Goal: Task Accomplishment & Management: Complete application form

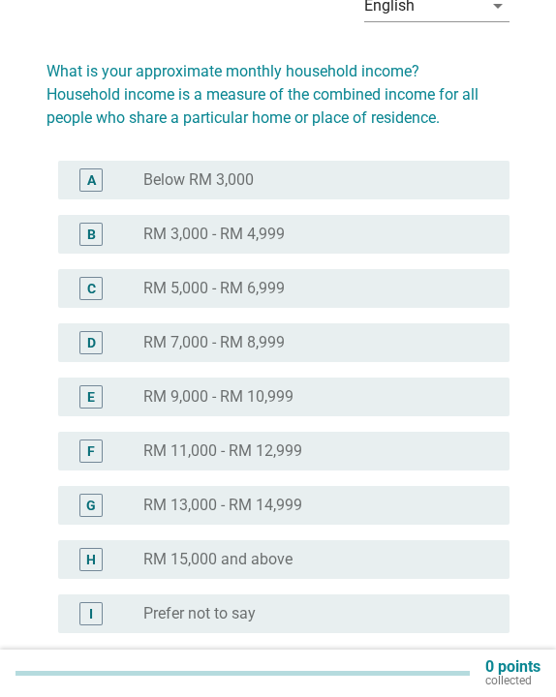
scroll to position [124, 0]
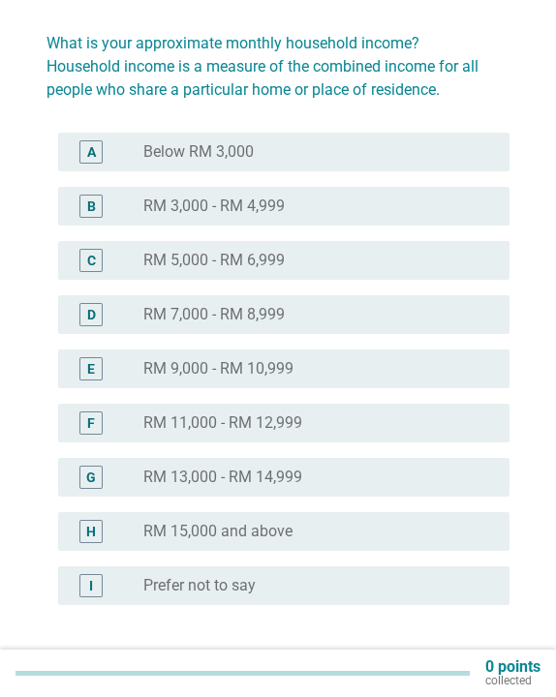
click at [280, 535] on label "RM 15,000 and above" at bounding box center [217, 531] width 149 height 19
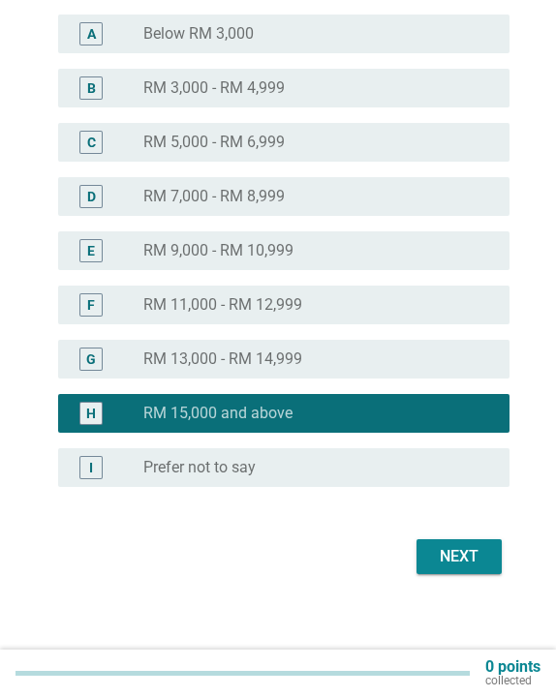
scroll to position [242, 0]
click at [449, 554] on div "Next" at bounding box center [459, 556] width 54 height 23
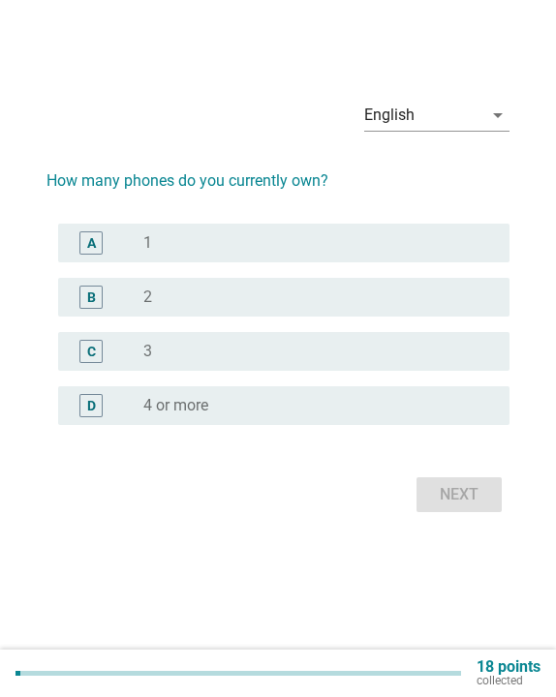
scroll to position [0, 0]
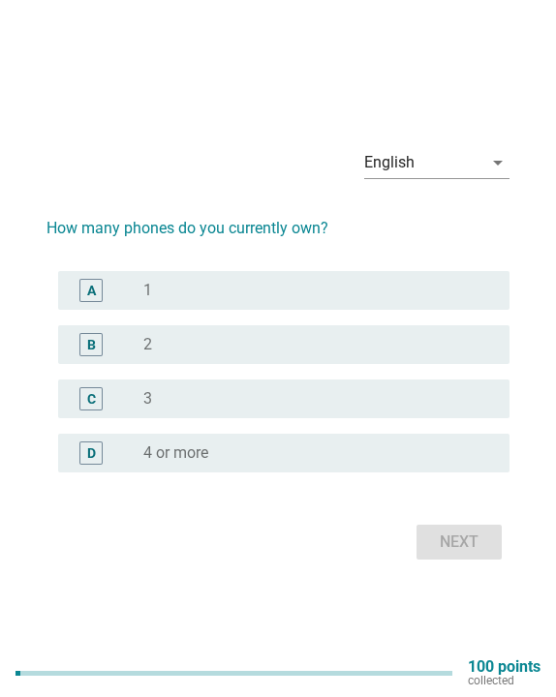
click at [221, 341] on div "radio_button_unchecked 2" at bounding box center [310, 344] width 335 height 19
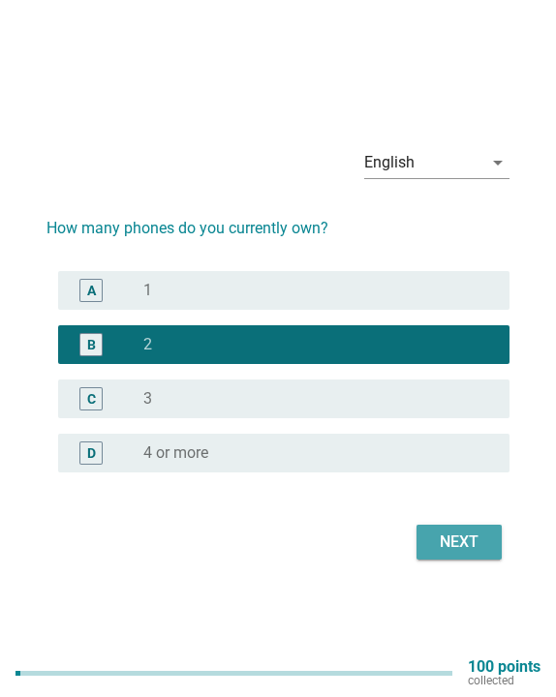
click at [447, 544] on div "Next" at bounding box center [459, 541] width 54 height 23
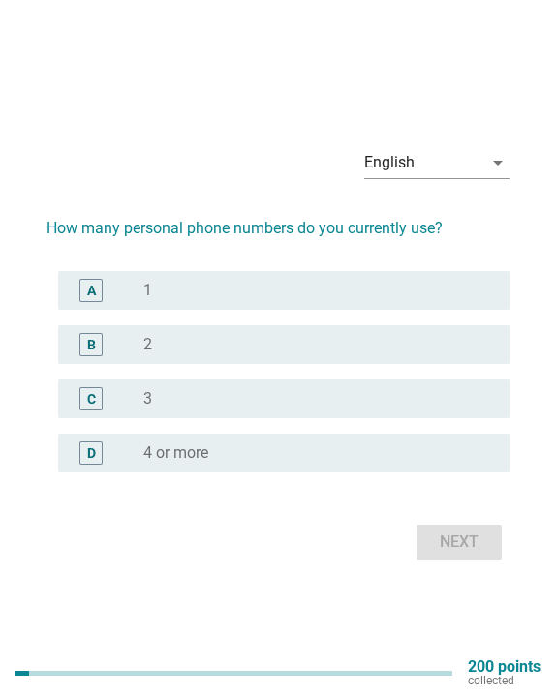
click at [289, 396] on div "radio_button_unchecked 3" at bounding box center [310, 398] width 335 height 19
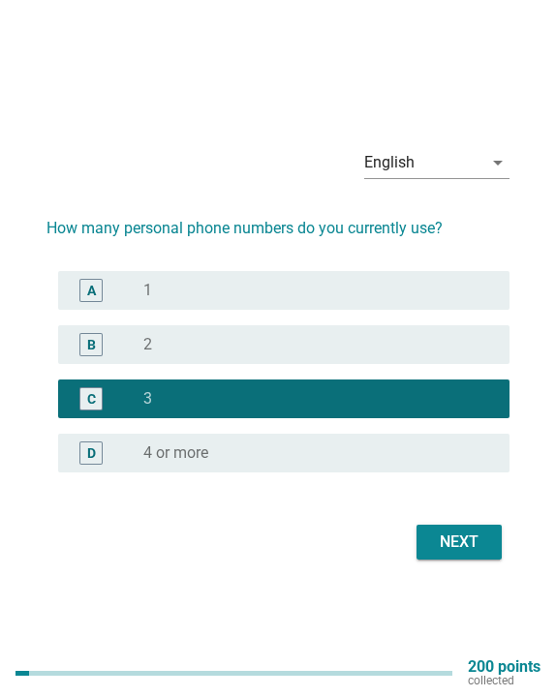
click at [480, 530] on button "Next" at bounding box center [458, 542] width 85 height 35
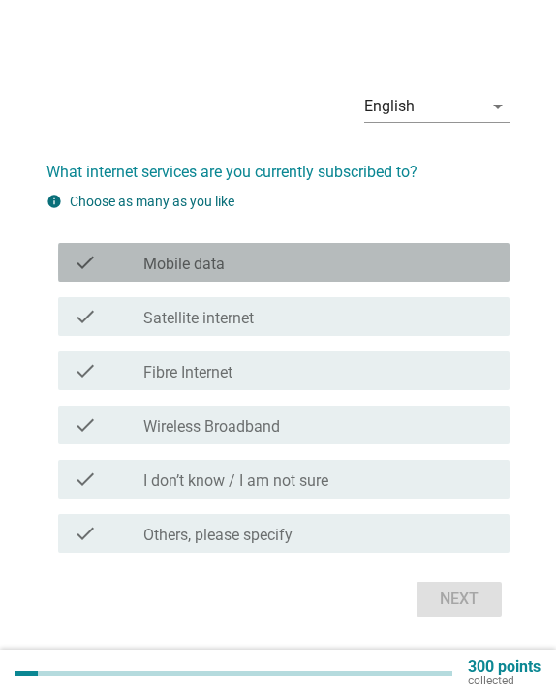
click at [299, 265] on div "check_box_outline_blank Mobile data" at bounding box center [318, 262] width 350 height 23
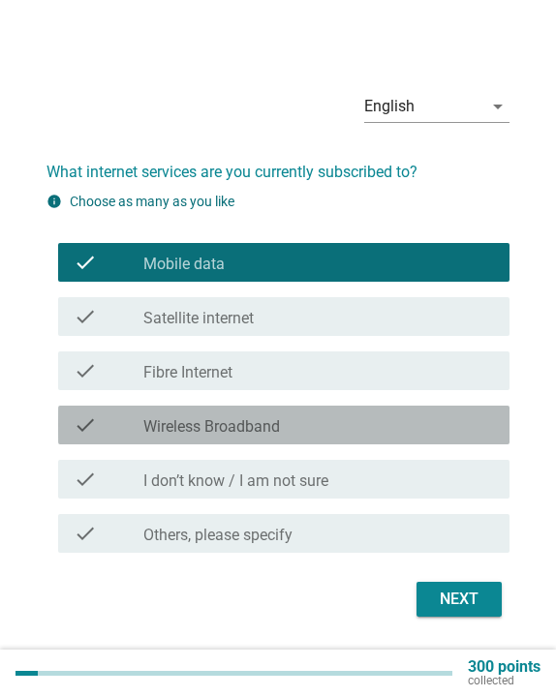
click at [288, 421] on div "check_box_outline_blank Wireless Broadband" at bounding box center [318, 424] width 350 height 23
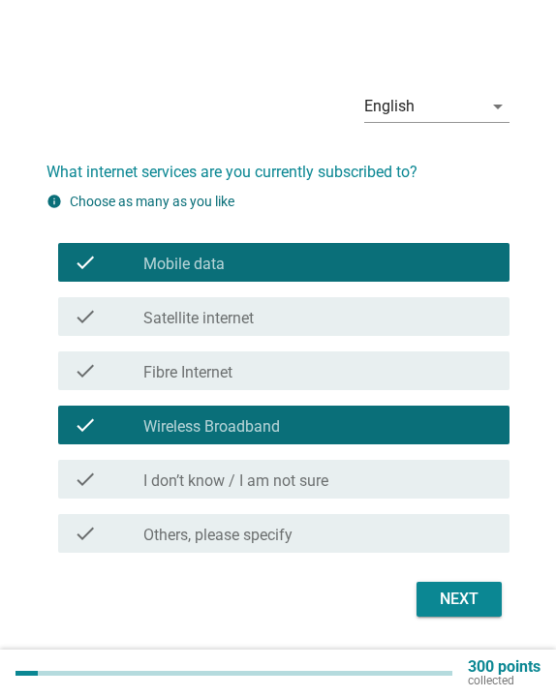
click at [452, 608] on div "Next" at bounding box center [459, 599] width 54 height 23
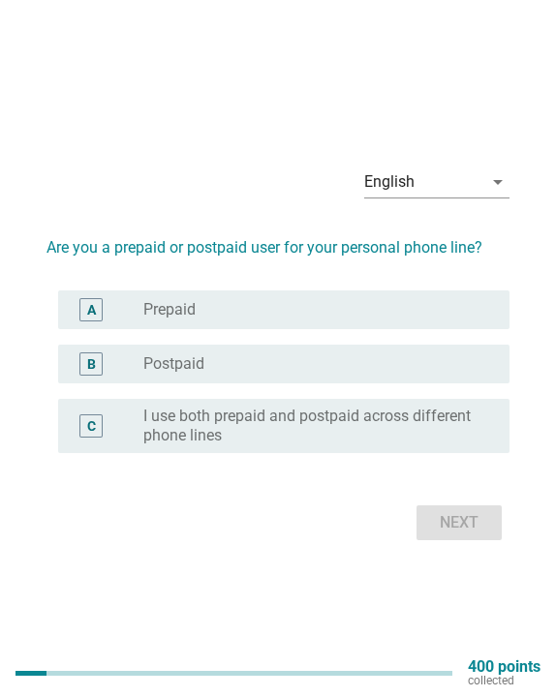
click at [356, 356] on div "radio_button_unchecked Postpaid" at bounding box center [310, 363] width 335 height 19
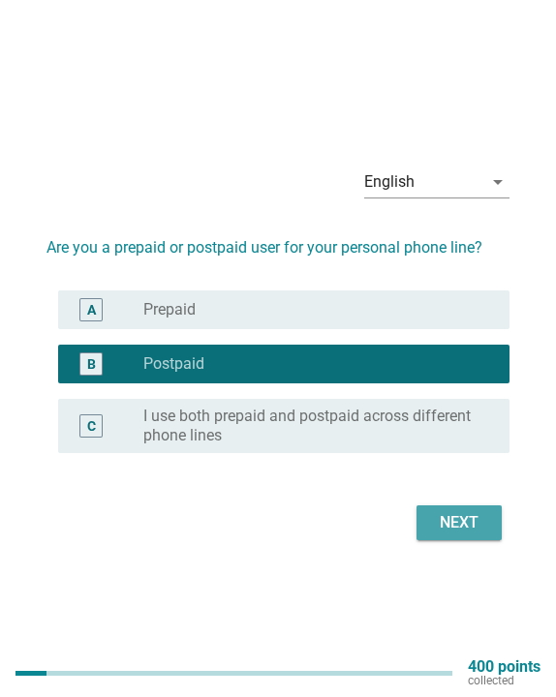
click at [446, 522] on div "Next" at bounding box center [459, 522] width 54 height 23
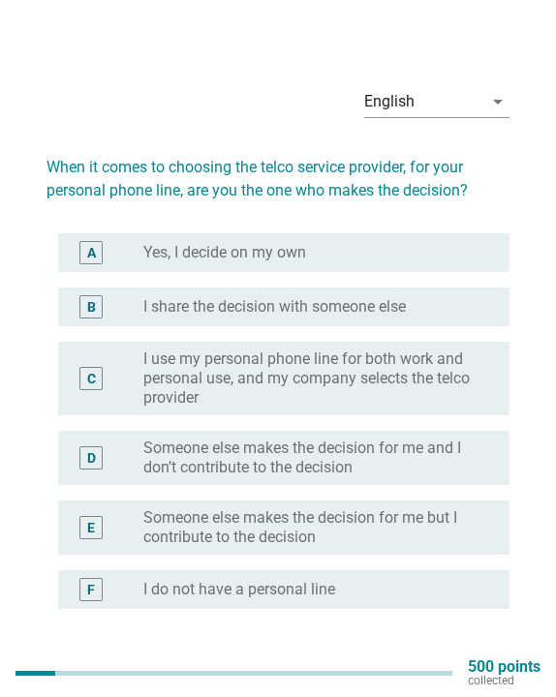
click at [309, 248] on div "radio_button_unchecked Yes, I decide on my own" at bounding box center [310, 252] width 335 height 19
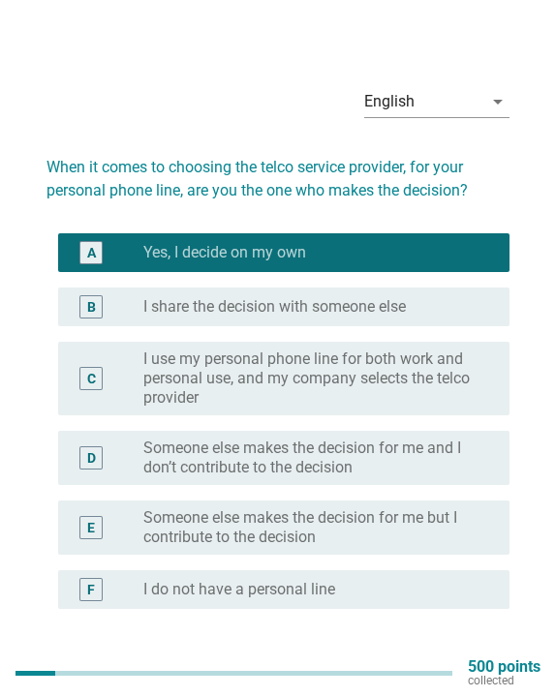
scroll to position [114, 0]
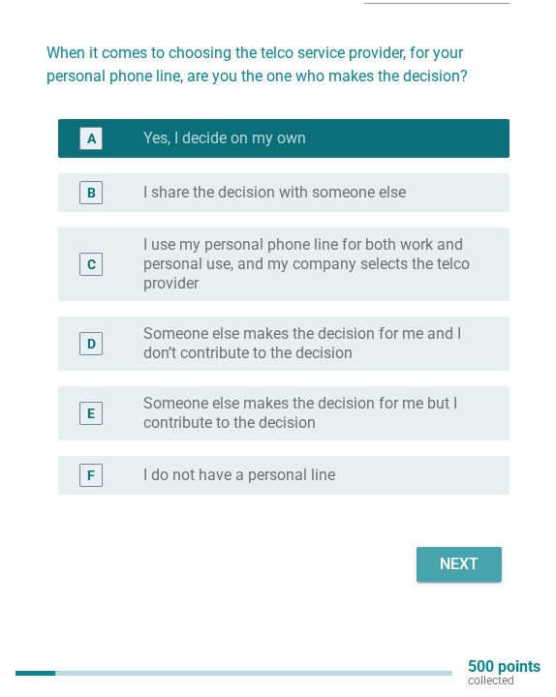
click at [469, 575] on div "Next" at bounding box center [459, 564] width 54 height 23
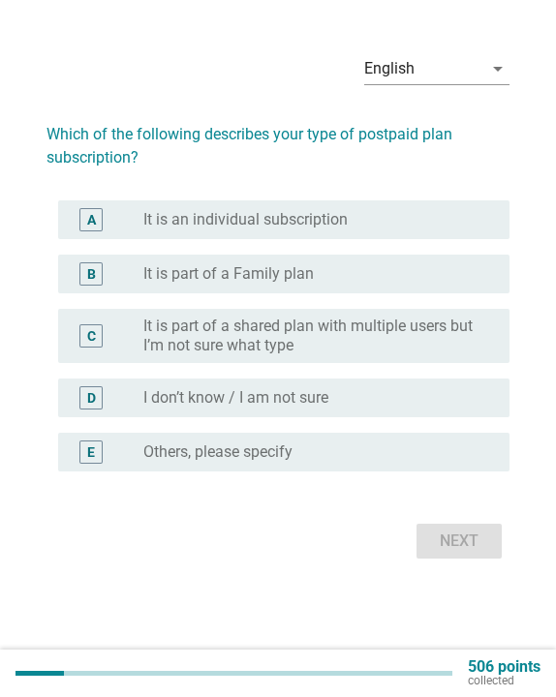
scroll to position [0, 0]
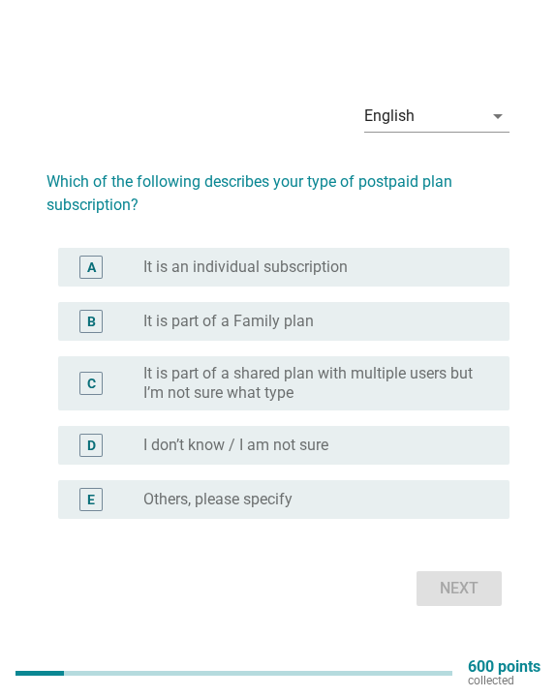
click at [275, 257] on div "radio_button_unchecked It is an individual subscription" at bounding box center [318, 267] width 350 height 23
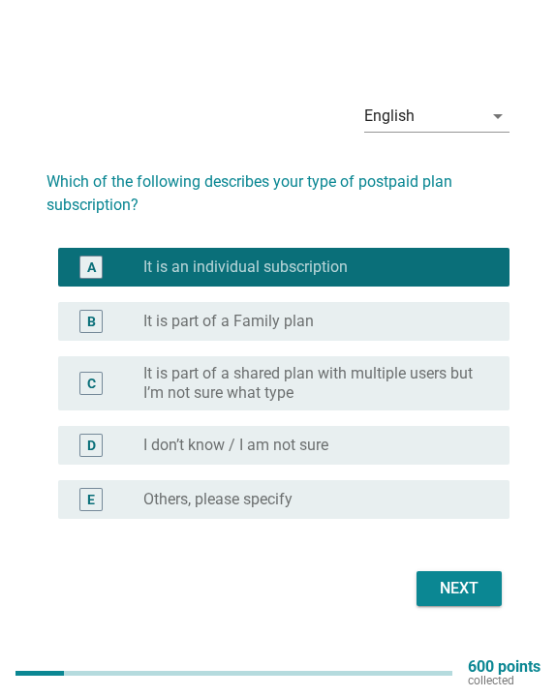
click at [460, 596] on div "Next" at bounding box center [459, 588] width 54 height 23
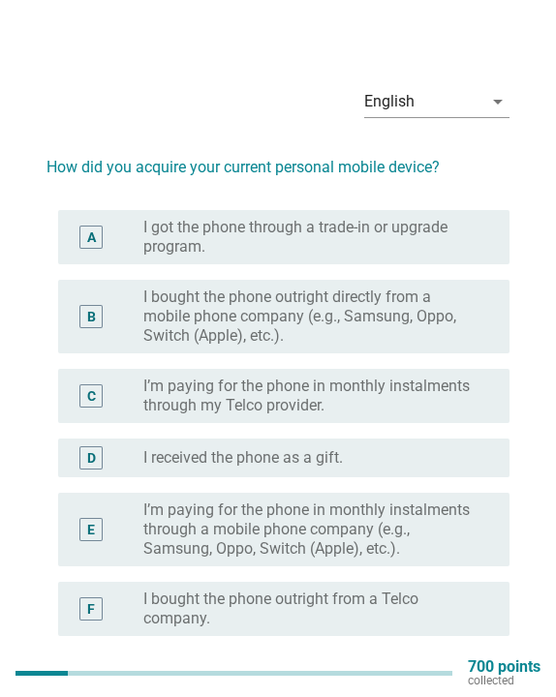
click at [312, 328] on label "I bought the phone outright directly from a mobile phone company (e.g., Samsung…" at bounding box center [310, 317] width 335 height 58
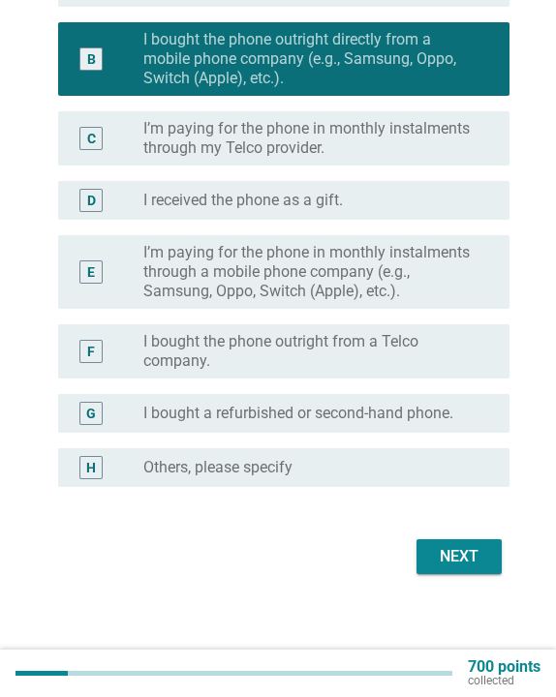
scroll to position [257, 0]
click at [474, 554] on div "Next" at bounding box center [459, 556] width 54 height 23
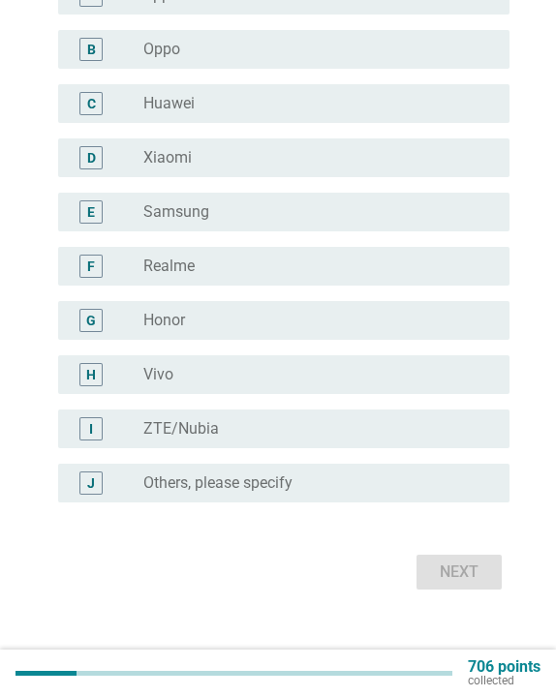
scroll to position [0, 0]
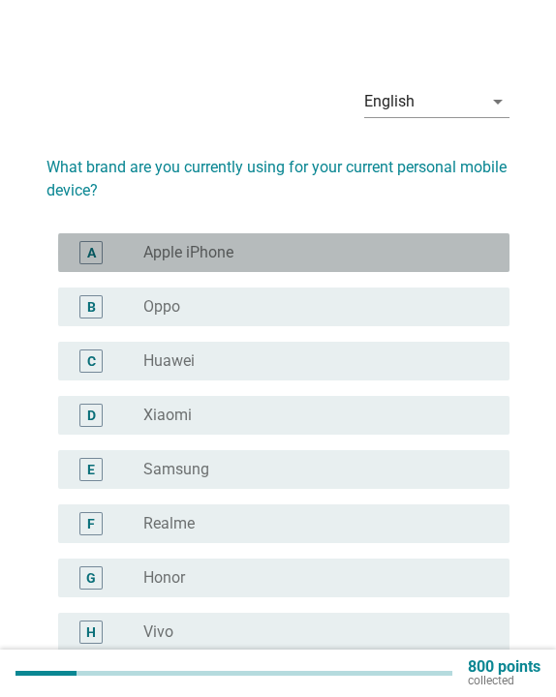
click at [295, 248] on div "radio_button_unchecked Apple iPhone" at bounding box center [310, 252] width 335 height 19
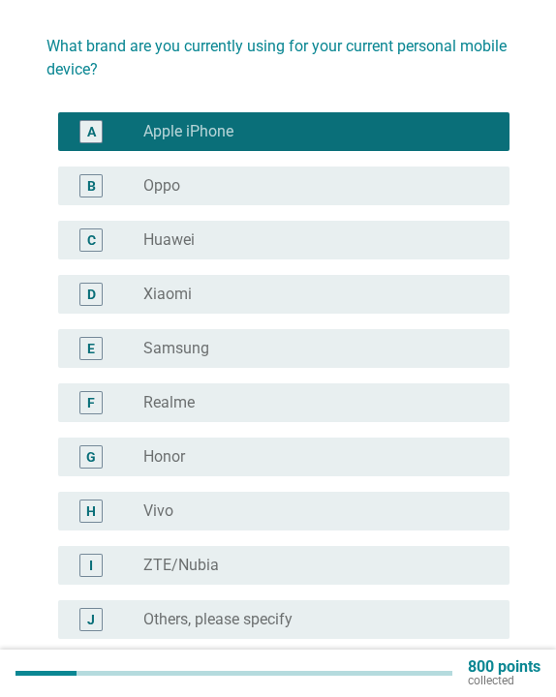
scroll to position [122, 0]
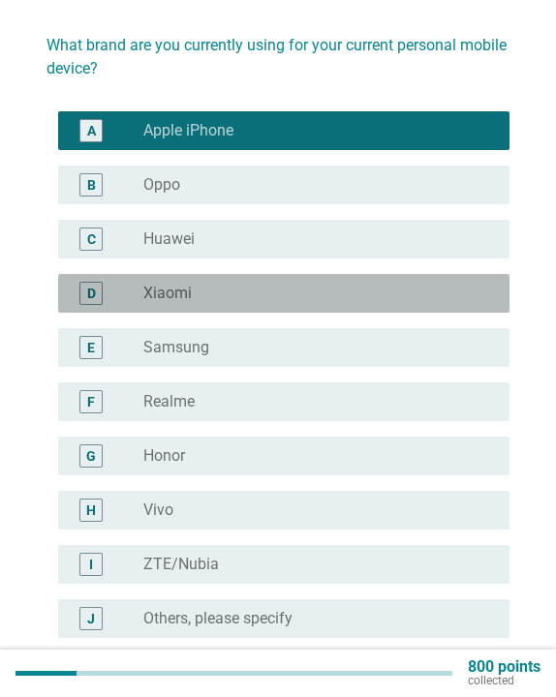
click at [288, 282] on div "radio_button_unchecked Xiaomi" at bounding box center [318, 293] width 350 height 23
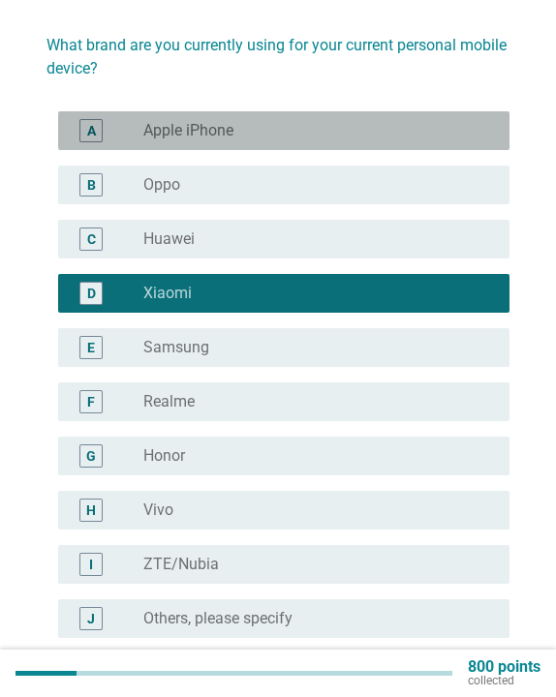
click at [310, 115] on div "A radio_button_unchecked Apple iPhone" at bounding box center [283, 130] width 451 height 39
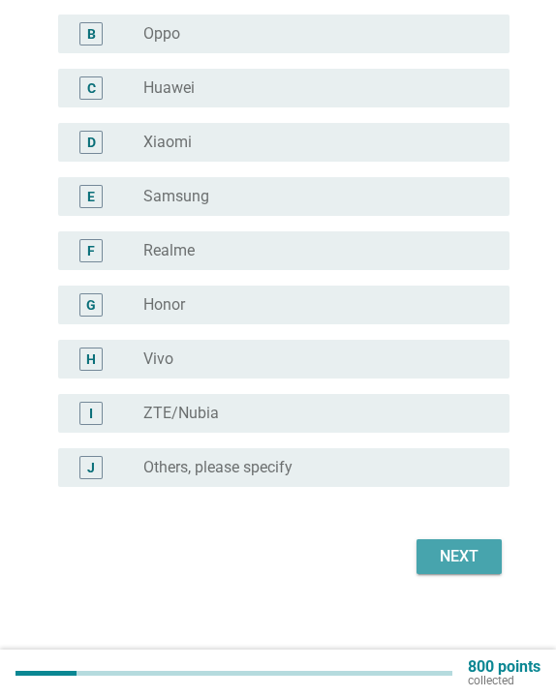
click at [463, 552] on div "Next" at bounding box center [459, 556] width 54 height 23
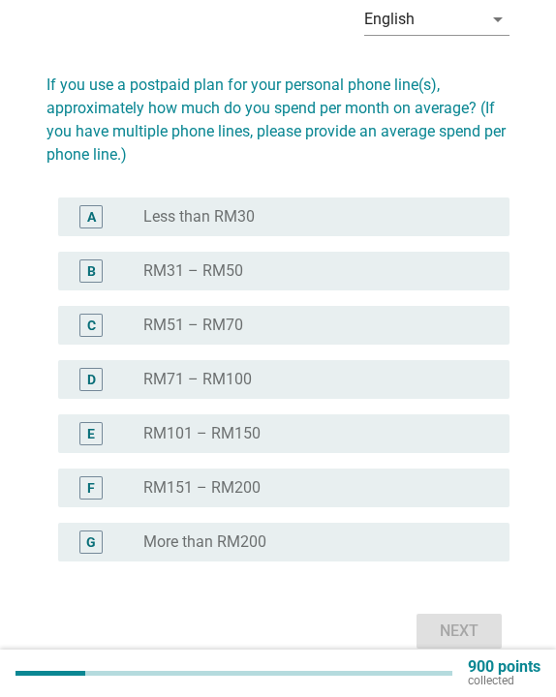
scroll to position [92, 0]
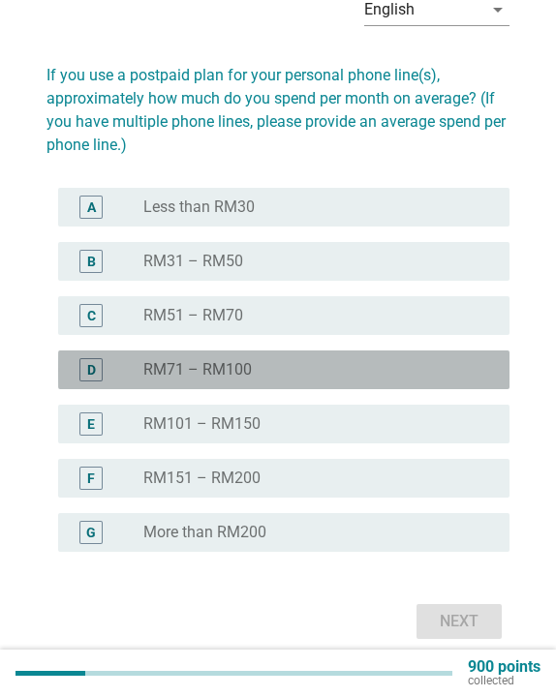
click at [261, 369] on div "radio_button_unchecked RM71 – RM100" at bounding box center [310, 369] width 335 height 19
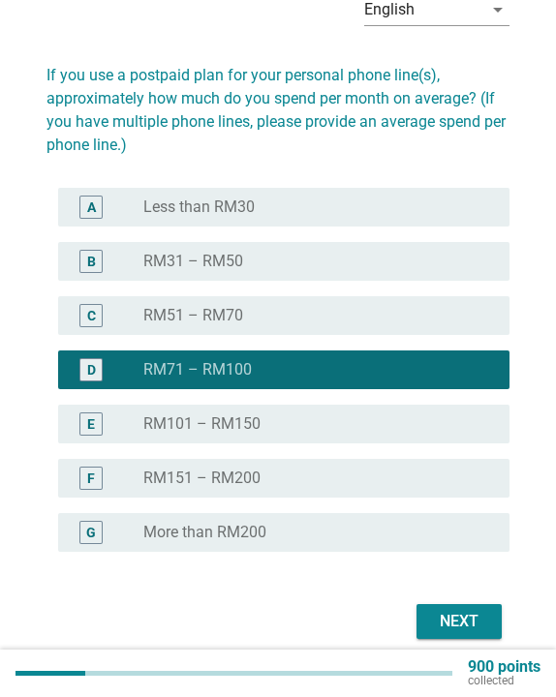
scroll to position [145, 0]
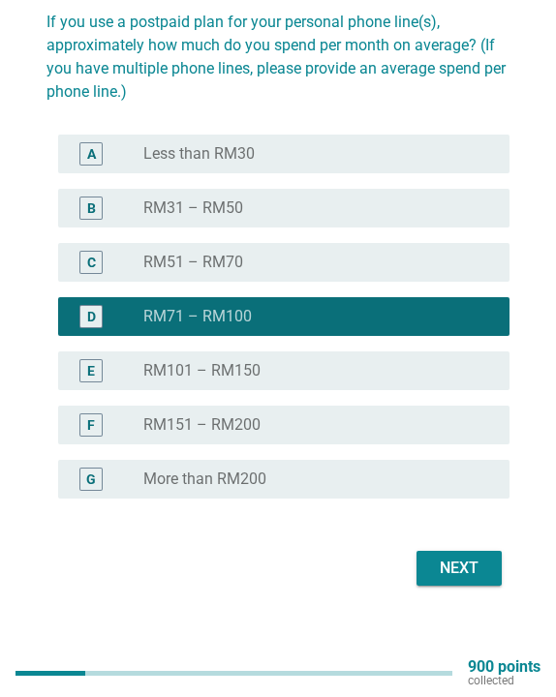
click at [436, 563] on div "Next" at bounding box center [459, 568] width 54 height 23
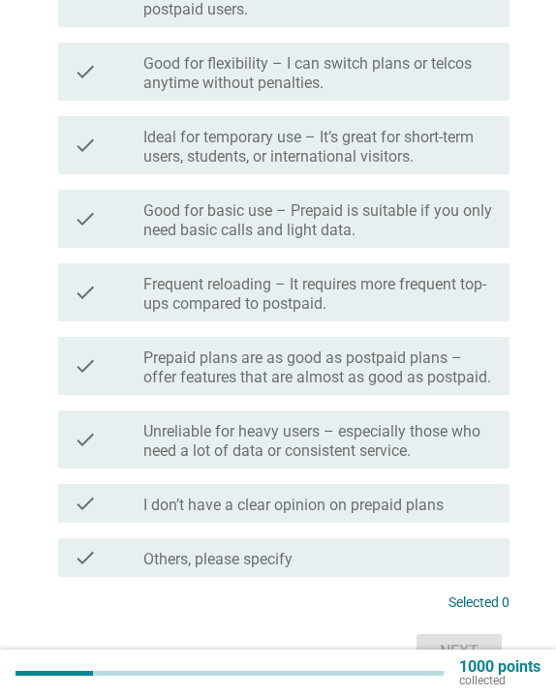
scroll to position [681, 0]
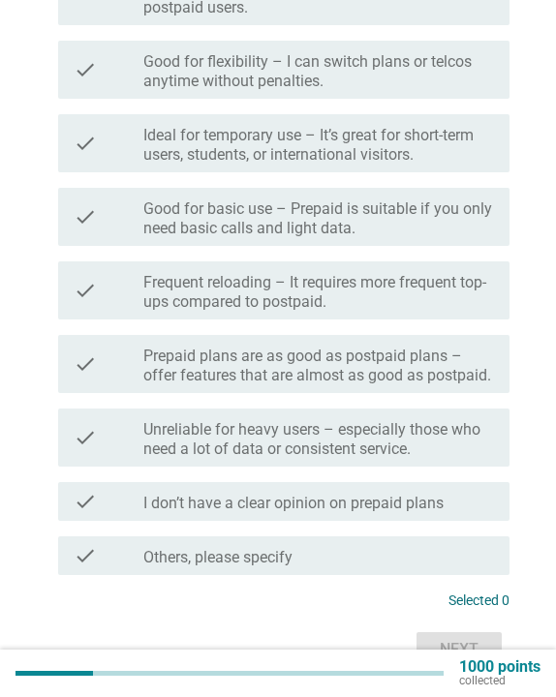
click at [380, 215] on label "Good for basic use – Prepaid is suitable if you only need basic calls and light…" at bounding box center [318, 218] width 350 height 39
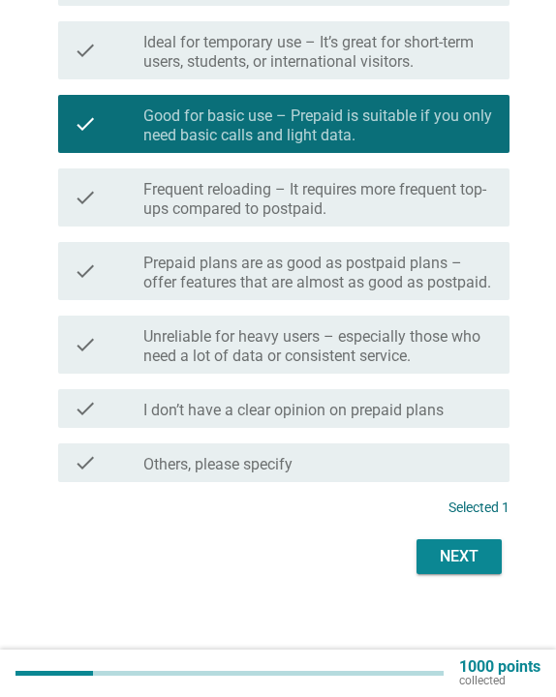
scroll to position [774, 0]
click at [444, 546] on div "Next" at bounding box center [459, 556] width 54 height 23
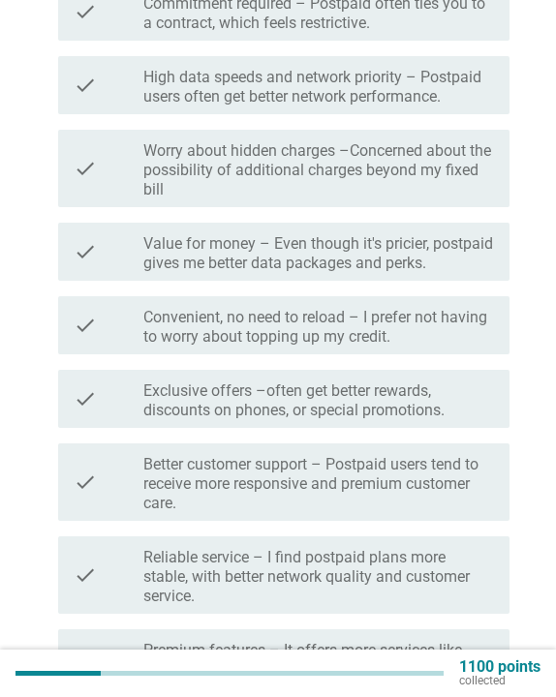
scroll to position [404, 0]
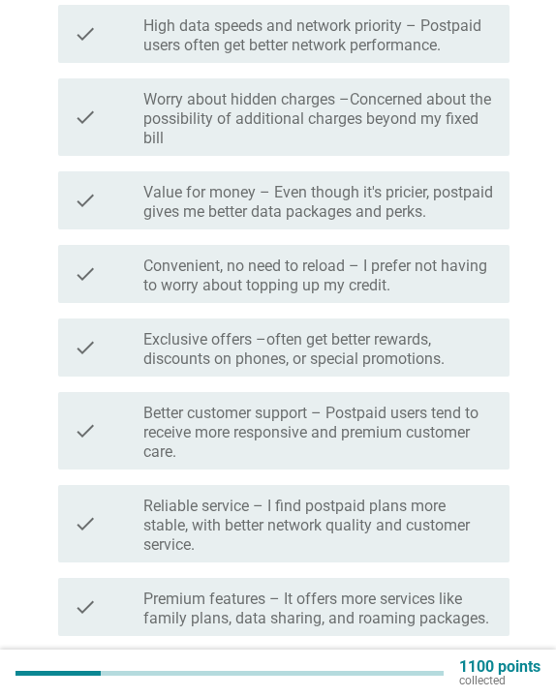
click at [277, 281] on label "Convenient, no need to reload – I prefer not having to worry about topping up m…" at bounding box center [318, 276] width 350 height 39
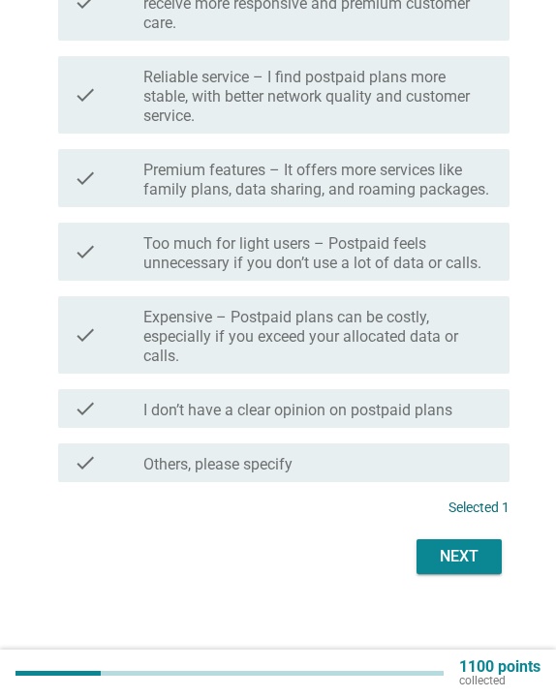
scroll to position [852, 0]
click at [480, 556] on div "Next" at bounding box center [459, 556] width 54 height 23
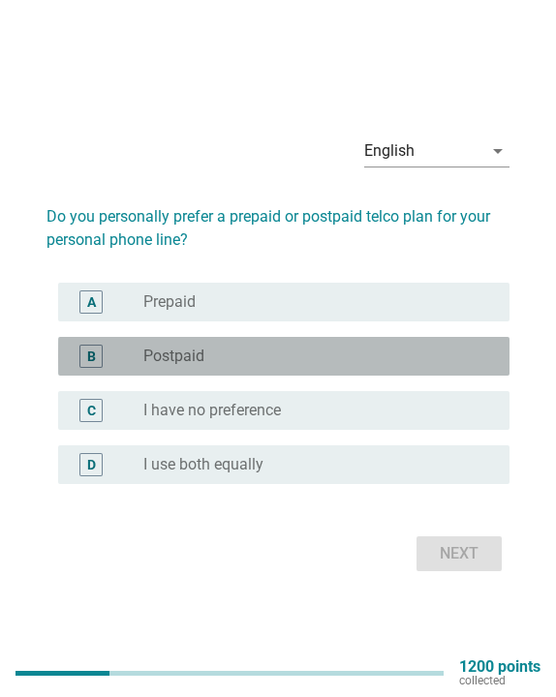
click at [241, 342] on div "B radio_button_unchecked Postpaid" at bounding box center [283, 356] width 451 height 39
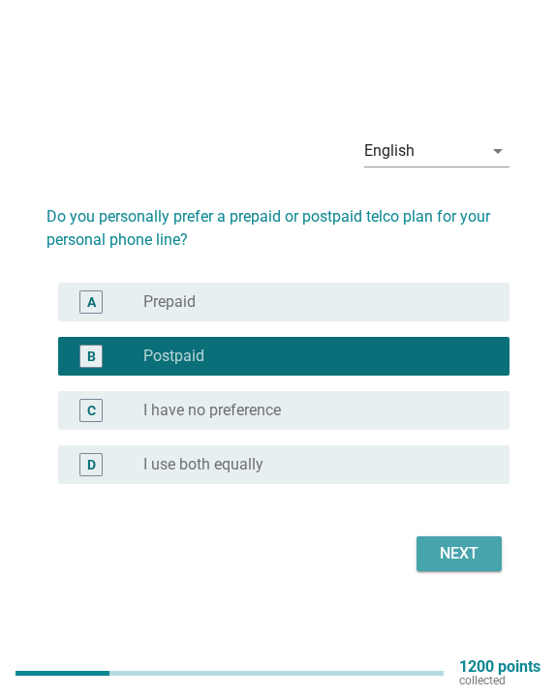
click at [481, 550] on div "Next" at bounding box center [459, 553] width 54 height 23
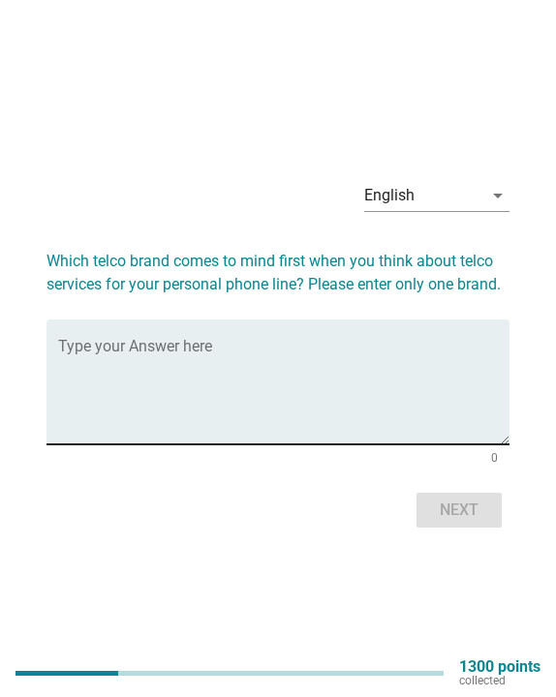
click at [217, 340] on div "Type your Answer here" at bounding box center [283, 381] width 451 height 125
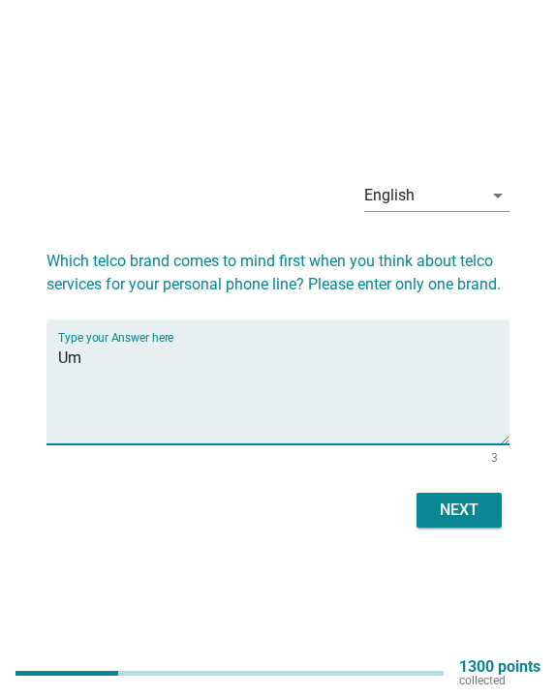
type textarea "U"
type textarea "I"
type textarea "Digi"
click at [459, 520] on div "Next" at bounding box center [459, 510] width 54 height 23
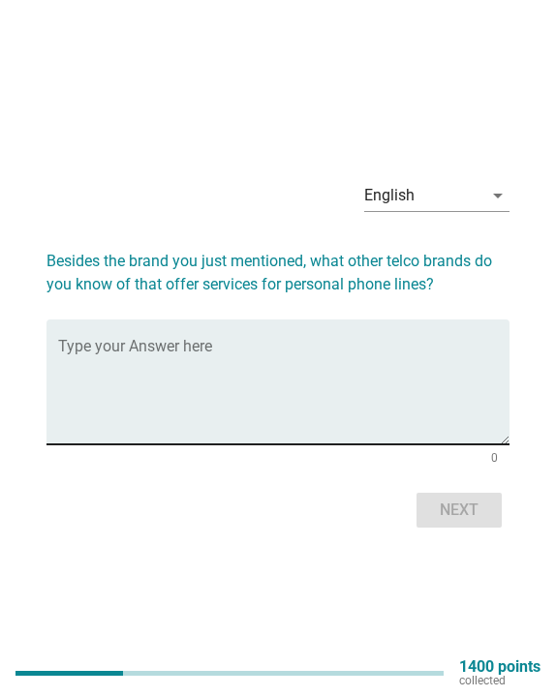
click at [333, 400] on textarea "Type your Answer here" at bounding box center [283, 394] width 451 height 102
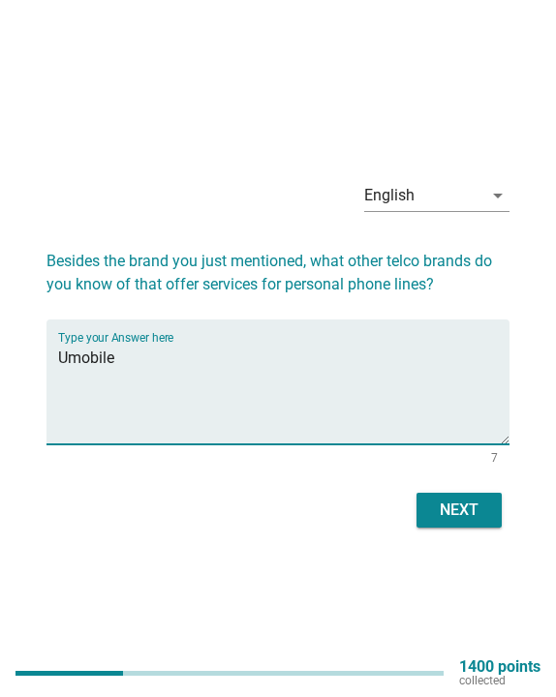
type textarea "Umobile"
click at [481, 513] on div "Next" at bounding box center [459, 510] width 54 height 23
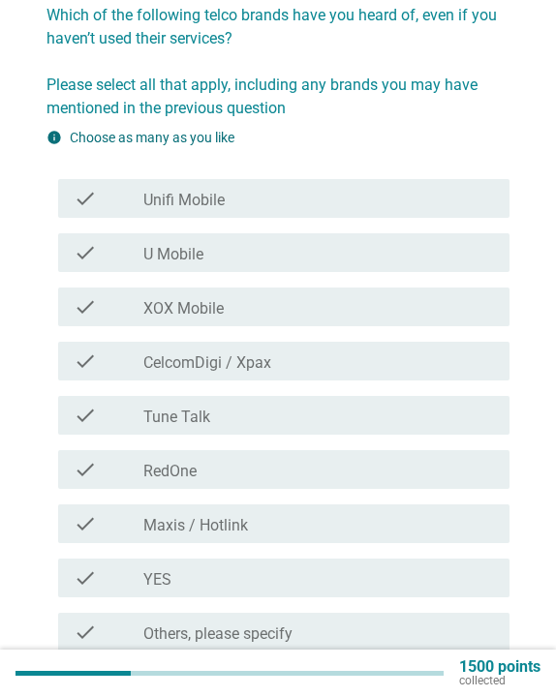
scroll to position [202, 0]
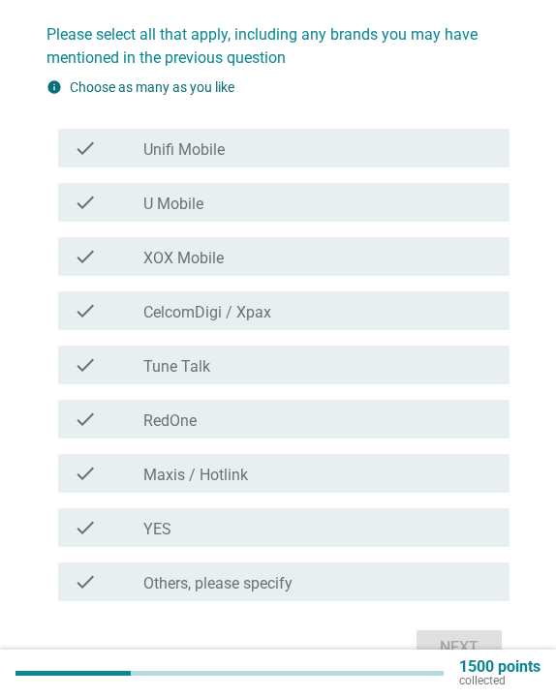
click at [280, 136] on div "check_box_outline_blank Unifi Mobile" at bounding box center [318, 147] width 350 height 23
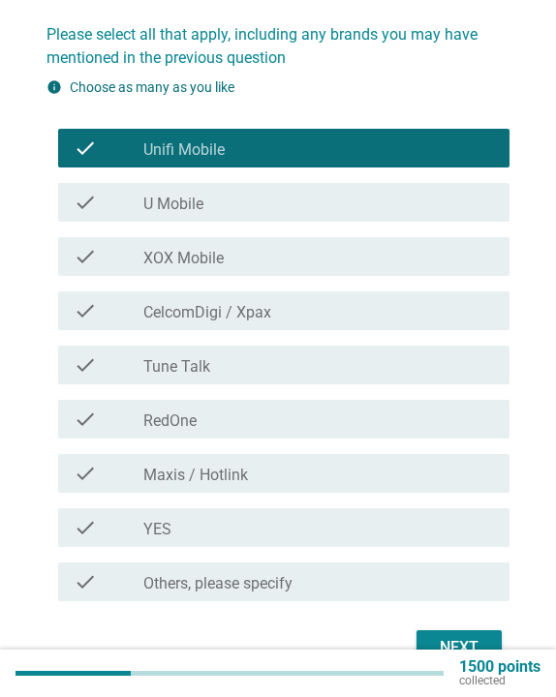
click at [275, 202] on div "check_box_outline_blank U Mobile" at bounding box center [318, 202] width 350 height 23
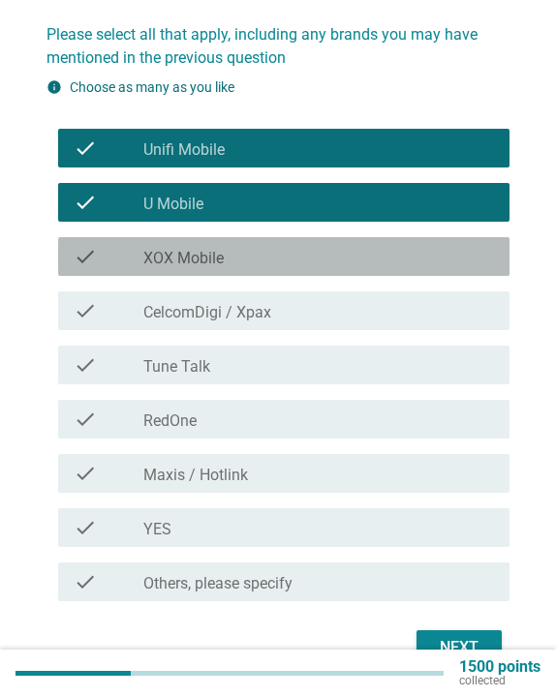
click at [268, 248] on div "check_box_outline_blank XOX Mobile" at bounding box center [318, 256] width 350 height 23
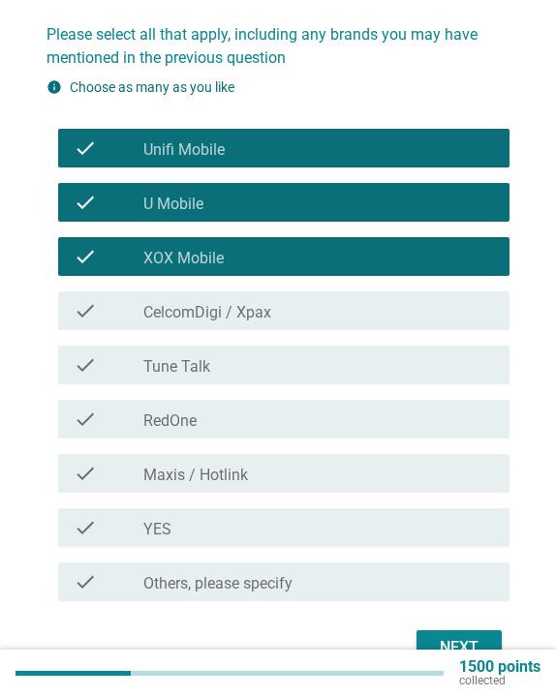
click at [267, 319] on label "CelcomDigi / Xpax" at bounding box center [207, 312] width 128 height 19
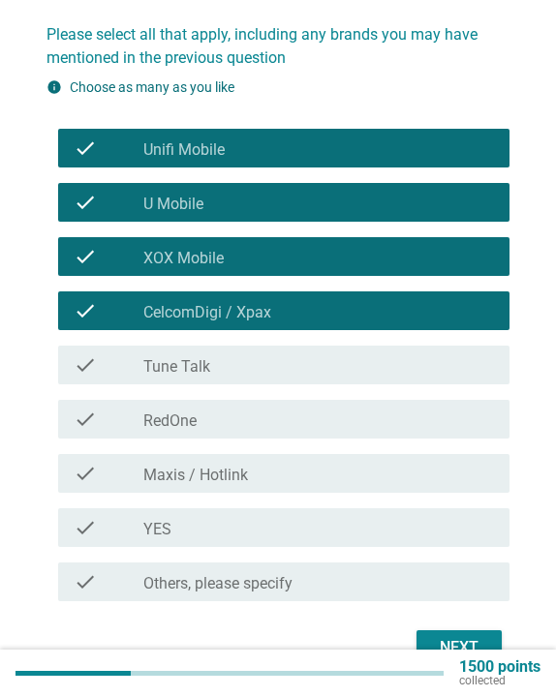
click at [257, 368] on div "check_box_outline_blank Tune Talk" at bounding box center [318, 364] width 350 height 23
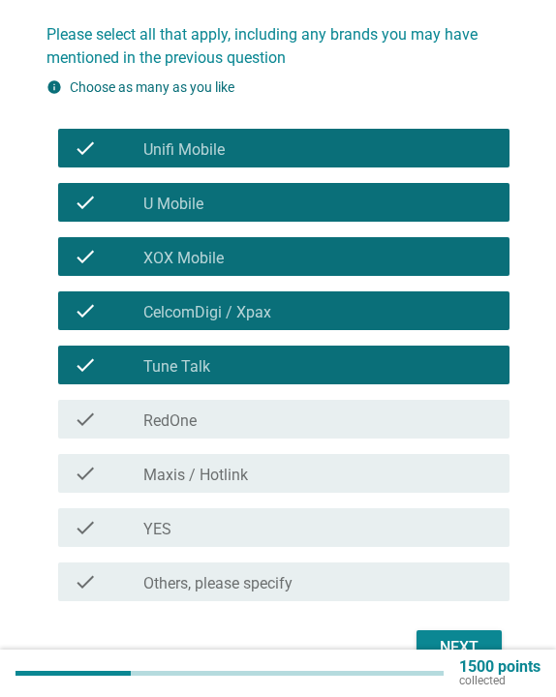
click at [253, 427] on div "check_box_outline_blank RedOne" at bounding box center [318, 419] width 350 height 23
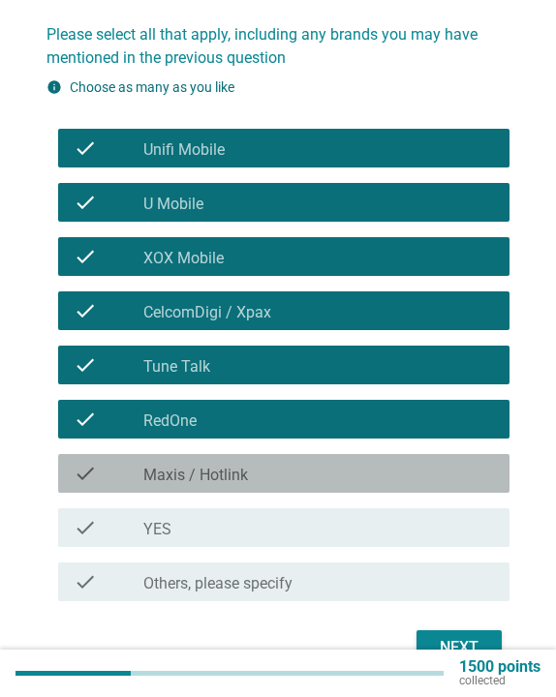
click at [253, 474] on div "check_box_outline_blank Maxis / Hotlink" at bounding box center [318, 473] width 350 height 23
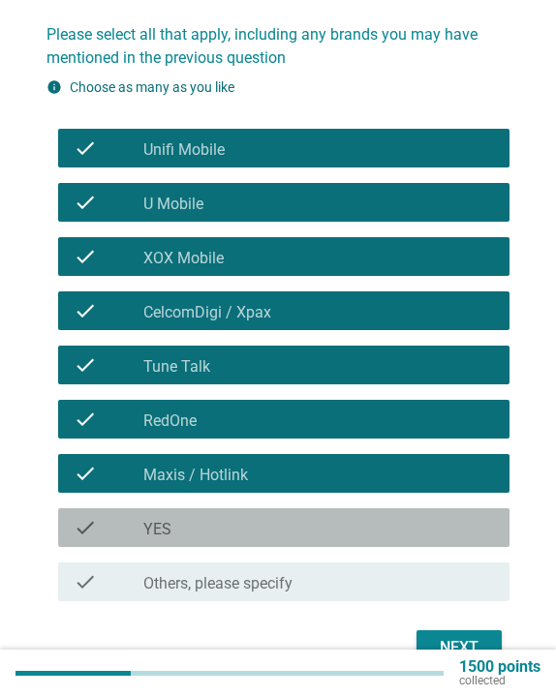
click at [245, 530] on div "check_box_outline_blank YES" at bounding box center [318, 527] width 350 height 23
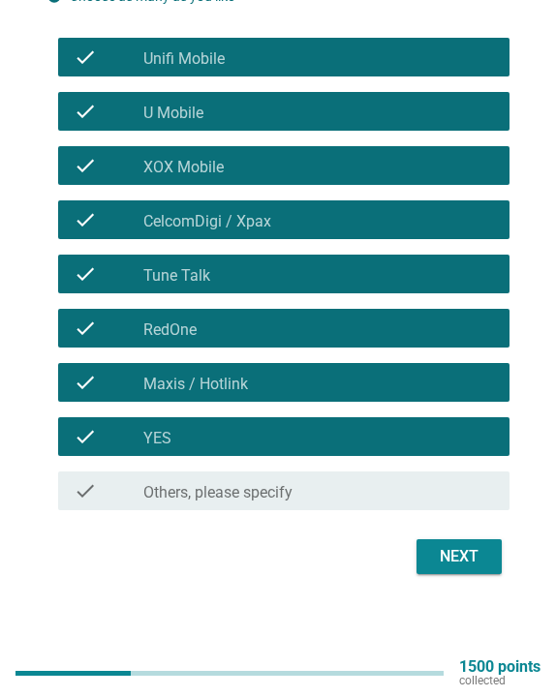
scroll to position [293, 0]
click at [480, 556] on div "Next" at bounding box center [459, 556] width 54 height 23
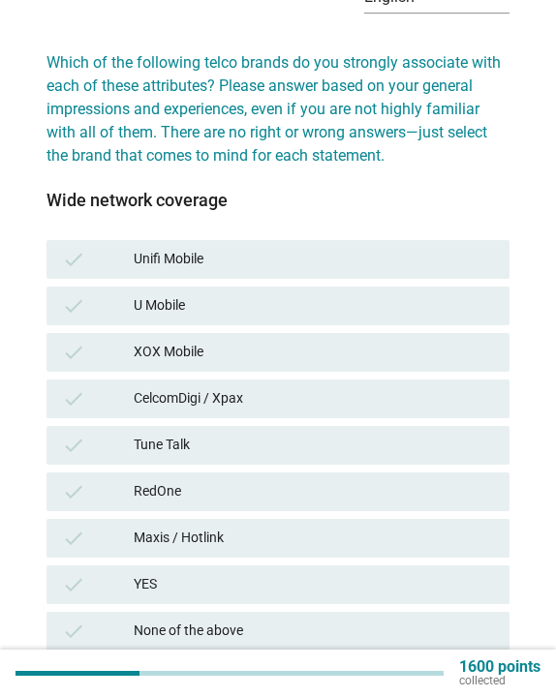
scroll to position [157, 0]
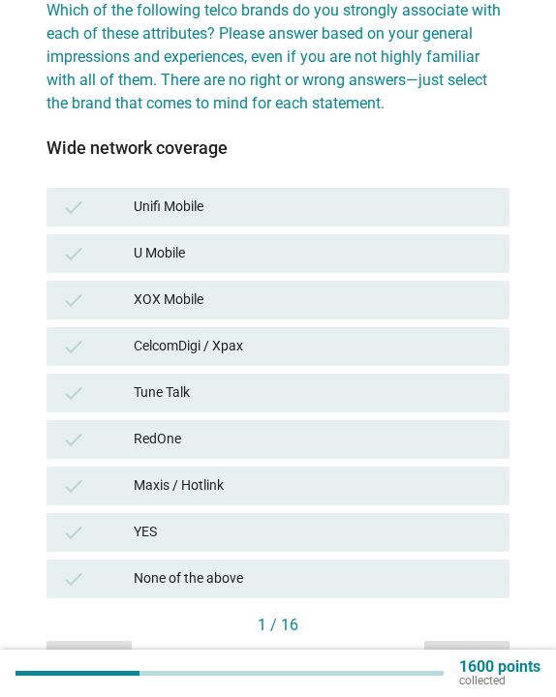
click at [204, 478] on div "Maxis / Hotlink" at bounding box center [314, 485] width 360 height 23
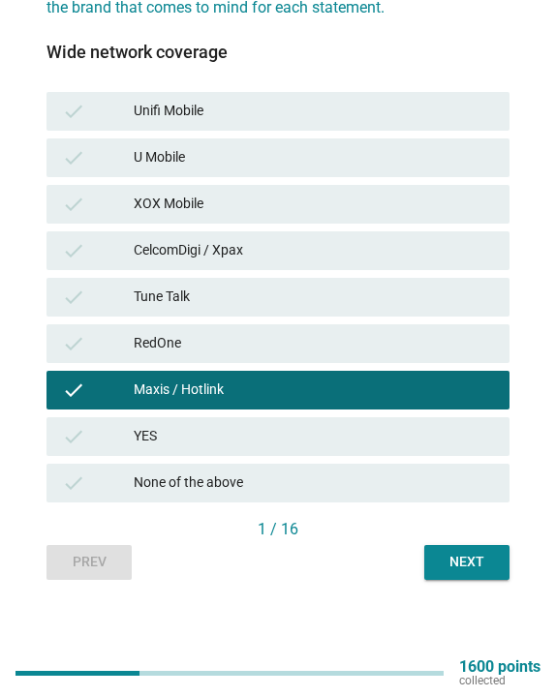
scroll to position [253, 0]
click at [468, 560] on div "Next" at bounding box center [466, 562] width 54 height 20
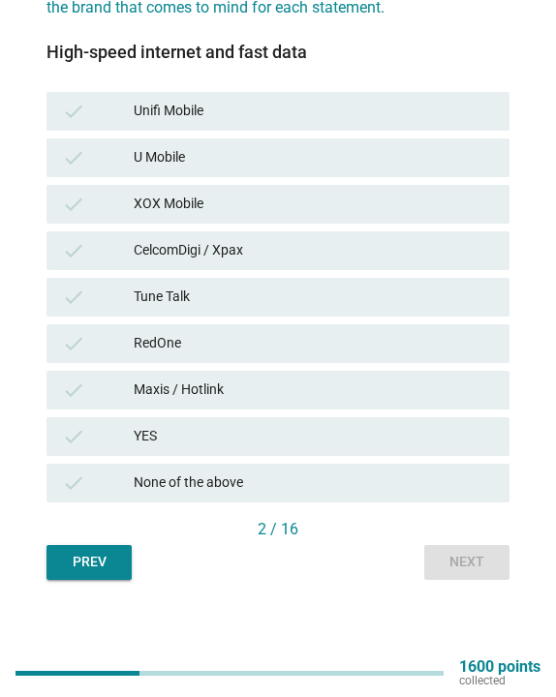
click at [238, 242] on div "CelcomDigi / Xpax" at bounding box center [314, 250] width 360 height 23
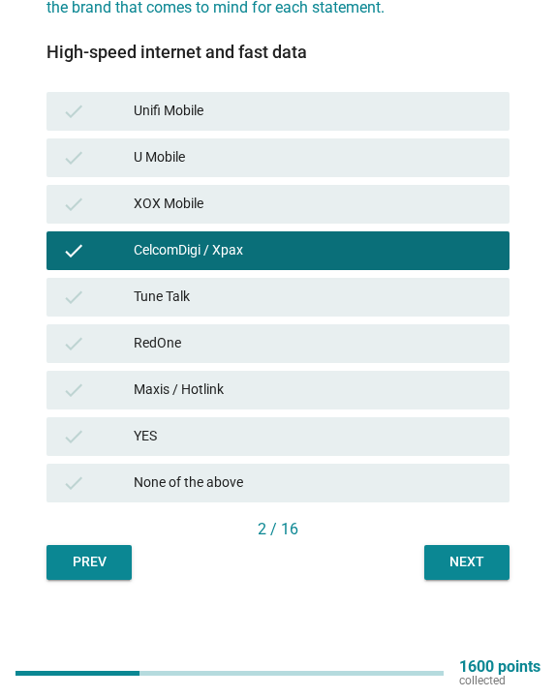
click at [457, 563] on div "Next" at bounding box center [466, 562] width 54 height 20
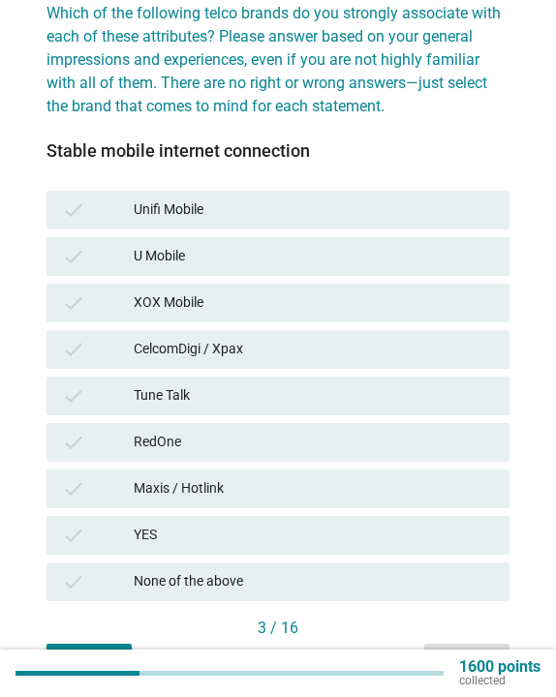
scroll to position [197, 0]
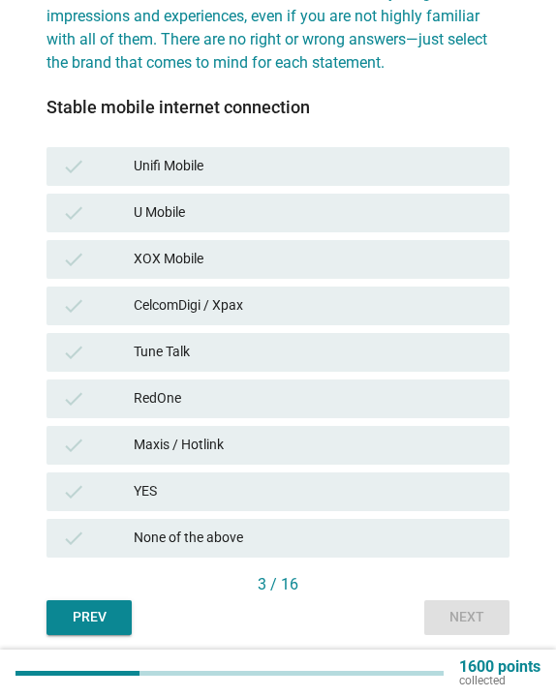
click at [278, 437] on div "Maxis / Hotlink" at bounding box center [314, 445] width 360 height 23
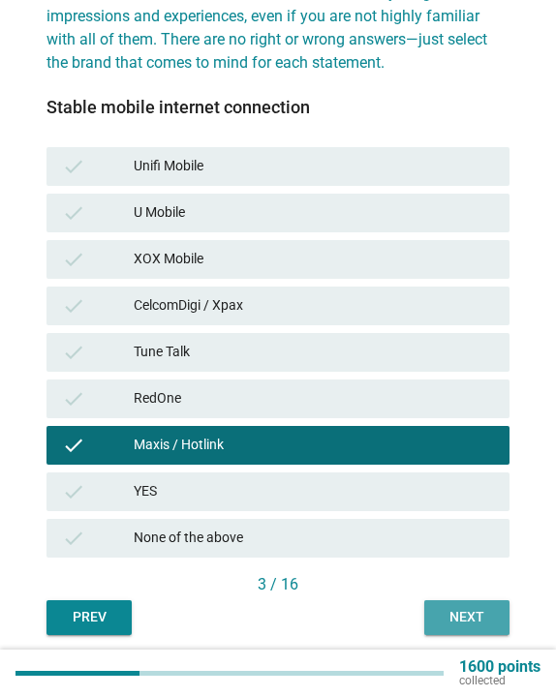
click at [452, 622] on div "Next" at bounding box center [466, 617] width 54 height 20
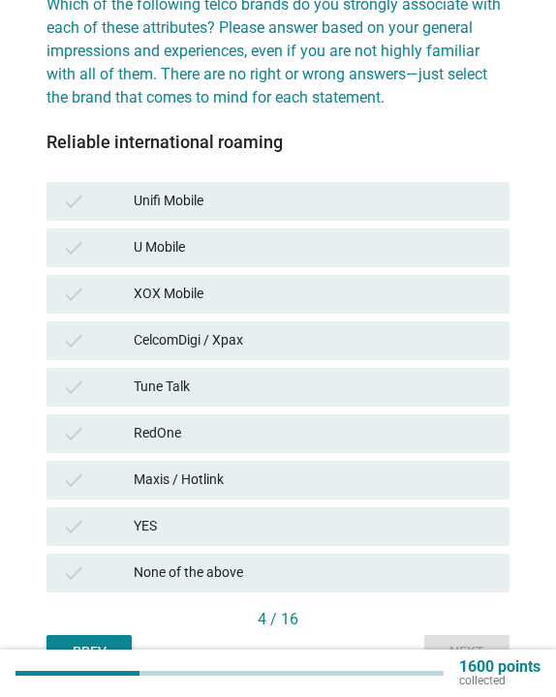
scroll to position [179, 0]
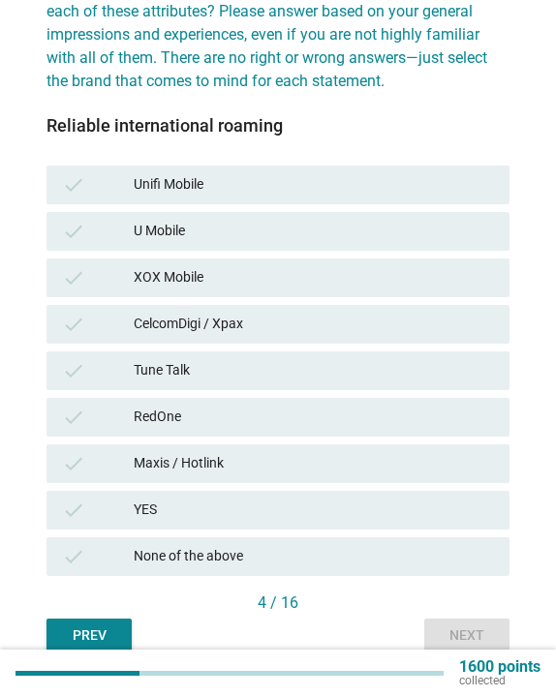
click at [212, 306] on div "check CelcomDigi / Xpax" at bounding box center [277, 324] width 463 height 39
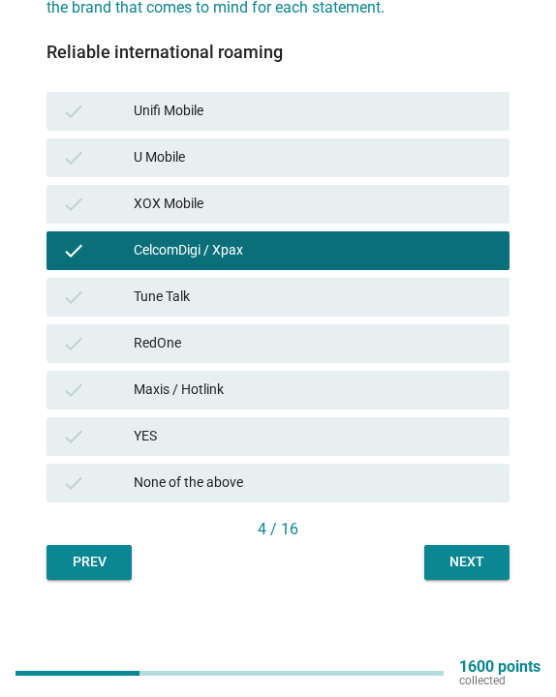
scroll to position [253, 0]
click at [471, 566] on div "Next" at bounding box center [466, 562] width 54 height 20
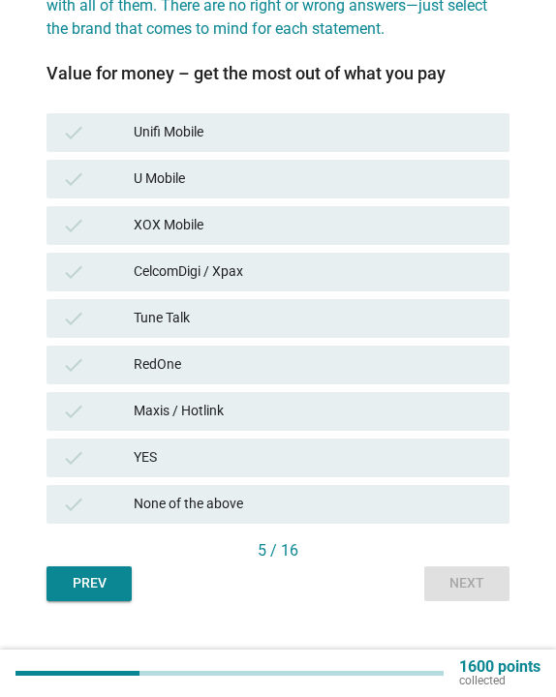
scroll to position [232, 0]
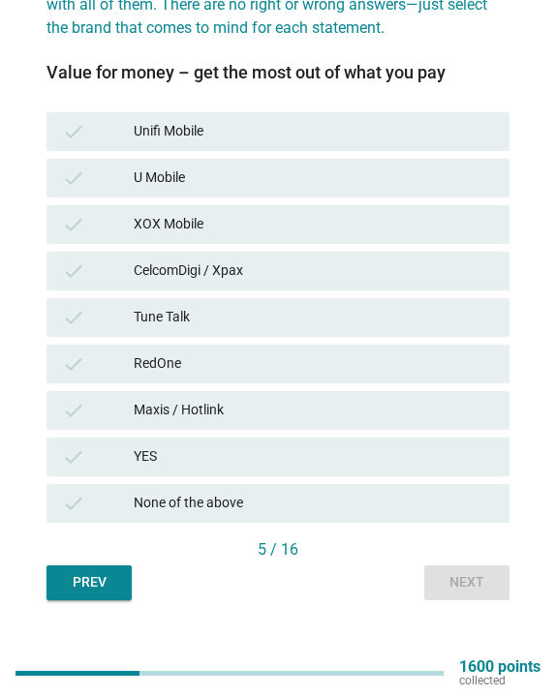
click at [140, 419] on div "Maxis / Hotlink" at bounding box center [314, 410] width 360 height 23
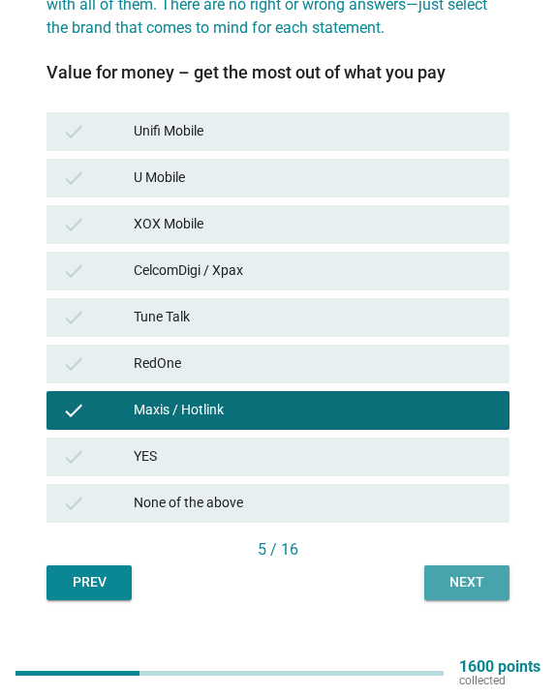
click at [465, 576] on div "Next" at bounding box center [466, 582] width 54 height 20
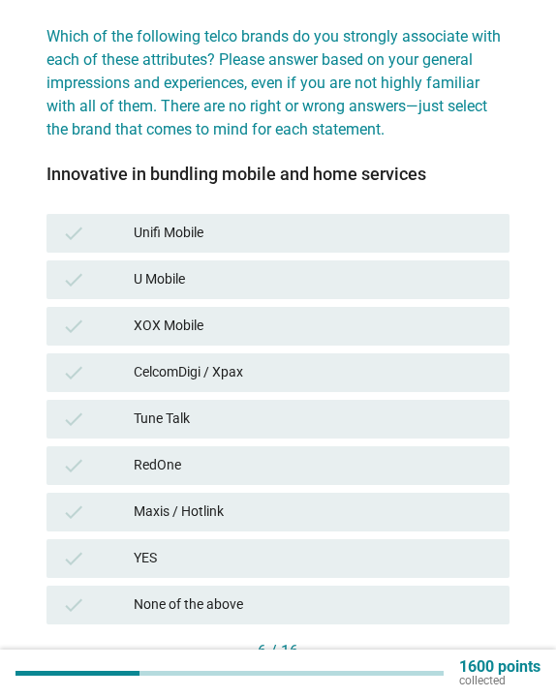
scroll to position [217, 0]
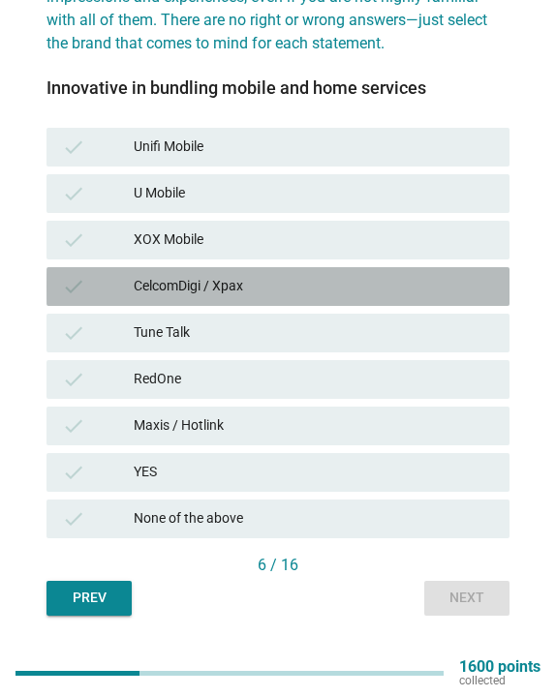
click at [236, 286] on div "CelcomDigi / Xpax" at bounding box center [314, 286] width 360 height 23
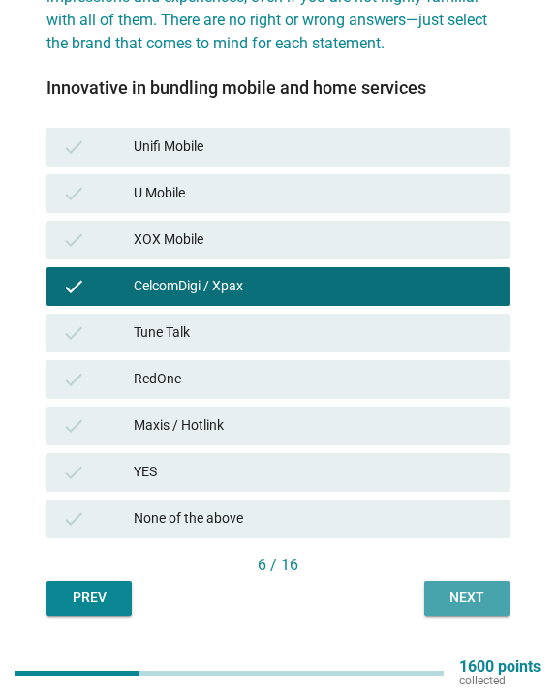
click at [453, 587] on button "Next" at bounding box center [466, 598] width 85 height 35
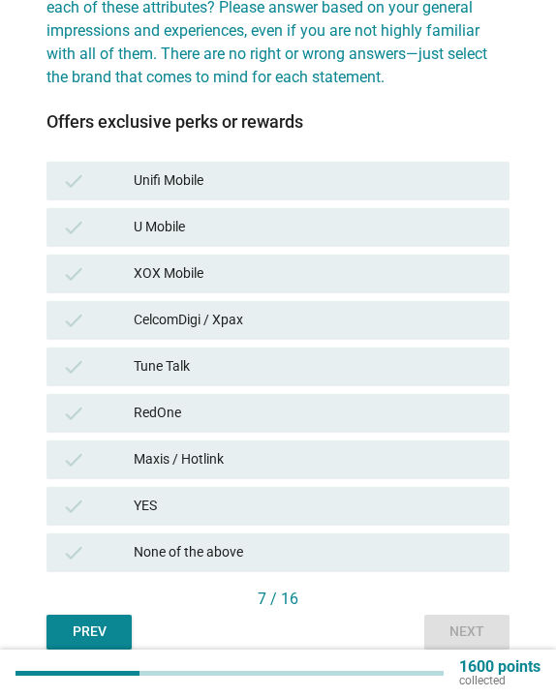
scroll to position [184, 0]
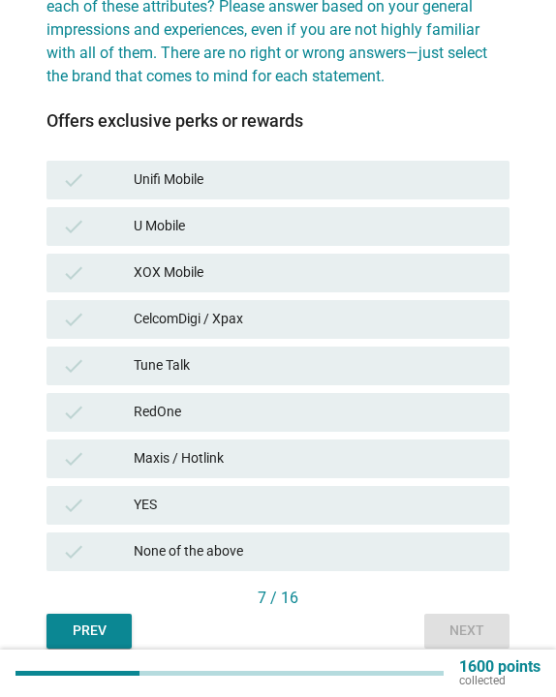
click at [245, 312] on div "CelcomDigi / Xpax" at bounding box center [314, 319] width 360 height 23
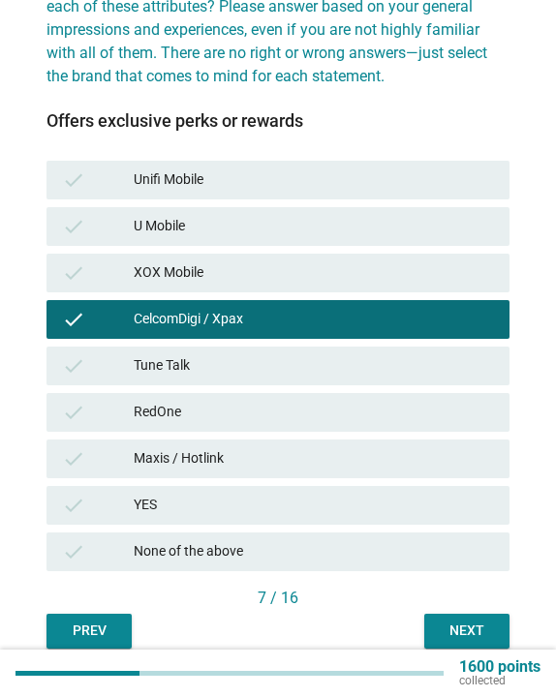
click at [469, 621] on div "Next" at bounding box center [466, 631] width 54 height 20
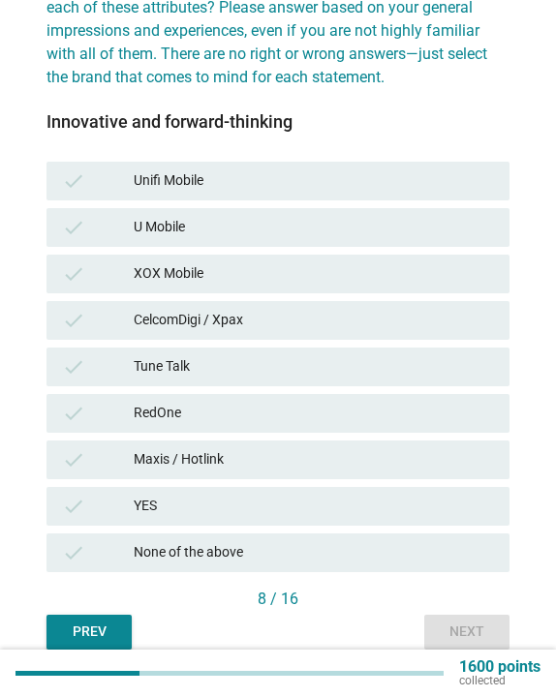
scroll to position [182, 0]
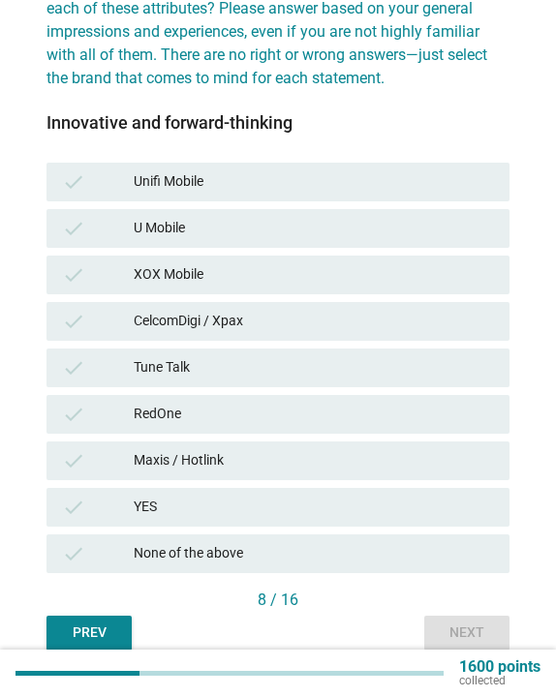
click at [220, 330] on div "CelcomDigi / Xpax" at bounding box center [314, 321] width 360 height 23
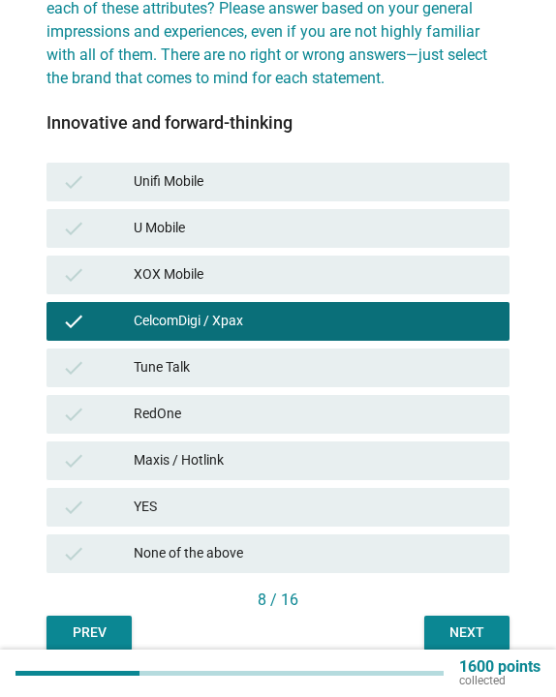
click at [479, 630] on div "Next" at bounding box center [466, 632] width 54 height 20
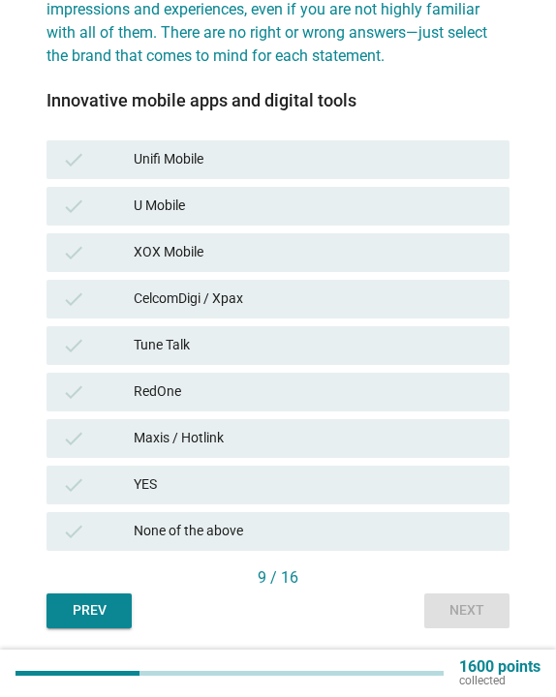
scroll to position [251, 0]
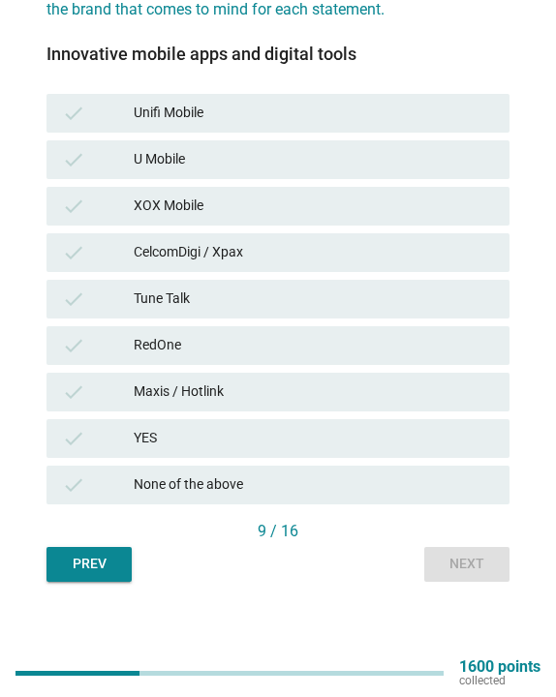
click at [243, 262] on div "CelcomDigi / Xpax" at bounding box center [314, 252] width 360 height 23
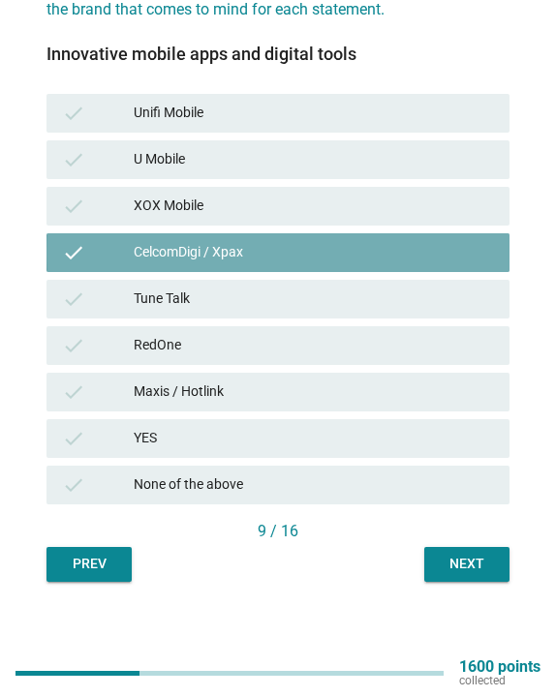
click at [243, 262] on div "CelcomDigi / Xpax" at bounding box center [314, 252] width 360 height 23
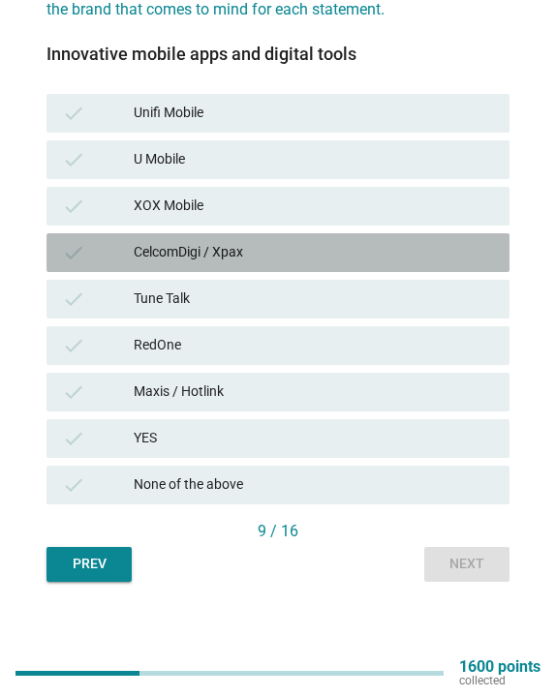
click at [355, 256] on div "CelcomDigi / Xpax" at bounding box center [314, 252] width 360 height 23
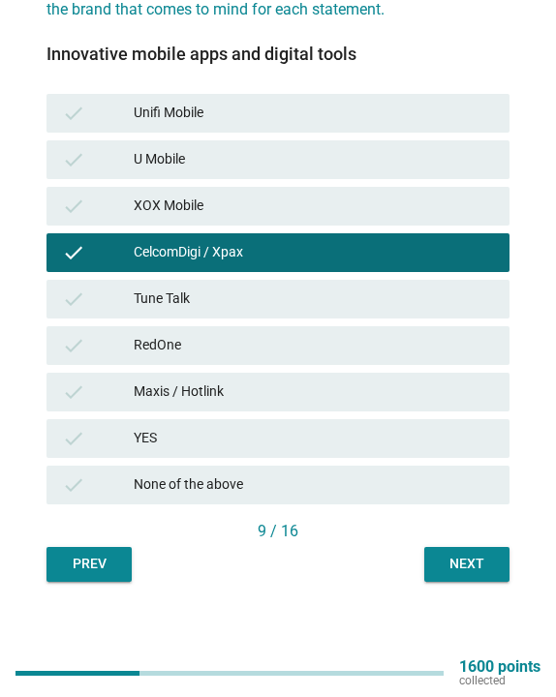
click at [447, 568] on div "Next" at bounding box center [466, 564] width 54 height 20
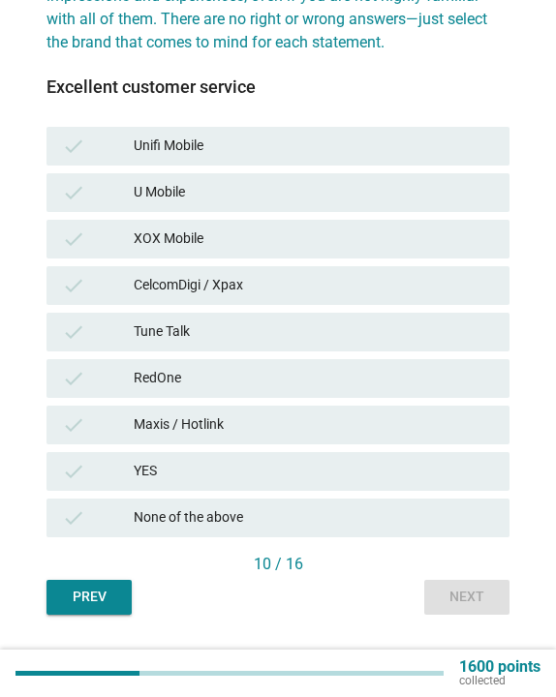
scroll to position [233, 0]
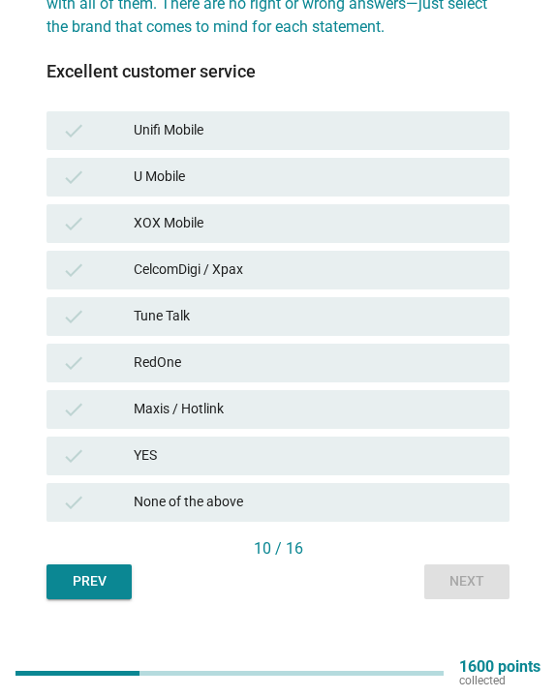
click at [311, 281] on div "CelcomDigi / Xpax" at bounding box center [314, 269] width 360 height 23
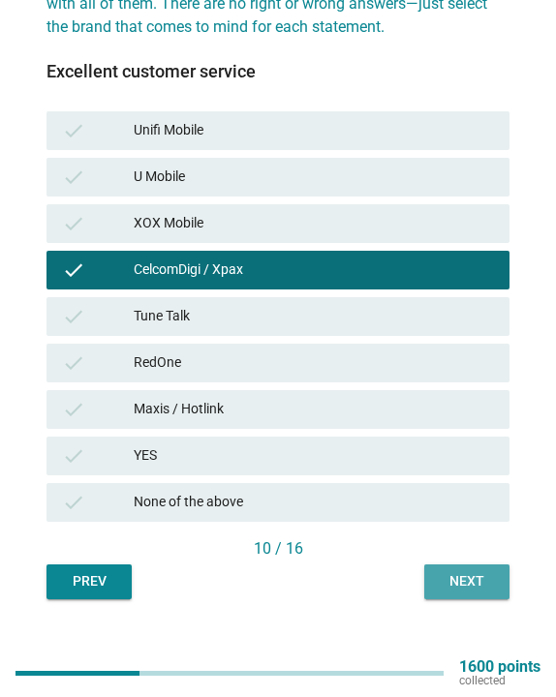
click at [467, 589] on div "Next" at bounding box center [466, 581] width 54 height 20
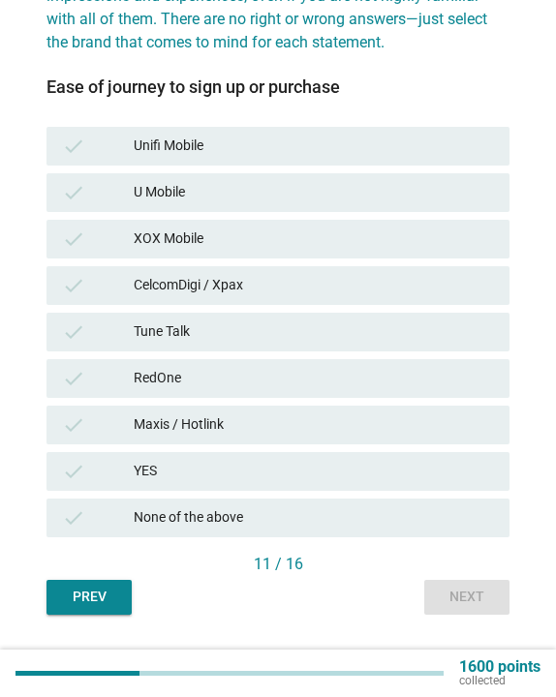
scroll to position [225, 0]
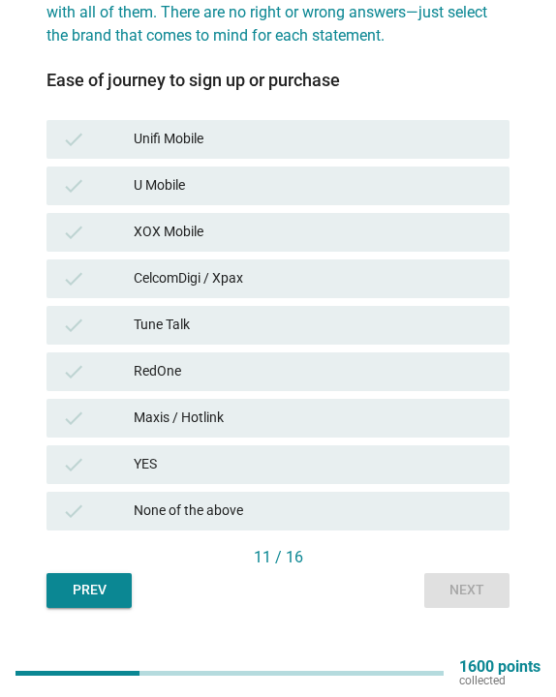
click at [320, 275] on div "CelcomDigi / Xpax" at bounding box center [314, 278] width 360 height 23
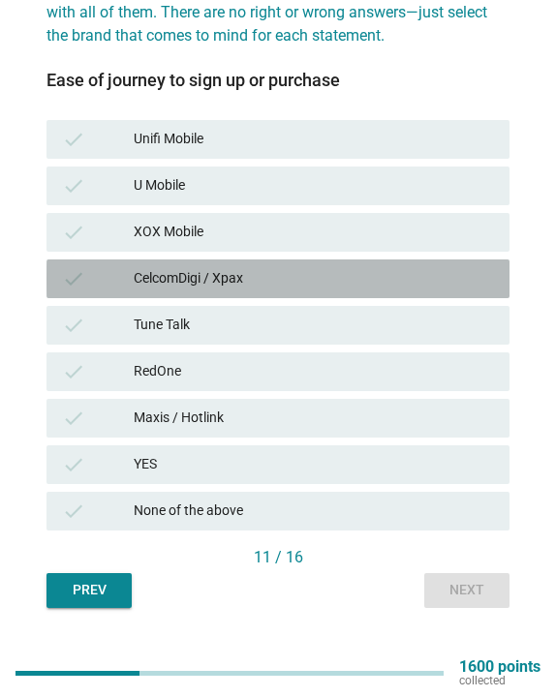
click at [299, 269] on div "CelcomDigi / Xpax" at bounding box center [314, 278] width 360 height 23
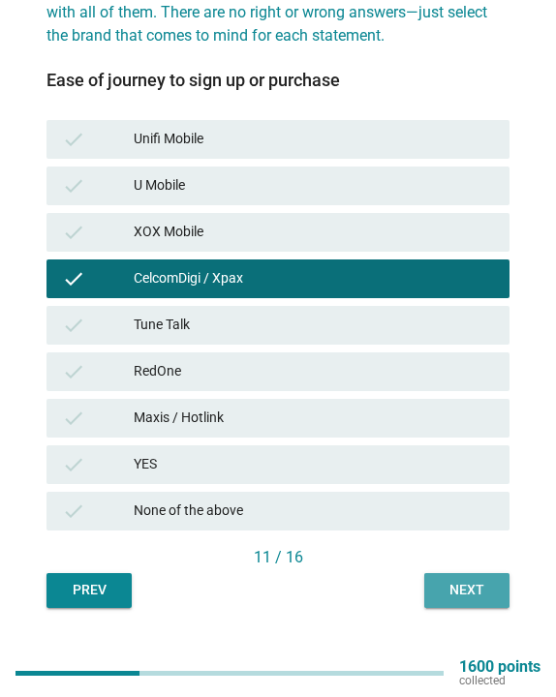
click at [445, 604] on button "Next" at bounding box center [466, 590] width 85 height 35
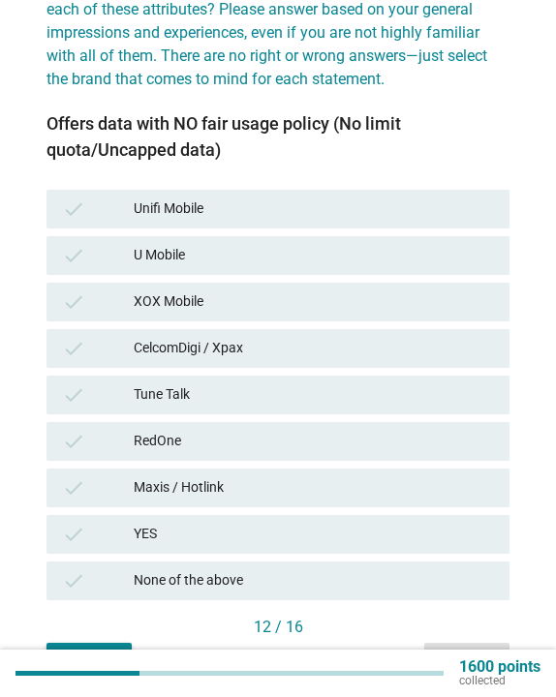
scroll to position [183, 0]
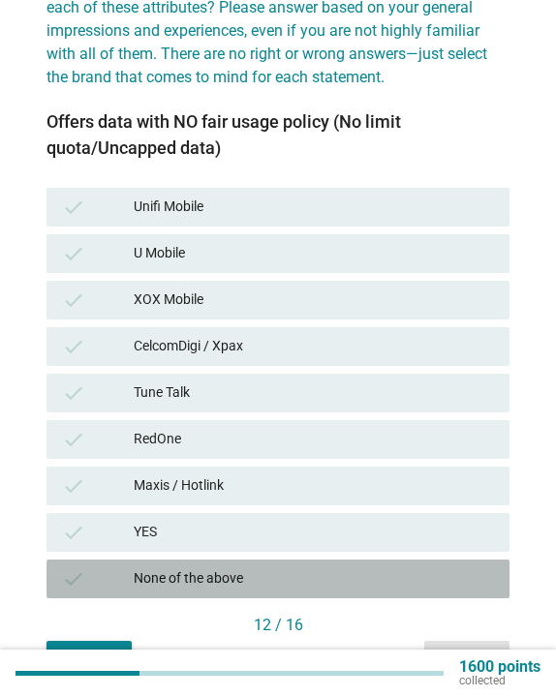
click at [234, 570] on div "None of the above" at bounding box center [314, 578] width 360 height 23
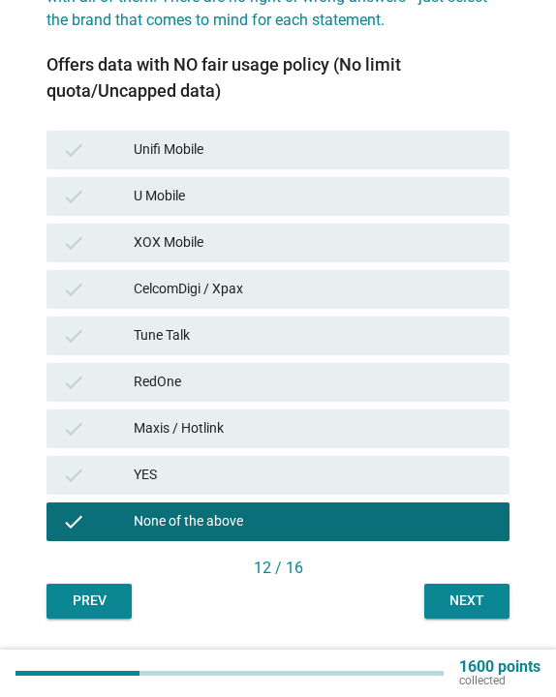
scroll to position [268, 0]
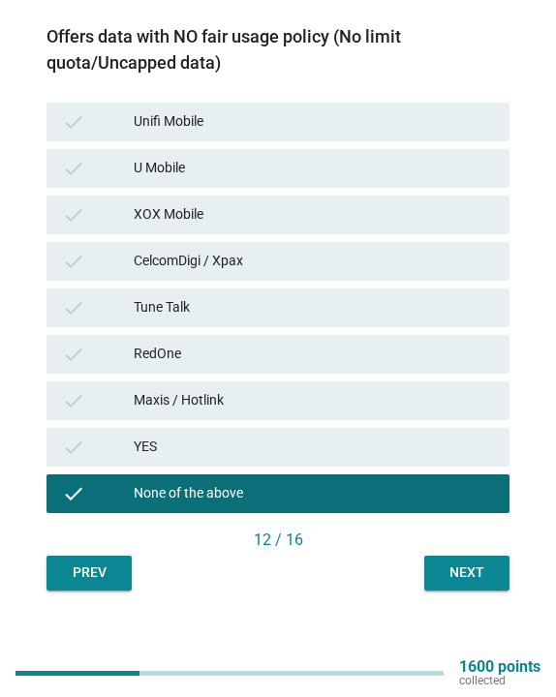
click at [444, 565] on div "Next" at bounding box center [466, 572] width 54 height 20
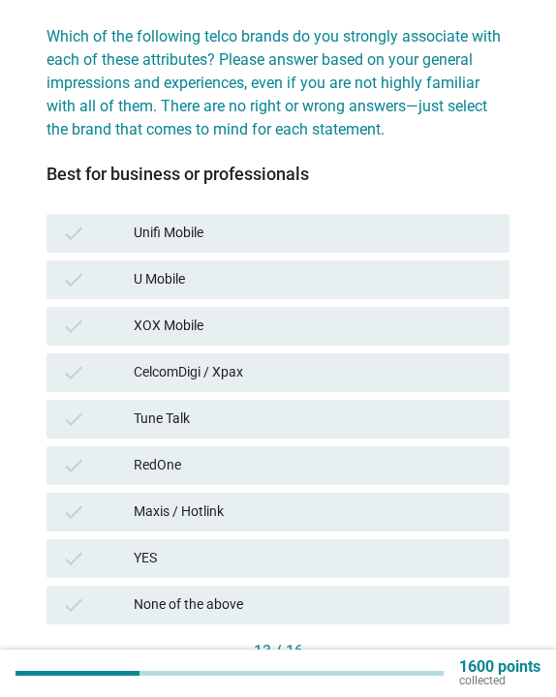
scroll to position [211, 0]
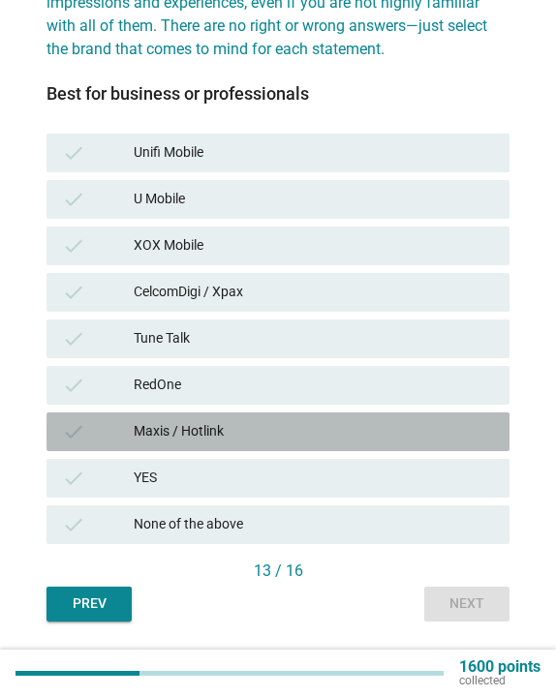
click at [323, 444] on div "check Maxis / Hotlink" at bounding box center [277, 431] width 463 height 39
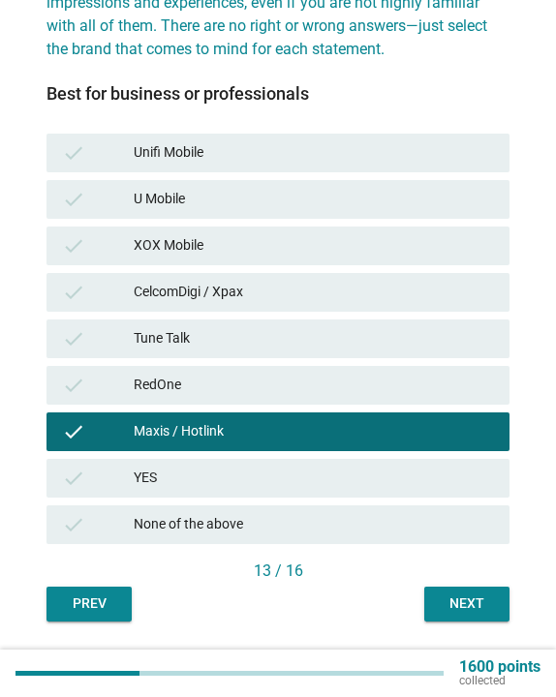
click at [333, 316] on div "check Tune Talk" at bounding box center [278, 339] width 470 height 46
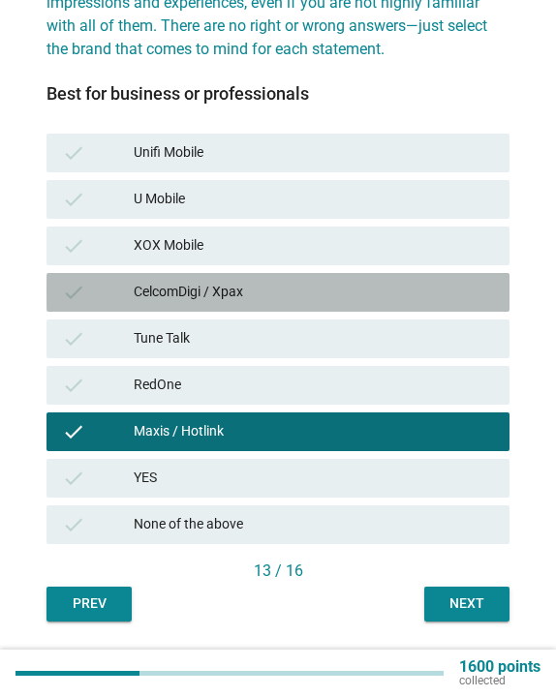
click at [327, 285] on div "CelcomDigi / Xpax" at bounding box center [314, 292] width 360 height 23
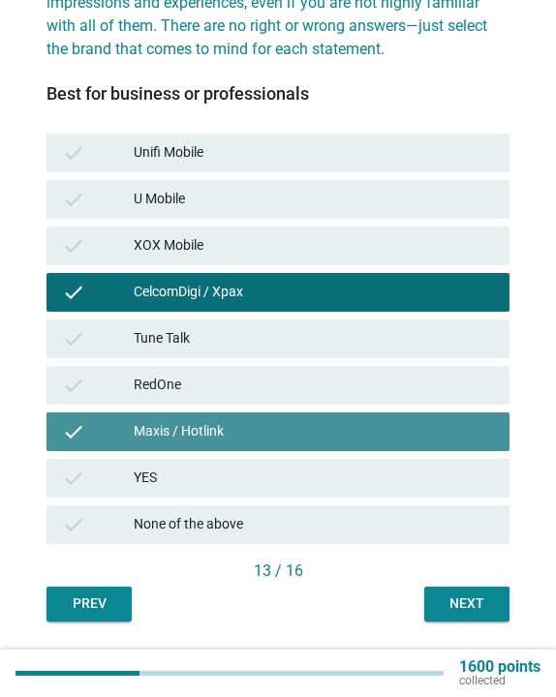
click at [249, 424] on div "Maxis / Hotlink" at bounding box center [314, 431] width 360 height 23
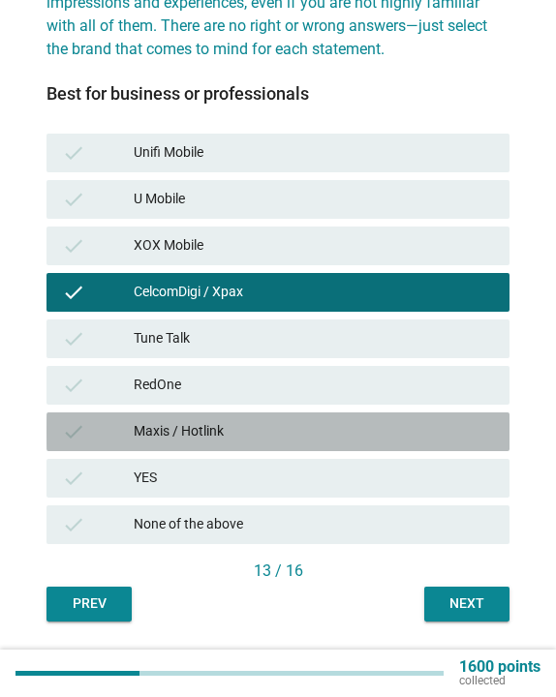
click at [249, 424] on div "Maxis / Hotlink" at bounding box center [314, 431] width 360 height 23
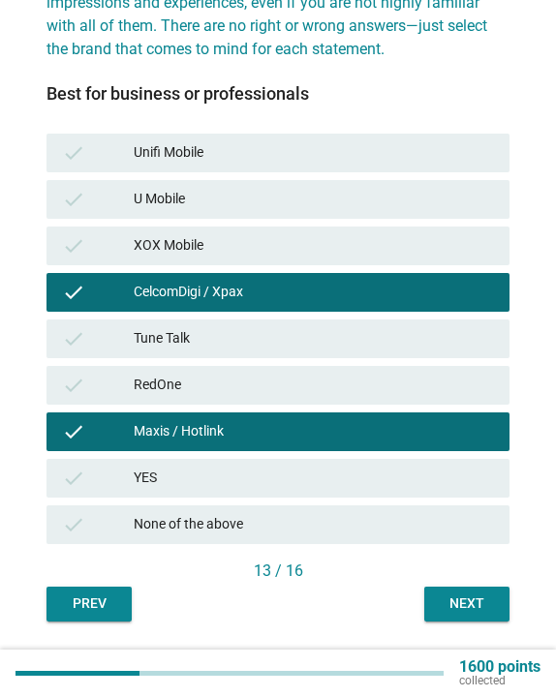
click at [455, 609] on div "Next" at bounding box center [466, 603] width 54 height 20
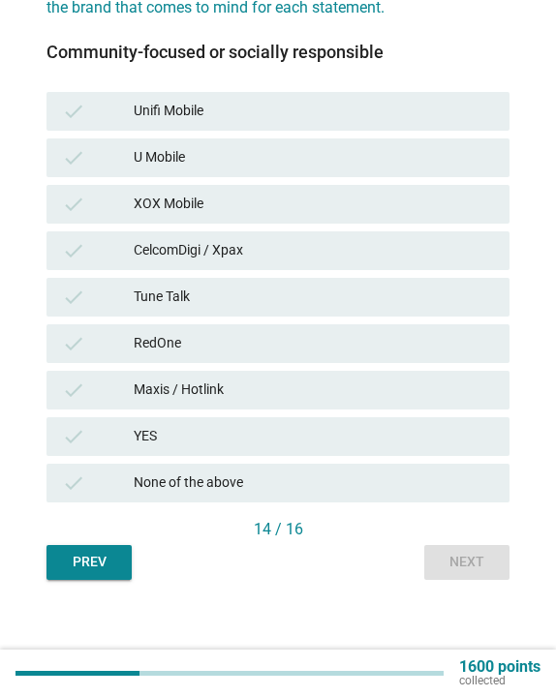
scroll to position [253, 0]
click at [297, 239] on div "CelcomDigi / Xpax" at bounding box center [314, 250] width 360 height 23
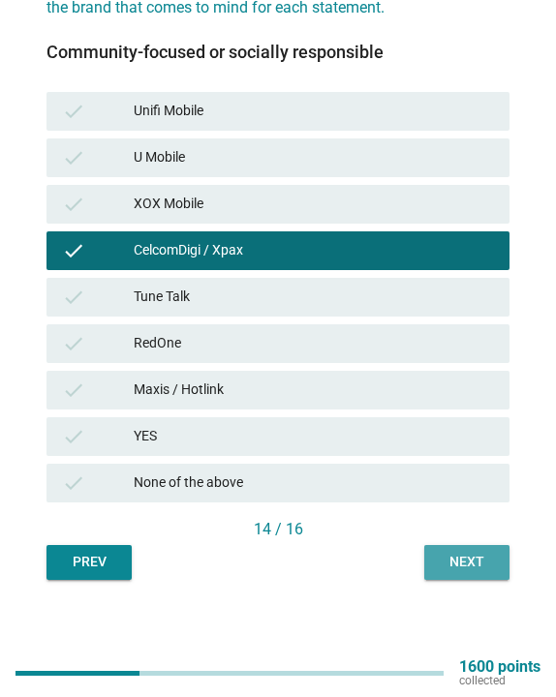
click at [469, 551] on button "Next" at bounding box center [466, 562] width 85 height 35
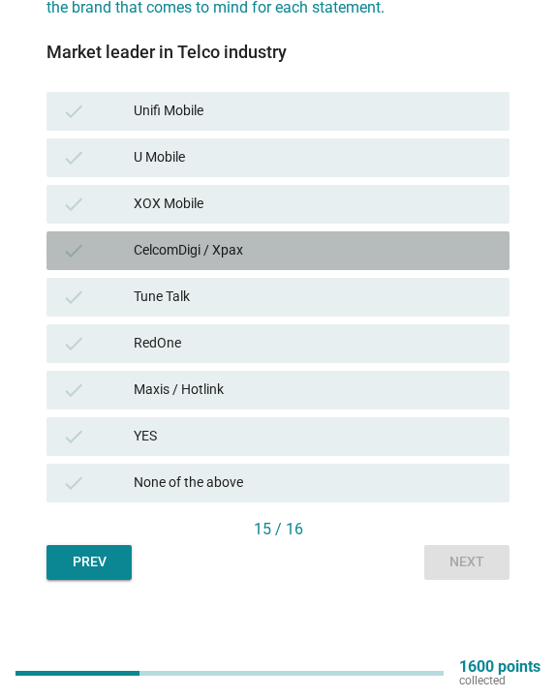
click at [353, 257] on div "CelcomDigi / Xpax" at bounding box center [314, 250] width 360 height 23
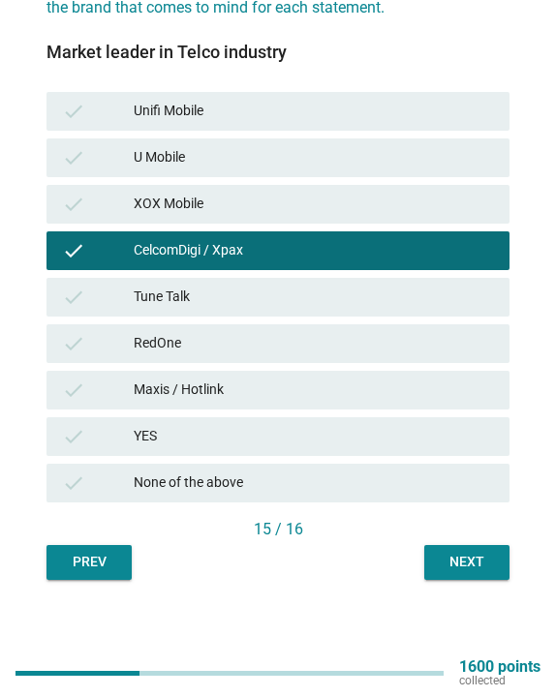
click at [477, 530] on div "15 / 16" at bounding box center [277, 529] width 463 height 23
click at [474, 560] on div "Next" at bounding box center [466, 562] width 54 height 20
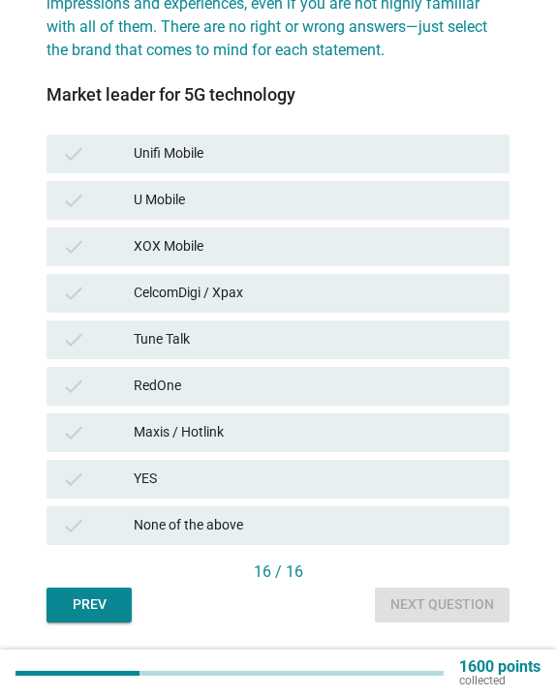
scroll to position [214, 0]
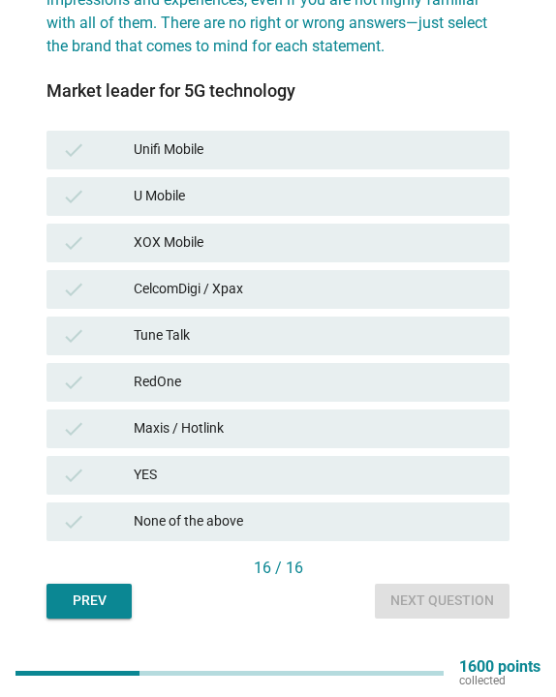
click at [211, 442] on div "check Maxis / Hotlink" at bounding box center [277, 428] width 463 height 39
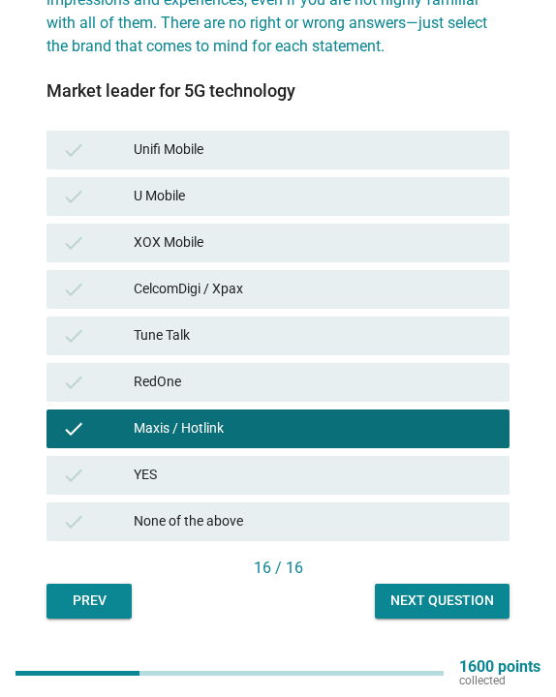
click at [448, 604] on div "Next question" at bounding box center [442, 600] width 104 height 20
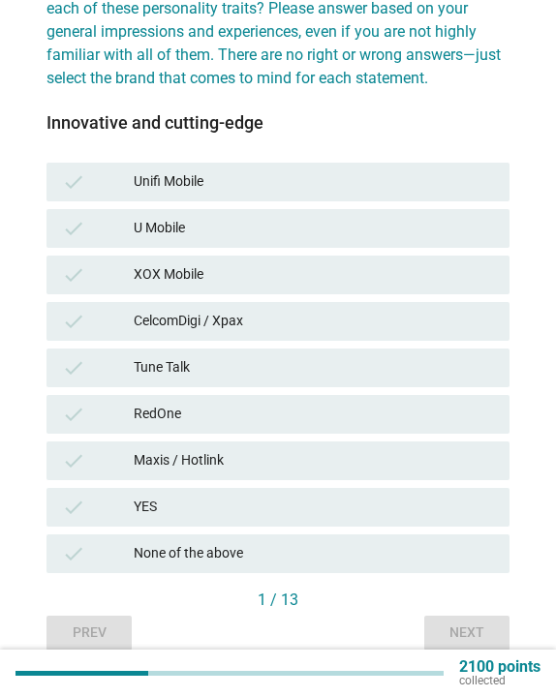
scroll to position [190, 0]
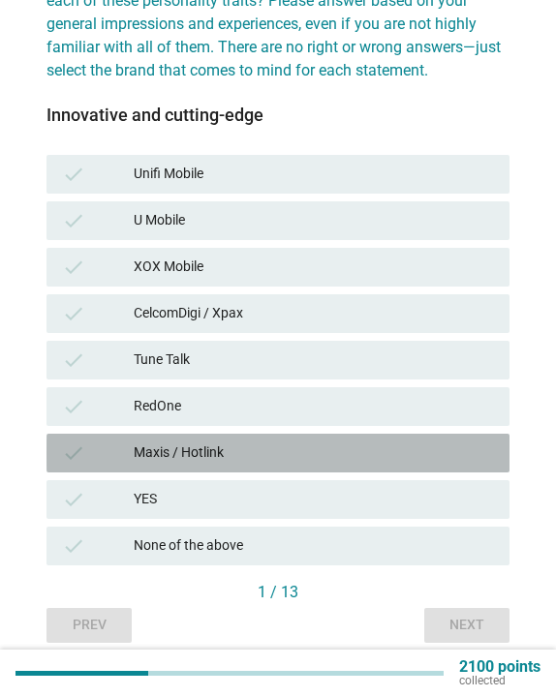
click at [284, 466] on div "check Maxis / Hotlink" at bounding box center [277, 453] width 463 height 39
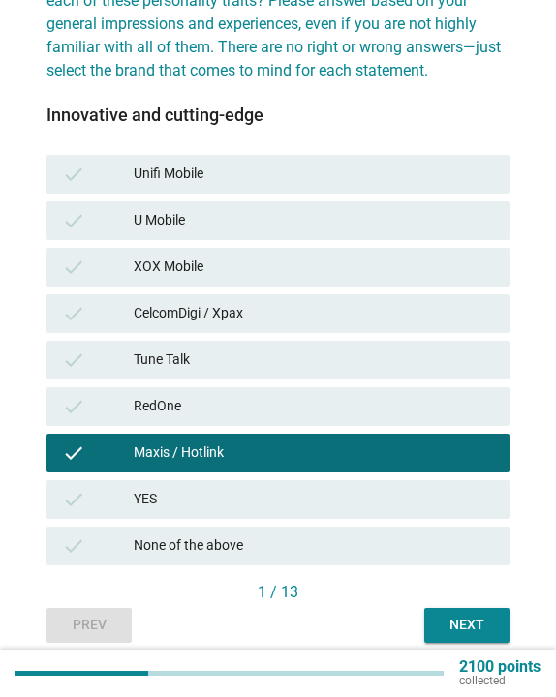
click at [444, 621] on div "Next" at bounding box center [466, 625] width 54 height 20
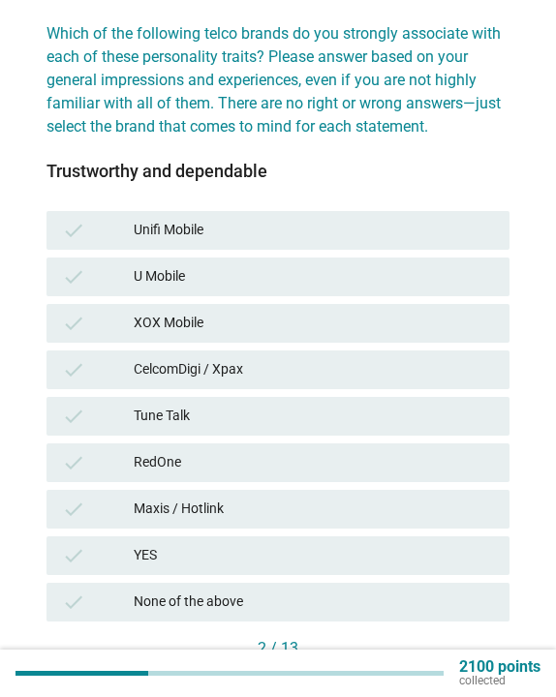
scroll to position [135, 0]
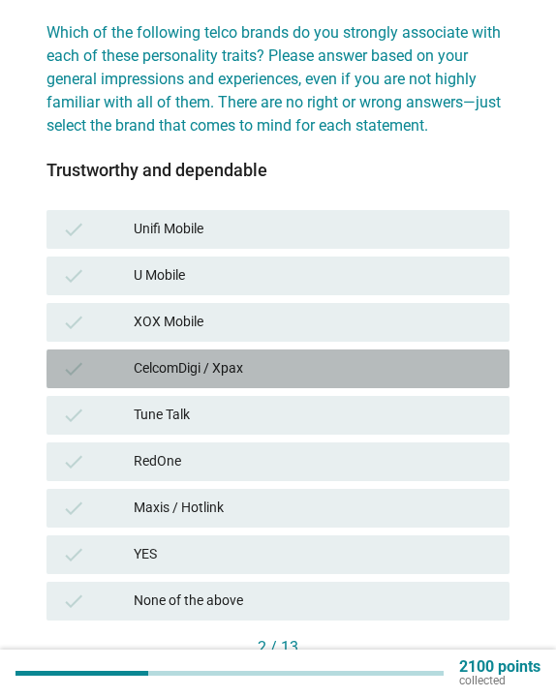
click at [315, 370] on div "CelcomDigi / Xpax" at bounding box center [314, 368] width 360 height 23
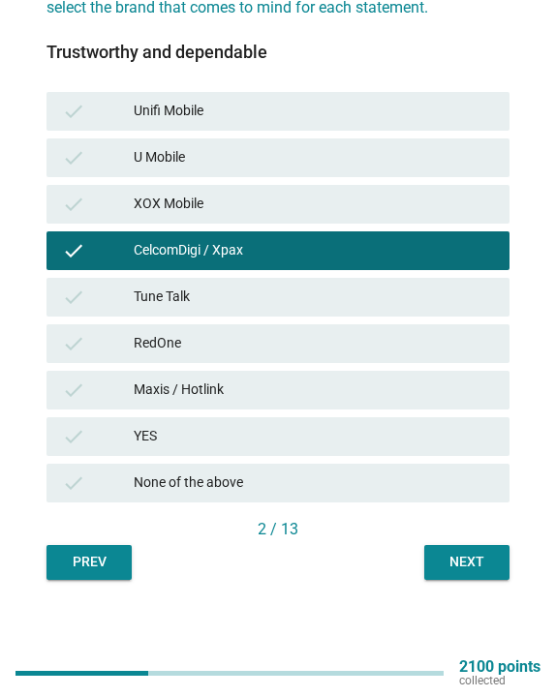
scroll to position [253, 0]
click at [456, 553] on div "Next" at bounding box center [466, 562] width 54 height 20
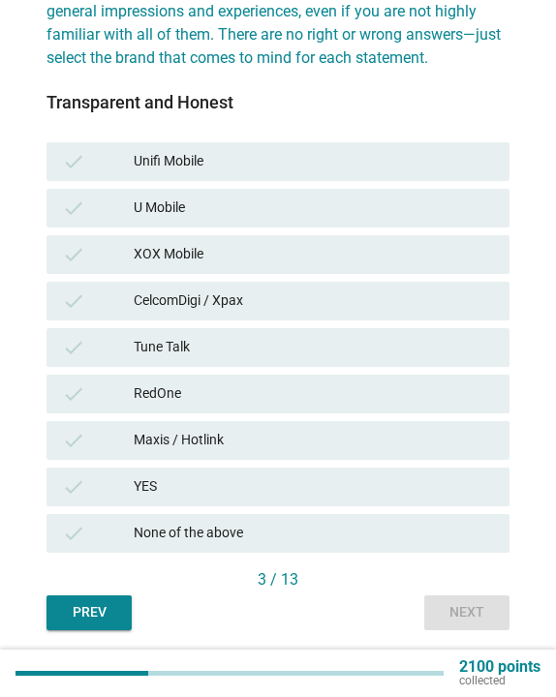
scroll to position [223, 0]
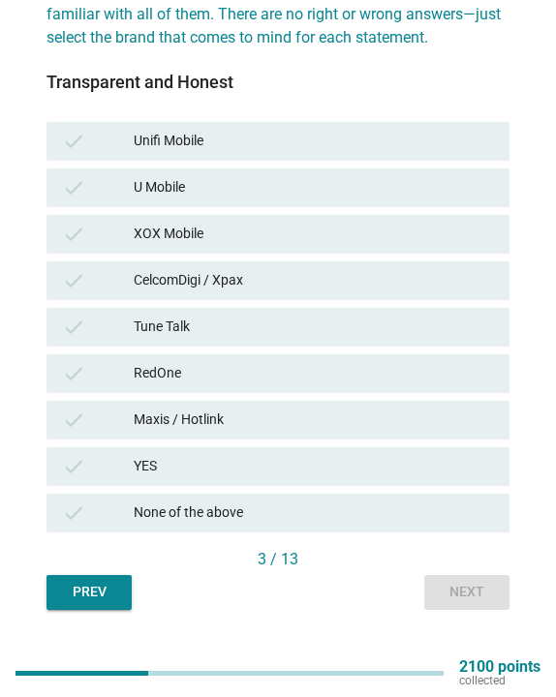
click at [283, 280] on div "CelcomDigi / Xpax" at bounding box center [314, 280] width 360 height 23
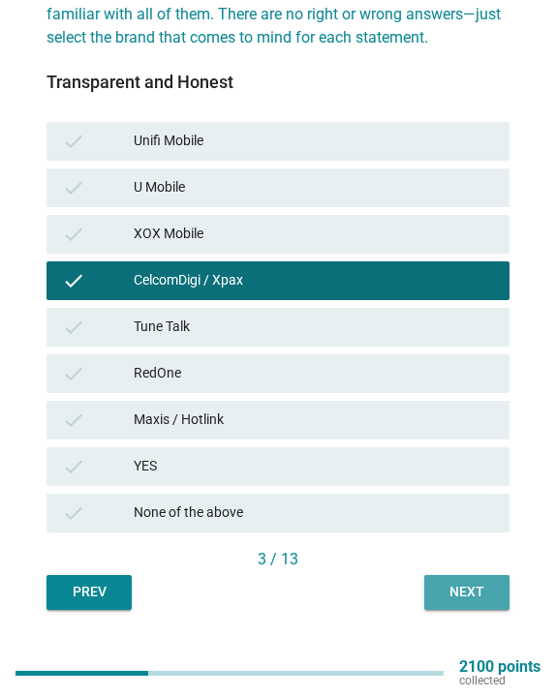
click at [458, 590] on div "Next" at bounding box center [466, 592] width 54 height 20
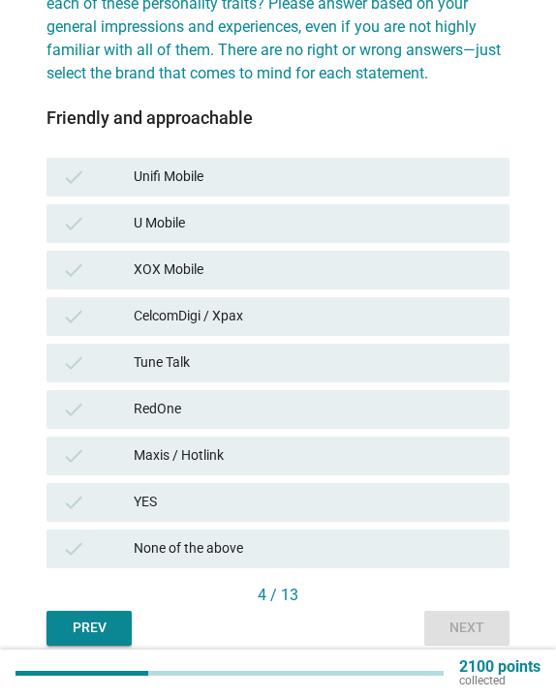
scroll to position [192, 0]
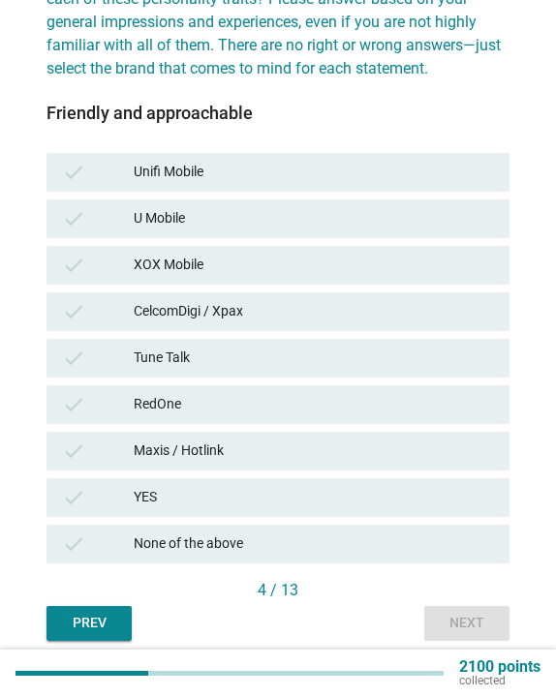
click at [357, 313] on div "CelcomDigi / Xpax" at bounding box center [314, 311] width 360 height 23
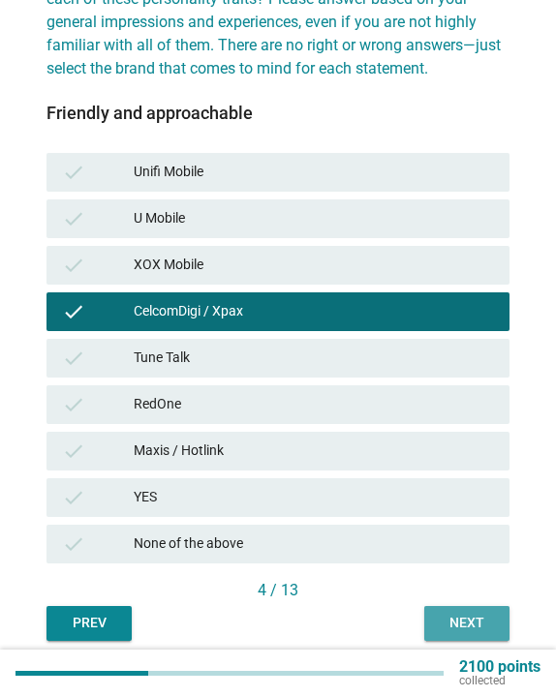
click at [474, 619] on div "Next" at bounding box center [466, 623] width 54 height 20
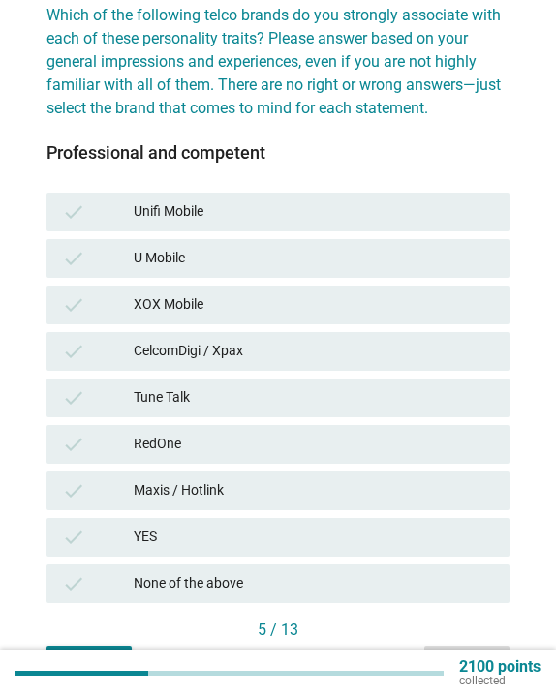
scroll to position [214, 0]
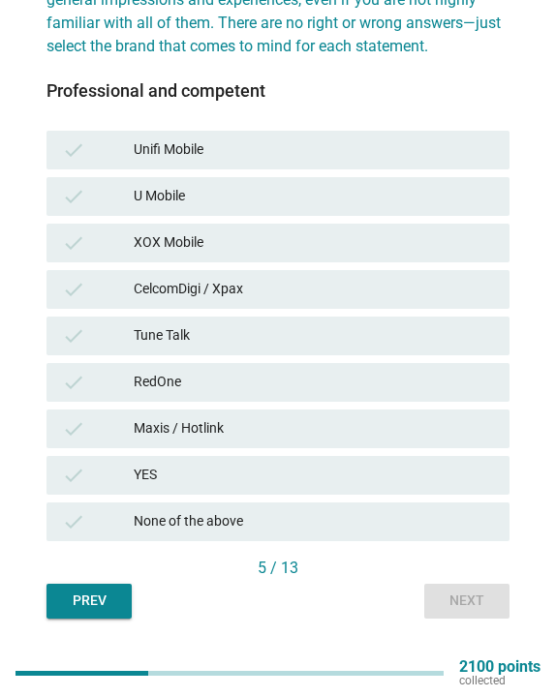
click at [242, 424] on div "Maxis / Hotlink" at bounding box center [314, 428] width 360 height 23
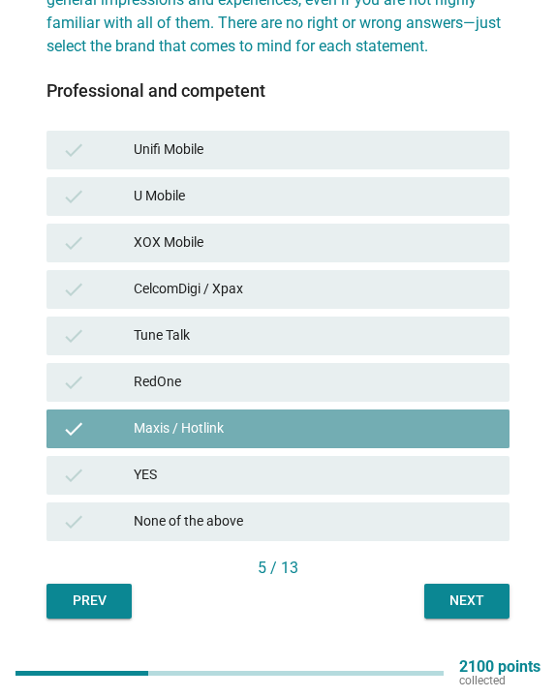
click at [242, 424] on div "Maxis / Hotlink" at bounding box center [314, 428] width 360 height 23
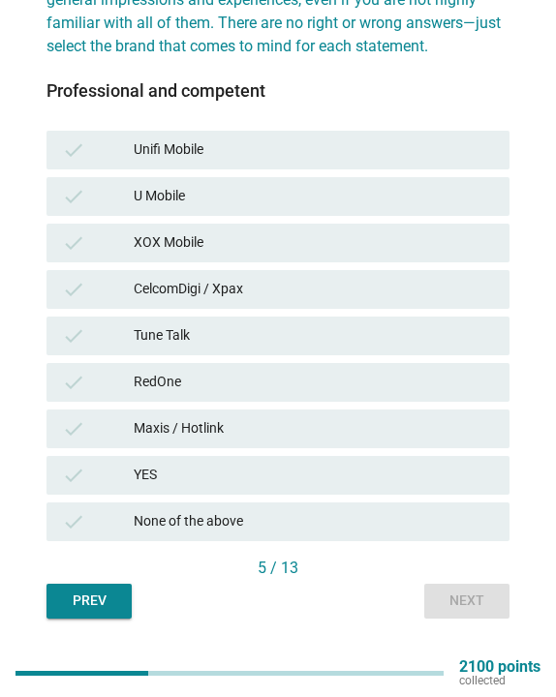
click at [253, 294] on div "CelcomDigi / Xpax" at bounding box center [314, 289] width 360 height 23
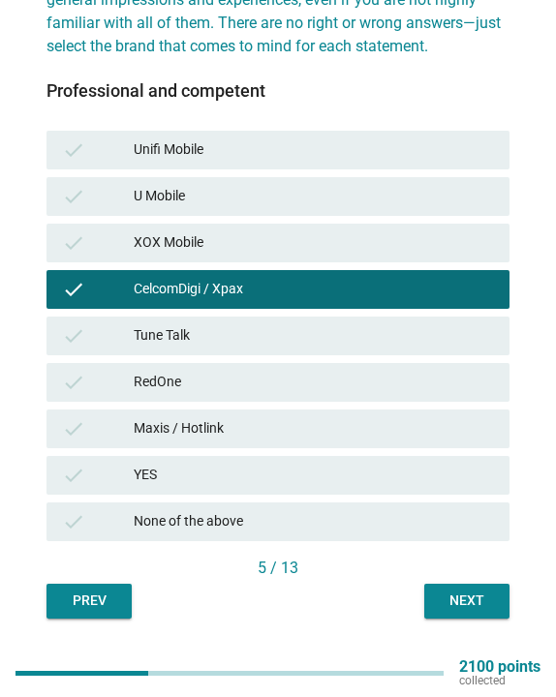
click at [472, 598] on div "Next" at bounding box center [466, 600] width 54 height 20
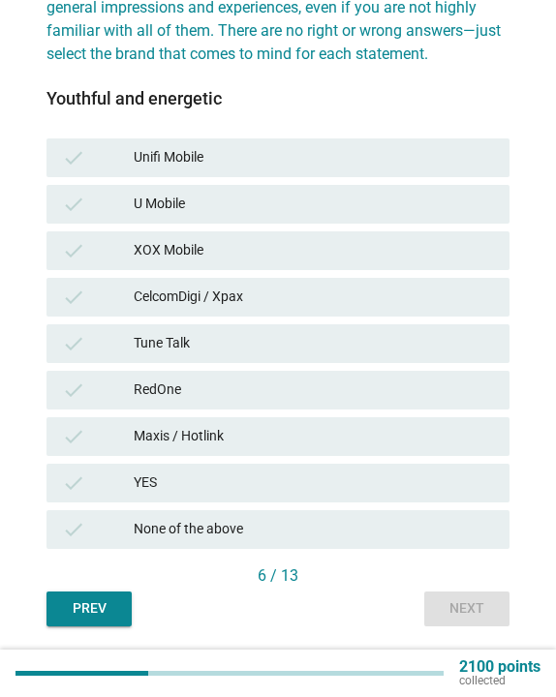
scroll to position [228, 0]
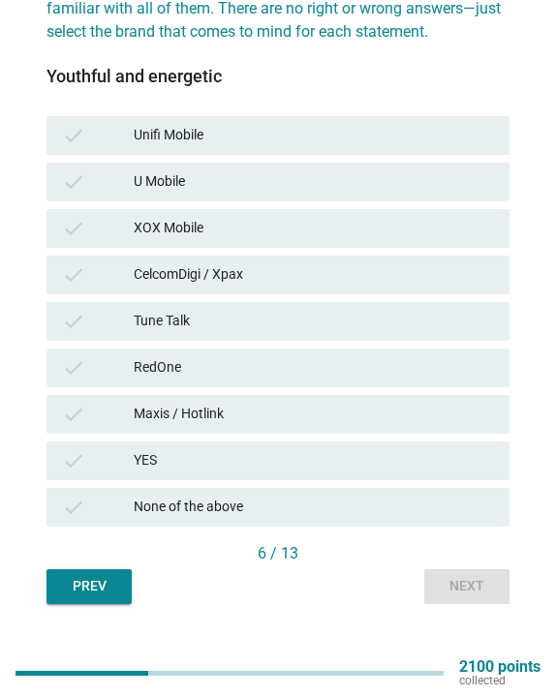
click at [267, 497] on div "None of the above" at bounding box center [314, 507] width 360 height 23
click at [174, 517] on div "None of the above" at bounding box center [314, 507] width 360 height 23
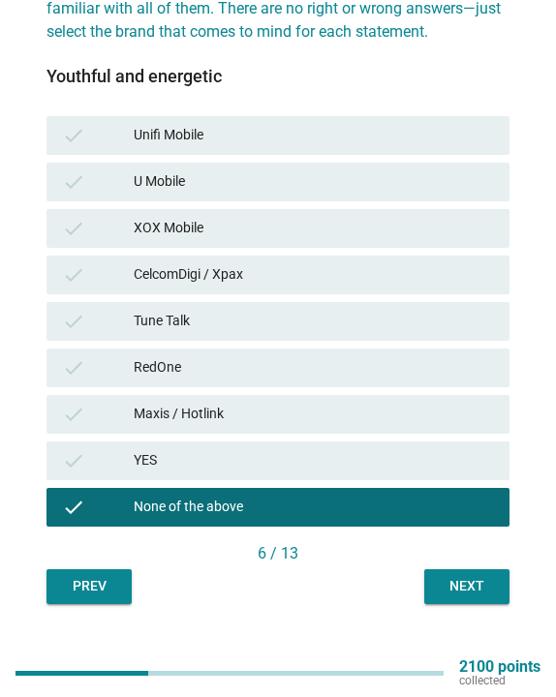
click at [497, 582] on button "Next" at bounding box center [466, 586] width 85 height 35
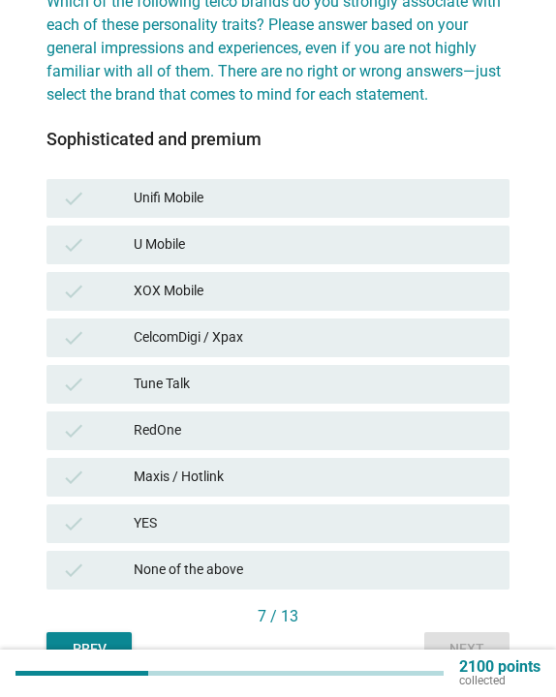
scroll to position [217, 0]
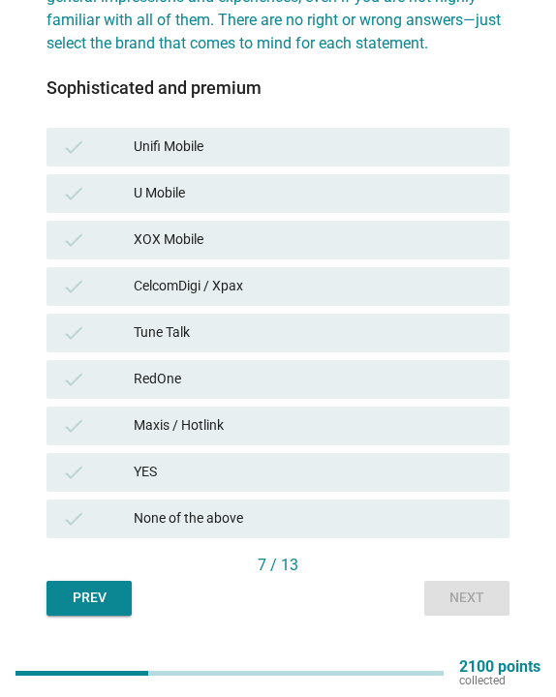
click at [399, 523] on div "None of the above" at bounding box center [314, 518] width 360 height 23
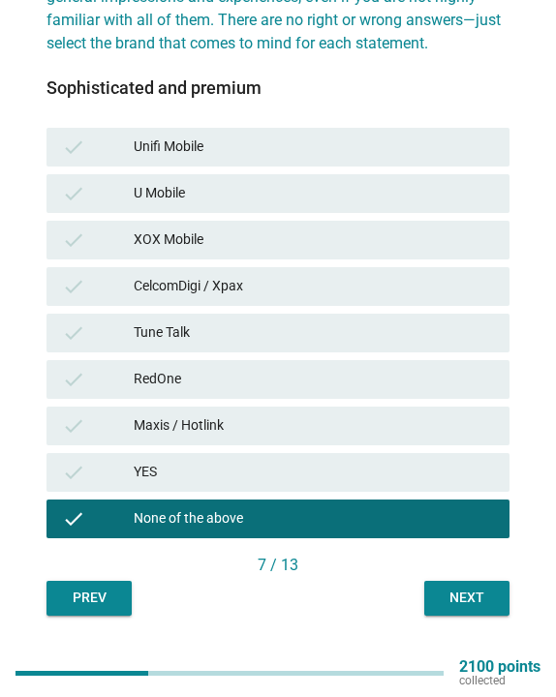
click at [484, 605] on div "Next" at bounding box center [466, 598] width 54 height 20
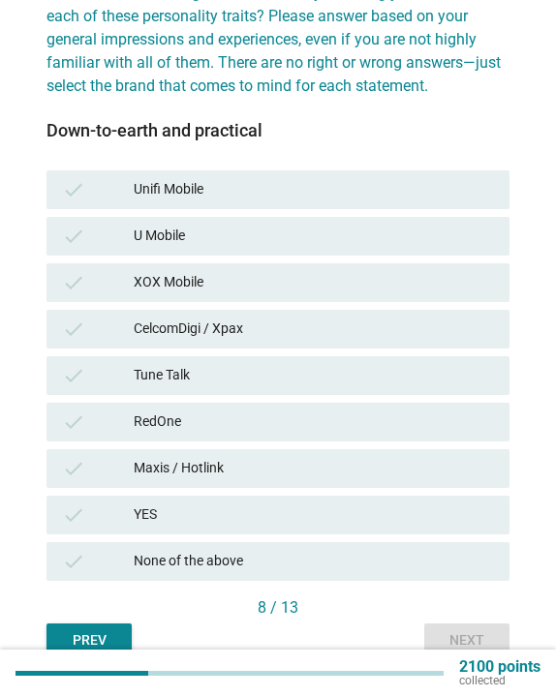
scroll to position [232, 0]
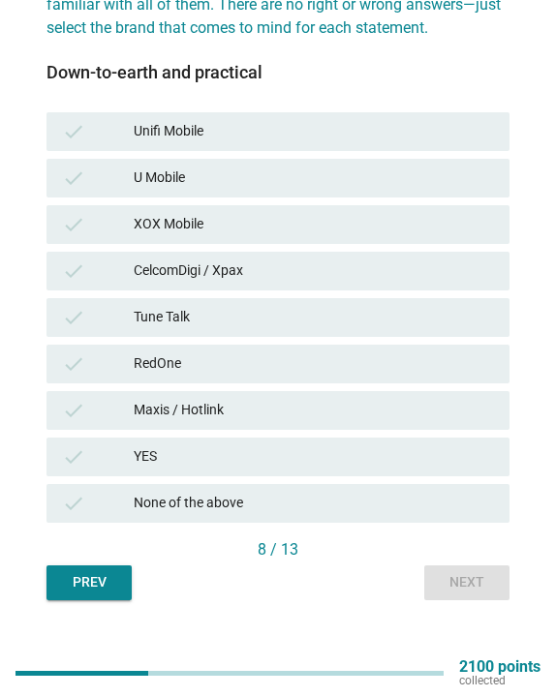
click at [280, 283] on div "check CelcomDigi / Xpax" at bounding box center [277, 271] width 463 height 39
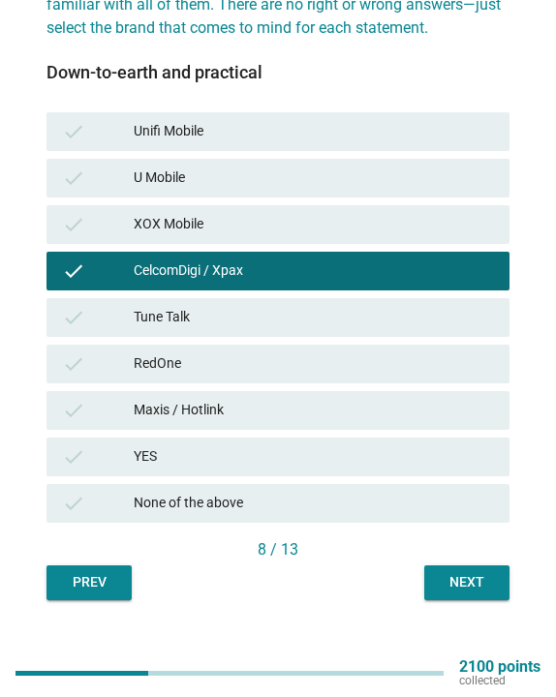
click at [452, 581] on div "Next" at bounding box center [466, 582] width 54 height 20
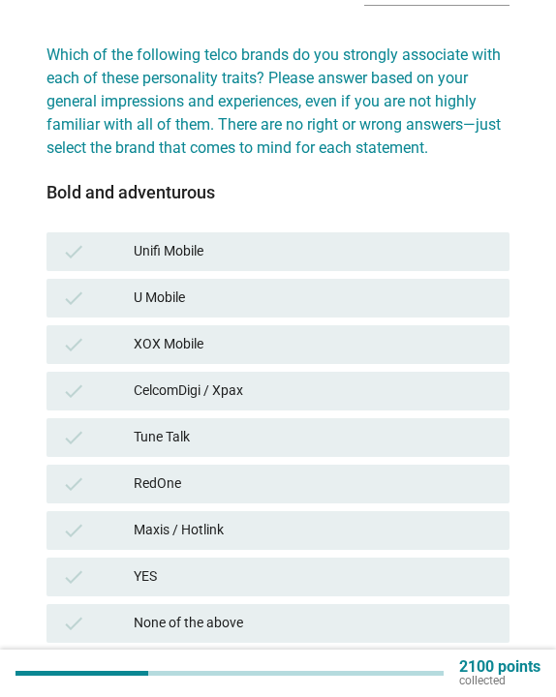
scroll to position [160, 0]
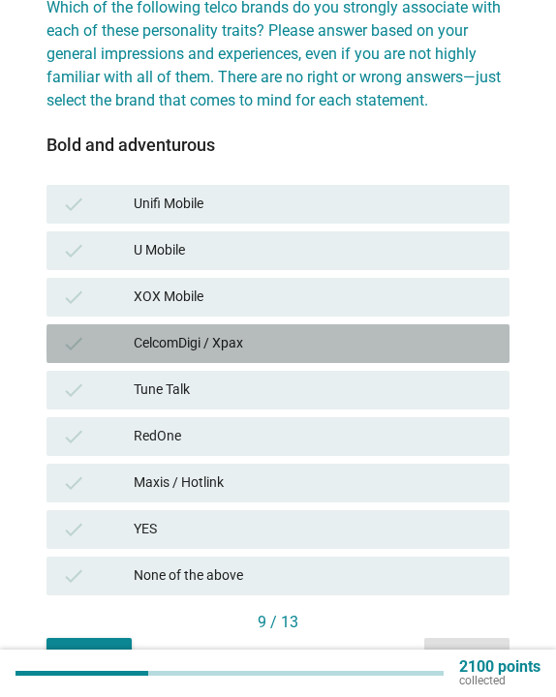
click at [256, 330] on div "check CelcomDigi / Xpax" at bounding box center [277, 343] width 463 height 39
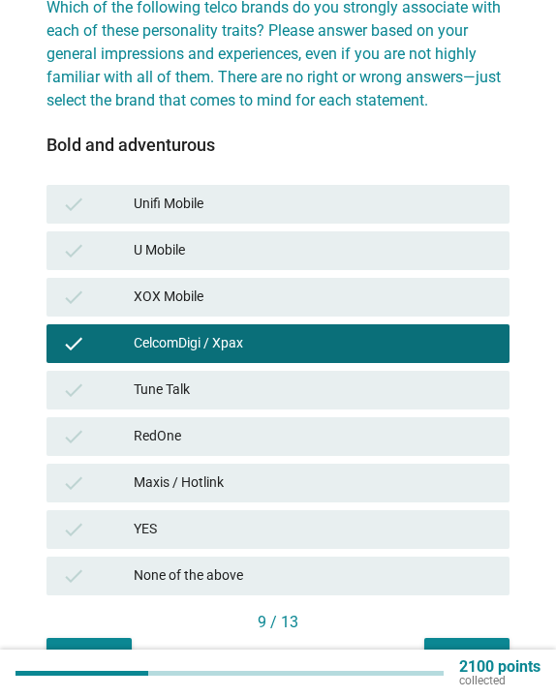
scroll to position [233, 0]
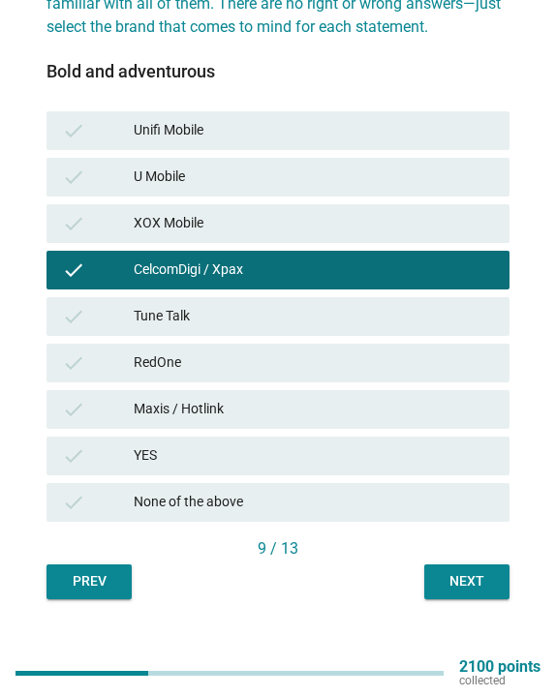
click at [450, 585] on div "Next" at bounding box center [466, 581] width 54 height 20
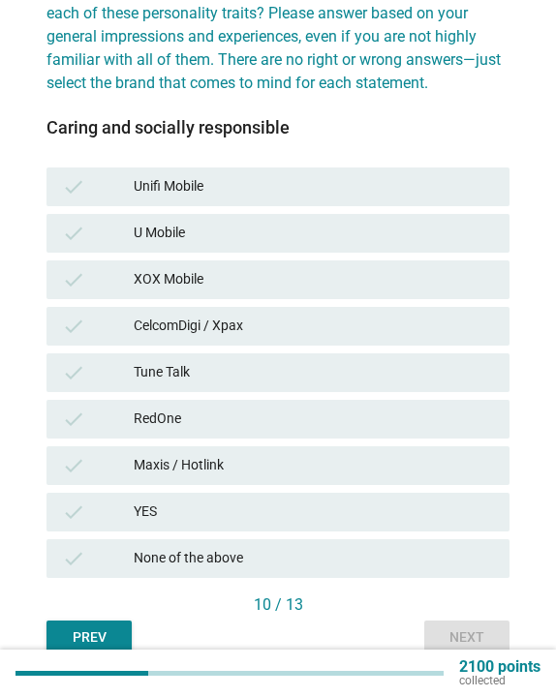
scroll to position [187, 0]
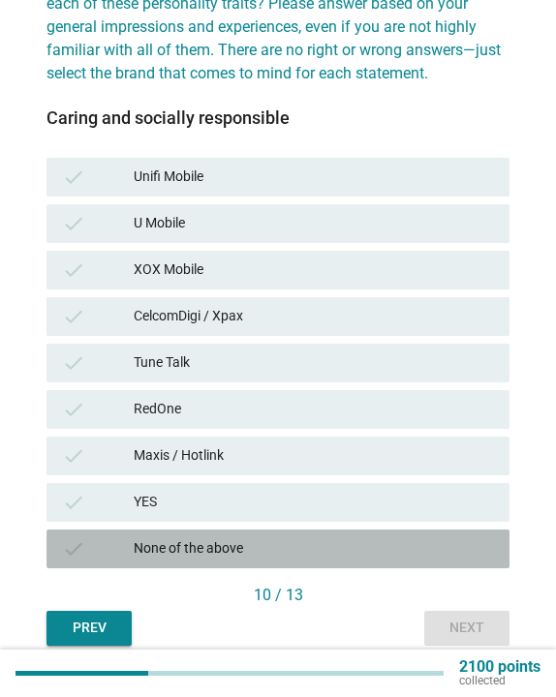
click at [308, 548] on div "None of the above" at bounding box center [314, 548] width 360 height 23
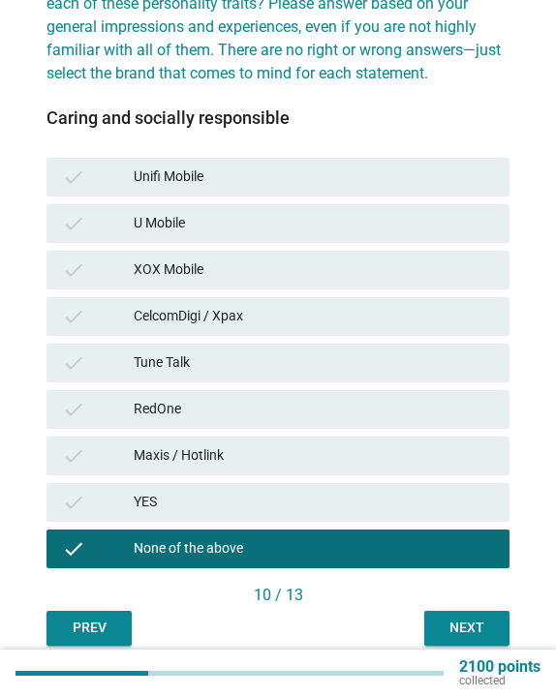
click at [474, 636] on div "Next" at bounding box center [466, 628] width 54 height 20
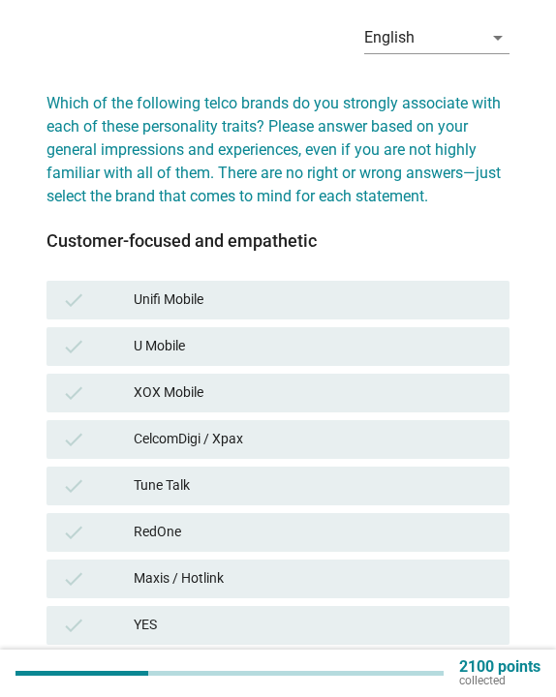
scroll to position [142, 0]
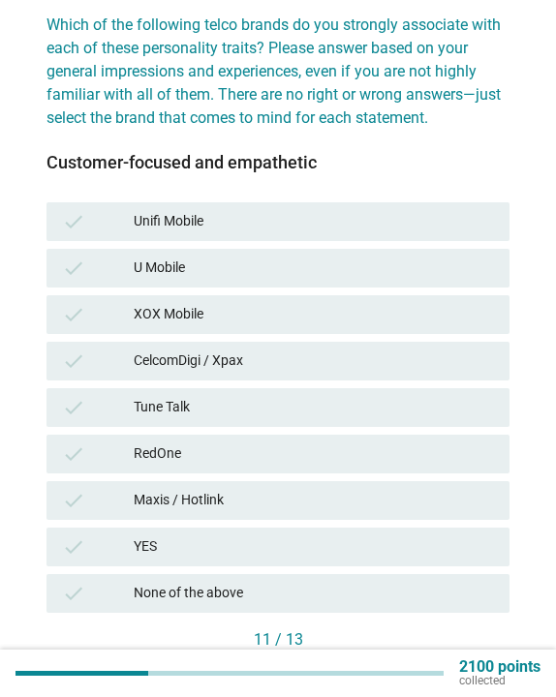
click at [252, 352] on div "CelcomDigi / Xpax" at bounding box center [314, 360] width 360 height 23
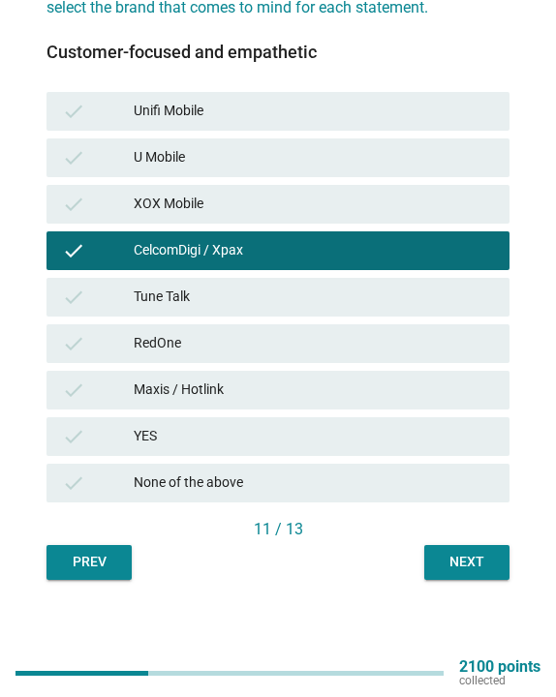
scroll to position [253, 0]
click at [477, 543] on div "11 / 13" at bounding box center [277, 531] width 463 height 27
click at [469, 556] on div "Next" at bounding box center [466, 562] width 54 height 20
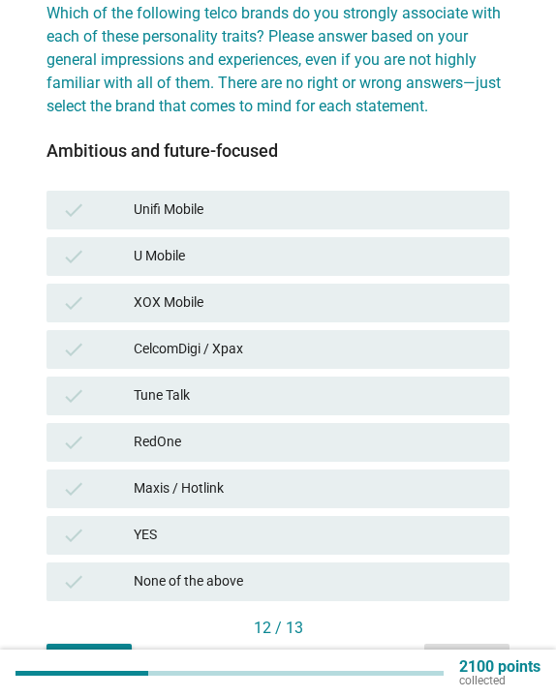
scroll to position [158, 0]
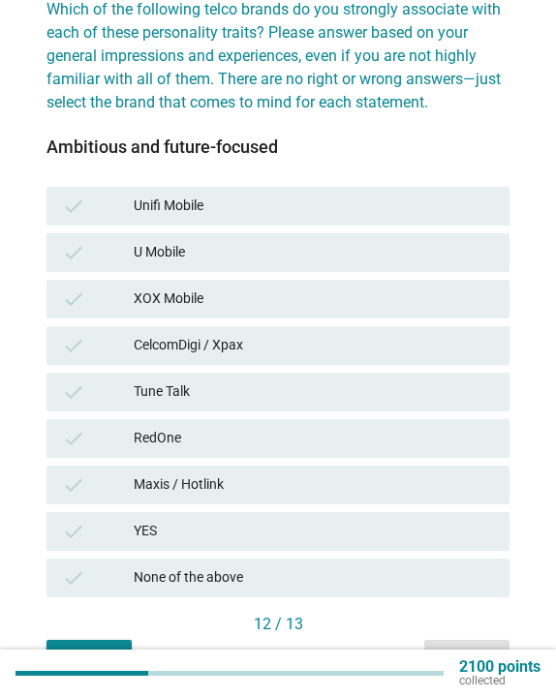
click at [296, 572] on div "None of the above" at bounding box center [314, 577] width 360 height 23
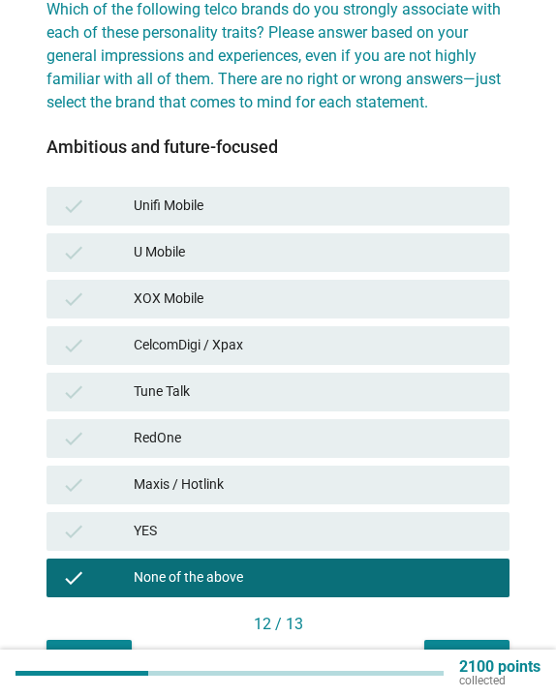
scroll to position [246, 0]
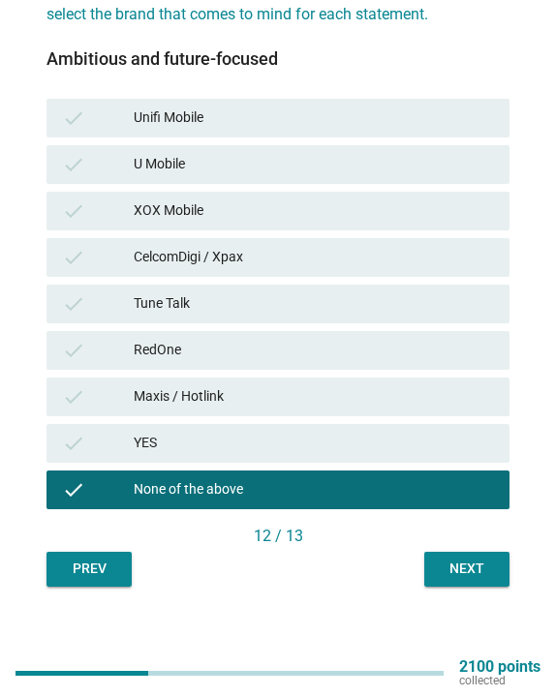
click at [456, 572] on div "Next" at bounding box center [466, 569] width 54 height 20
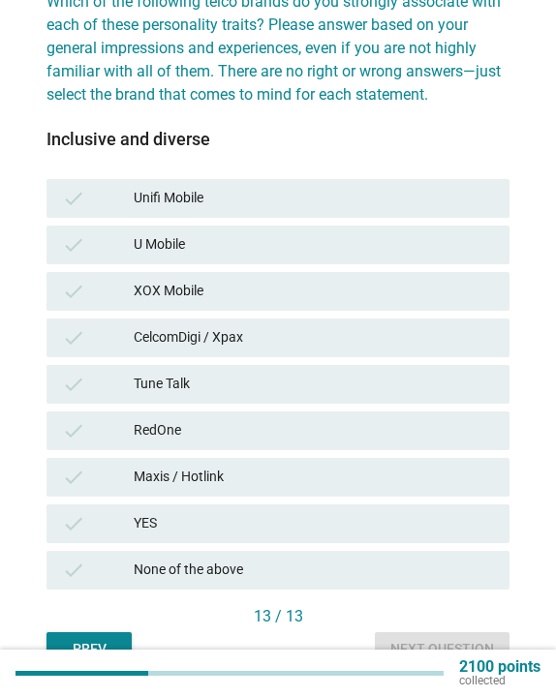
scroll to position [216, 0]
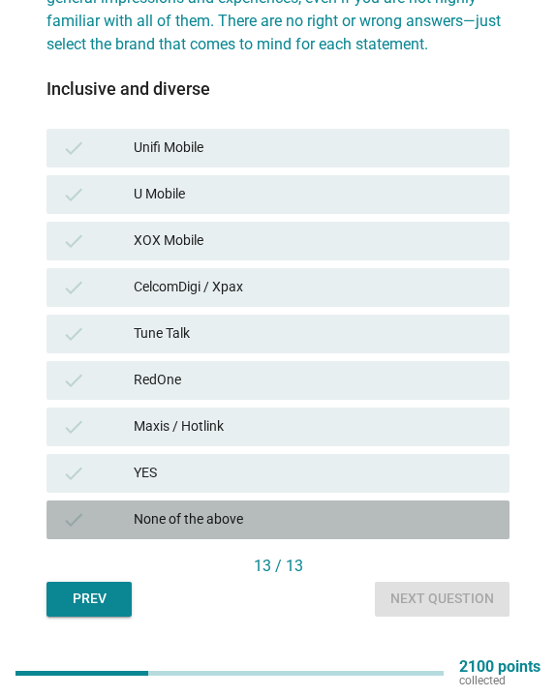
click at [432, 526] on div "None of the above" at bounding box center [314, 519] width 360 height 23
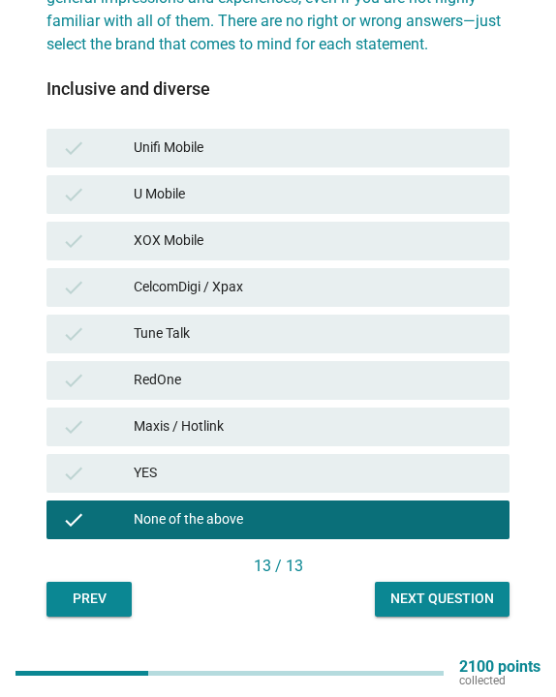
click at [472, 604] on div "Next question" at bounding box center [442, 599] width 104 height 20
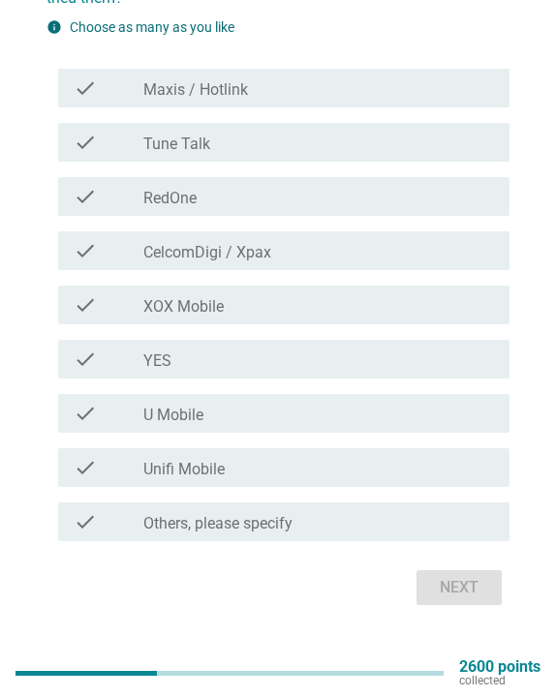
click at [262, 413] on div "check_box_outline_blank U Mobile" at bounding box center [318, 413] width 350 height 23
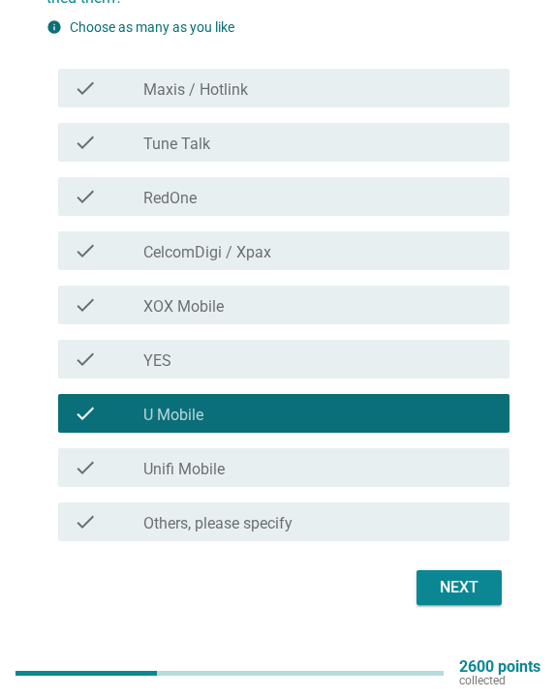
click at [321, 76] on div "check_box_outline_blank Maxis / Hotlink" at bounding box center [318, 87] width 350 height 23
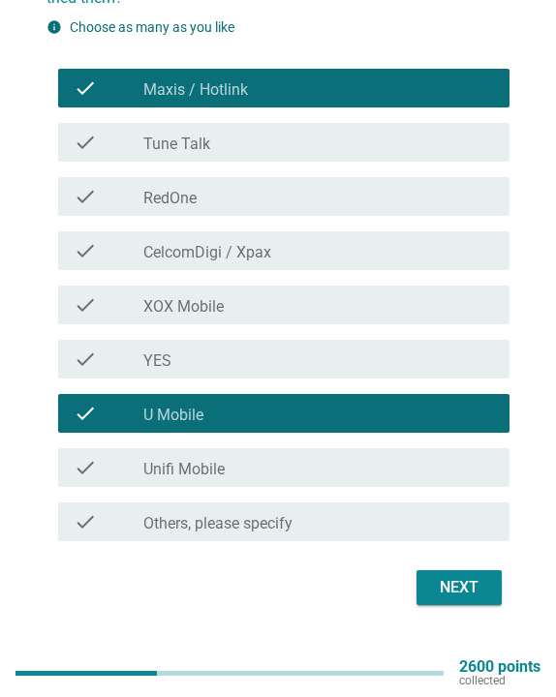
click at [433, 582] on div "Next" at bounding box center [459, 587] width 54 height 23
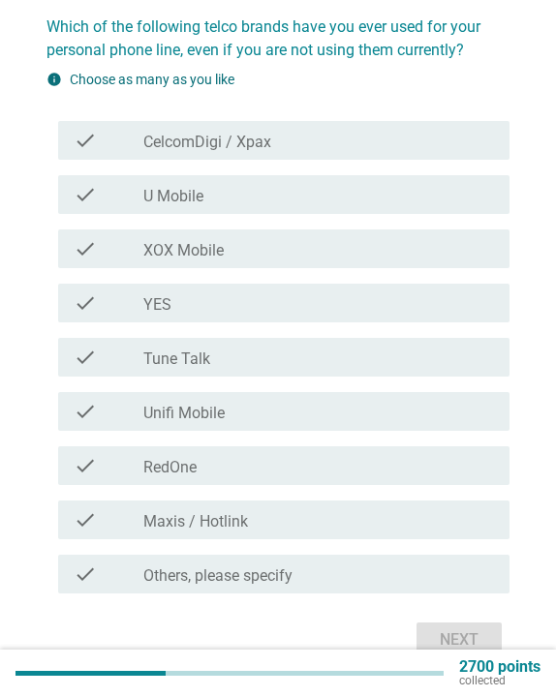
scroll to position [153, 0]
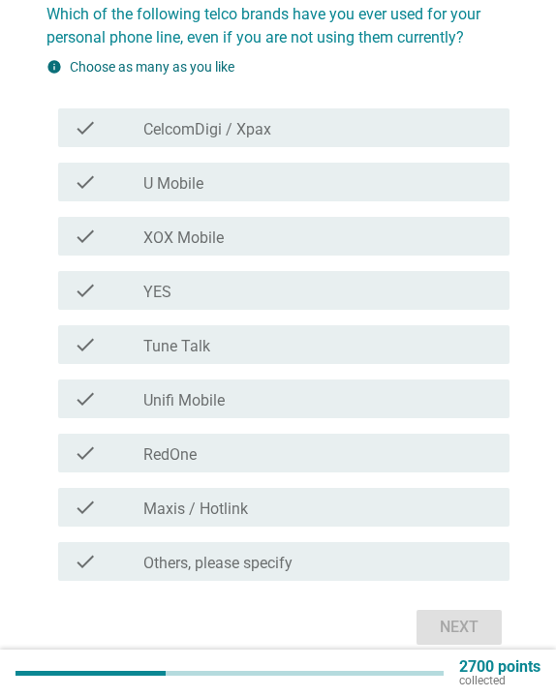
click at [209, 530] on div "check check_box Maxis / Hotlink" at bounding box center [277, 507] width 463 height 54
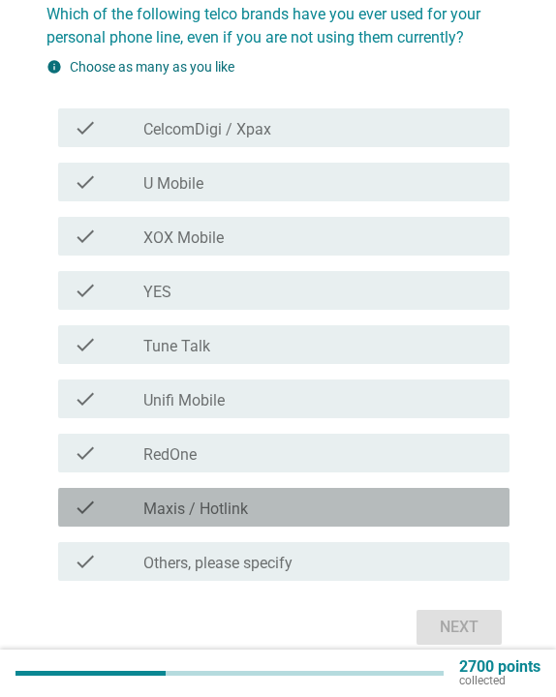
click at [211, 510] on label "Maxis / Hotlink" at bounding box center [195, 509] width 105 height 19
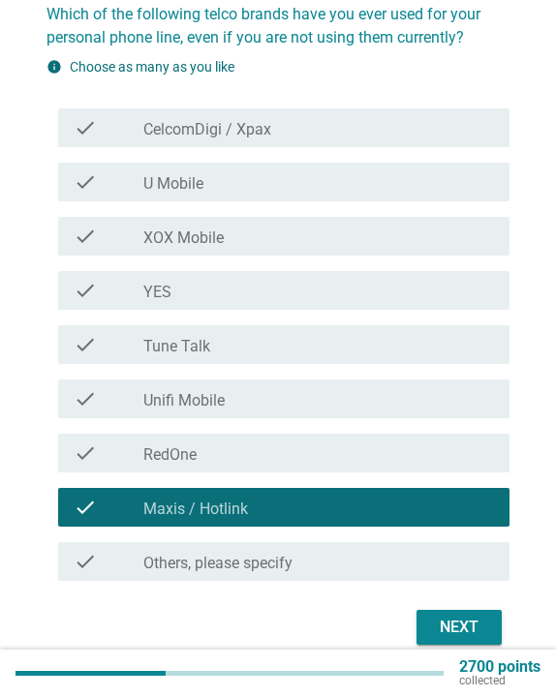
click at [447, 629] on div "Next" at bounding box center [459, 627] width 54 height 23
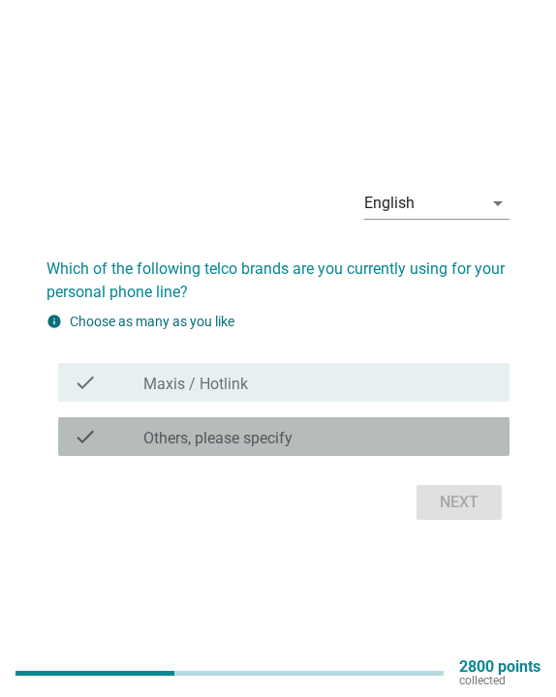
click at [233, 449] on div "check check_box Others, please specify" at bounding box center [283, 436] width 451 height 39
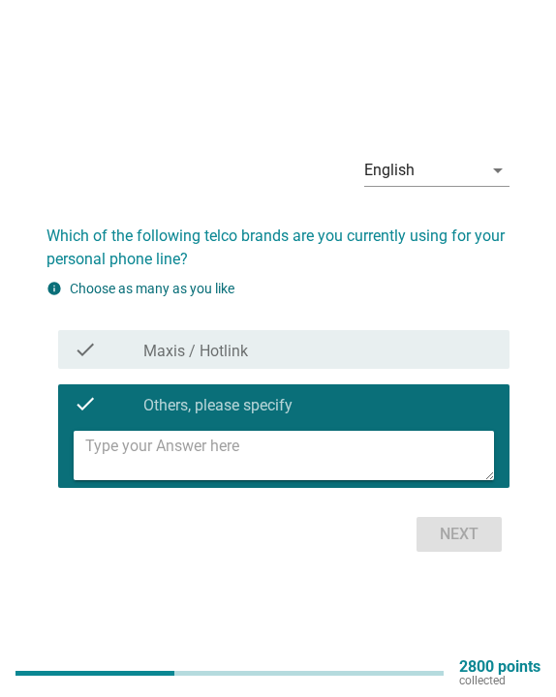
click at [233, 449] on textarea at bounding box center [289, 455] width 409 height 49
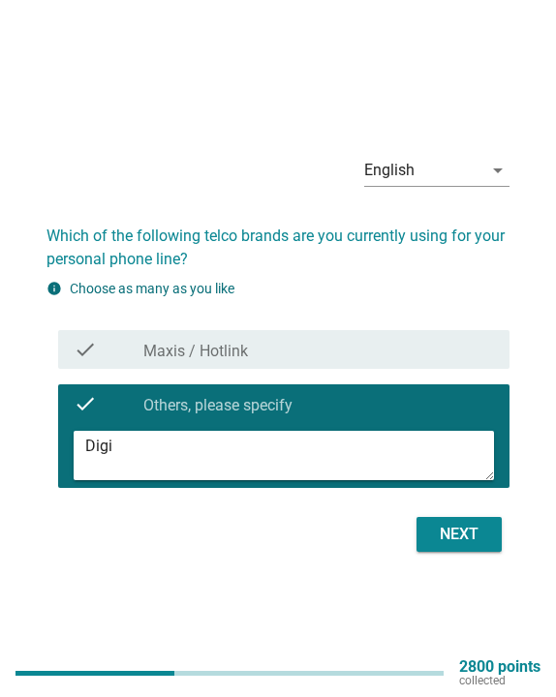
type textarea "Digi"
click at [459, 543] on div "Next" at bounding box center [459, 534] width 54 height 23
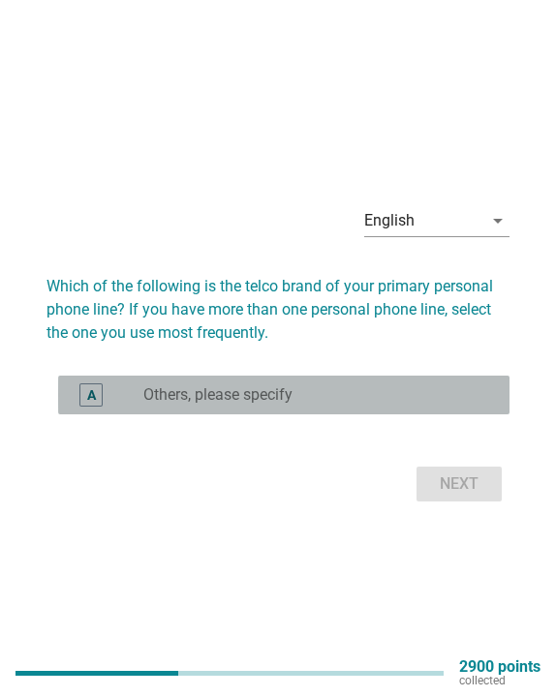
click at [258, 402] on label "Others, please specify" at bounding box center [217, 394] width 149 height 19
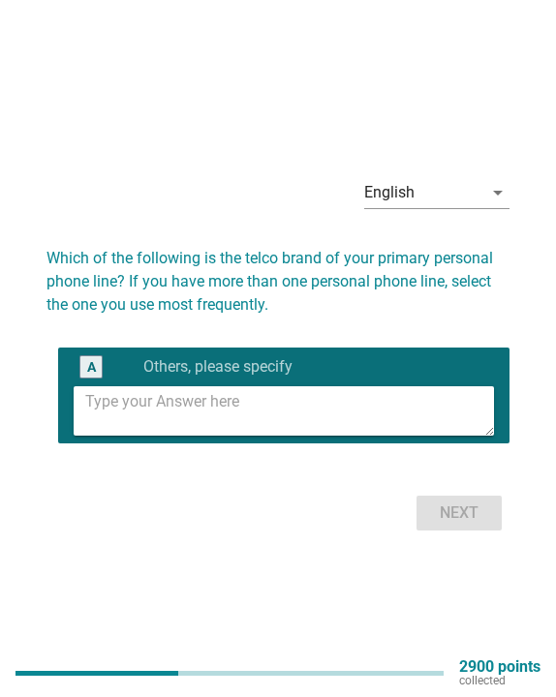
click at [258, 402] on textarea at bounding box center [289, 410] width 409 height 49
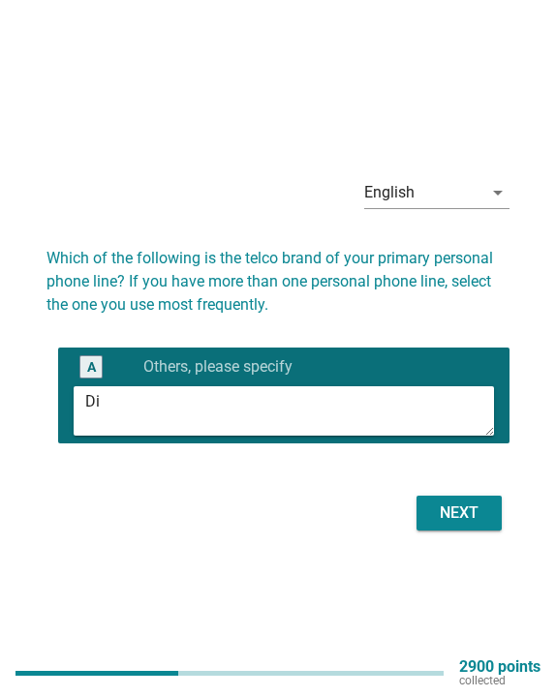
type textarea "D"
type textarea "U"
type textarea "Umobile"
click at [468, 506] on div "Next" at bounding box center [459, 512] width 54 height 23
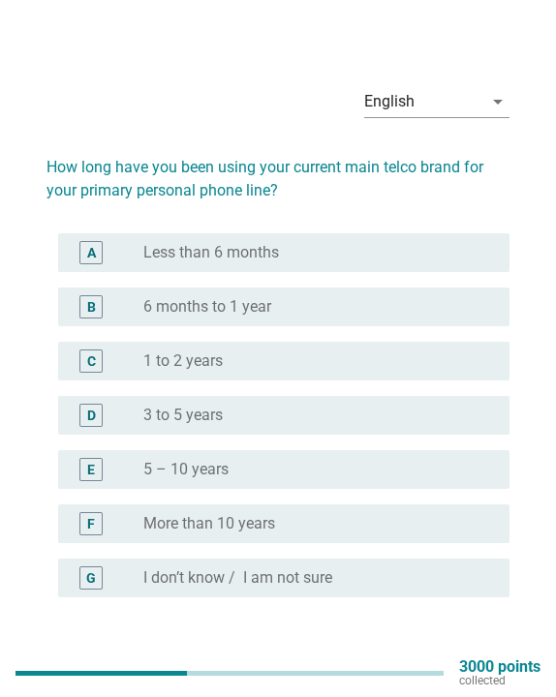
click at [237, 463] on div "radio_button_unchecked 5 – 10 years" at bounding box center [310, 469] width 335 height 19
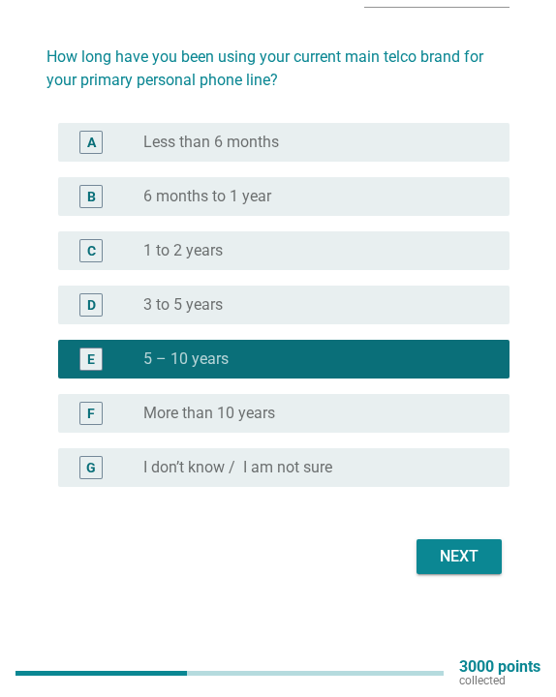
scroll to position [110, 0]
click at [466, 563] on div "Next" at bounding box center [459, 556] width 54 height 23
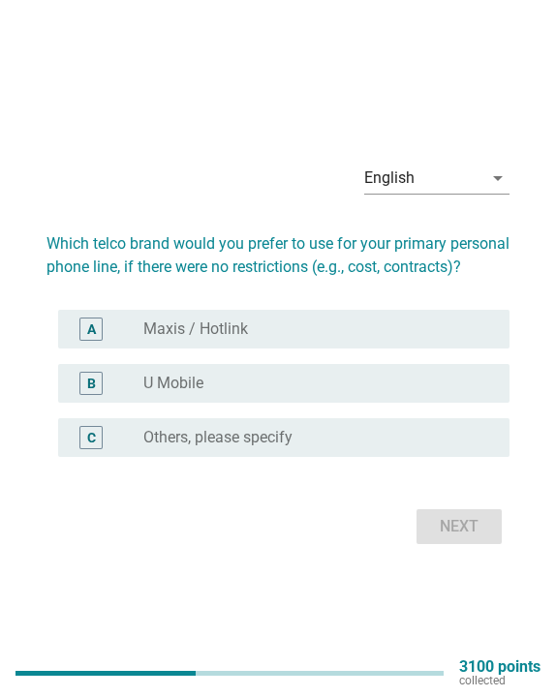
click at [259, 393] on div "radio_button_unchecked U Mobile" at bounding box center [310, 383] width 335 height 19
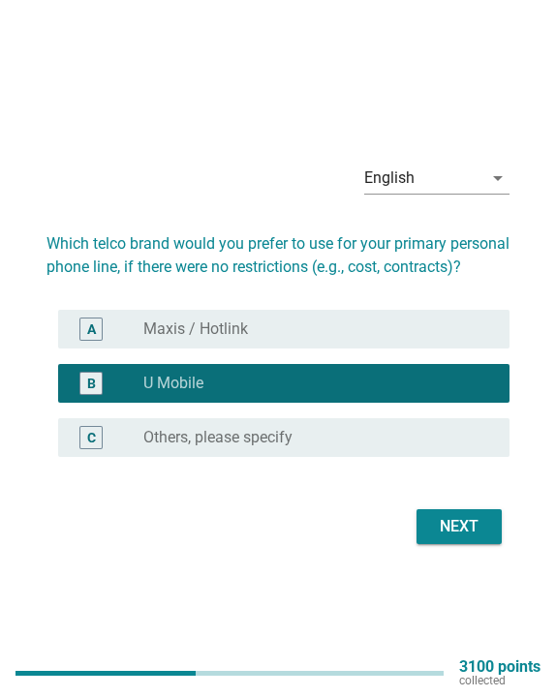
click at [452, 534] on div "Next" at bounding box center [459, 526] width 54 height 23
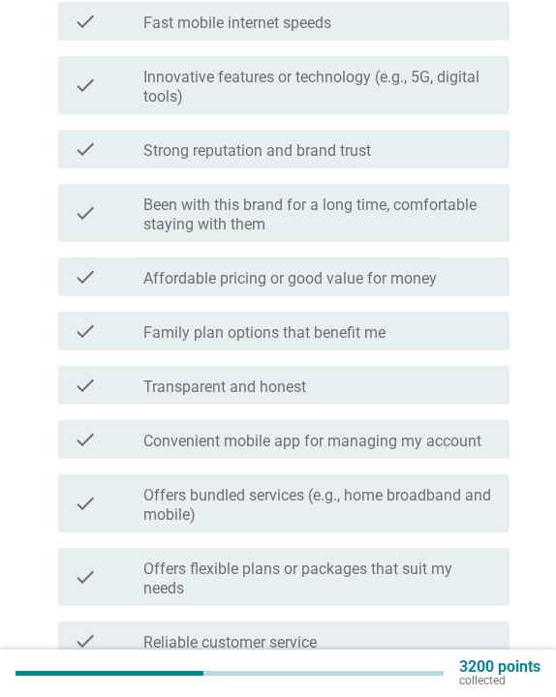
scroll to position [425, 0]
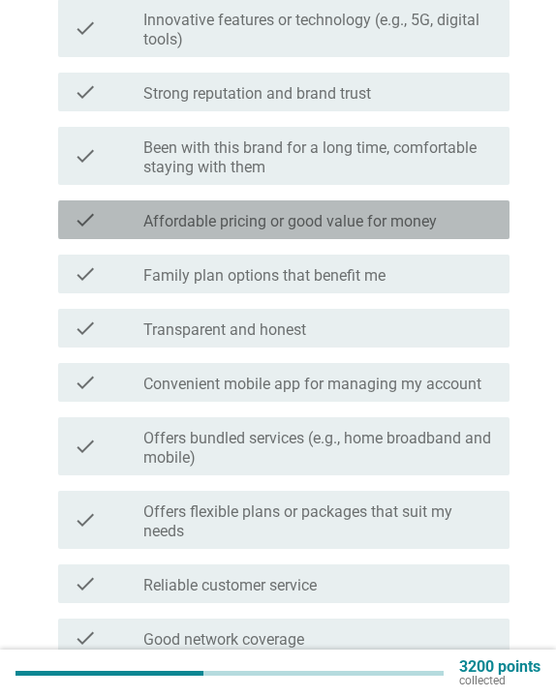
click at [403, 230] on label "Affordable pricing or good value for money" at bounding box center [289, 221] width 293 height 19
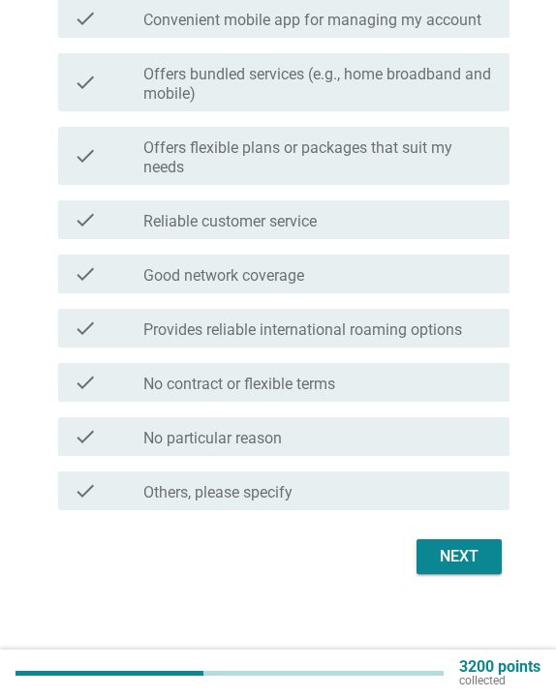
scroll to position [789, 0]
click at [457, 569] on button "Next" at bounding box center [458, 556] width 85 height 35
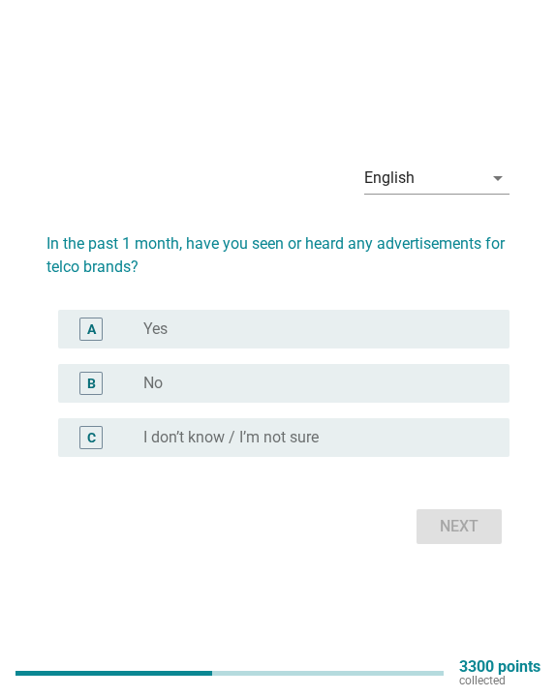
click at [324, 392] on div "radio_button_unchecked No" at bounding box center [310, 383] width 335 height 19
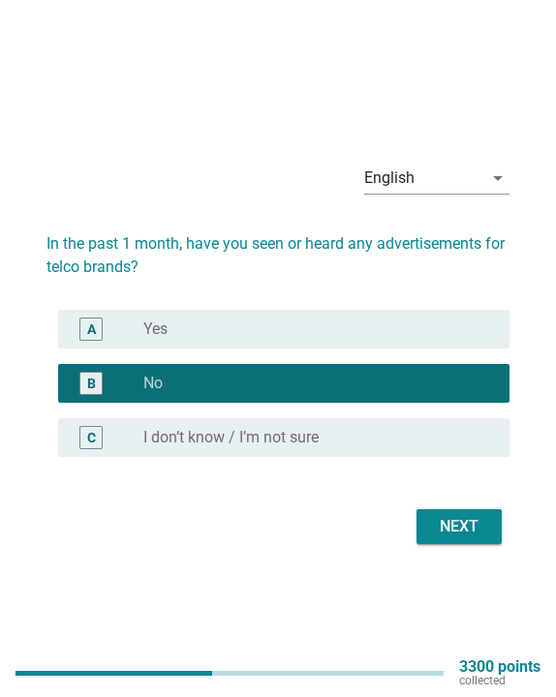
click at [469, 530] on div "Next" at bounding box center [459, 526] width 54 height 23
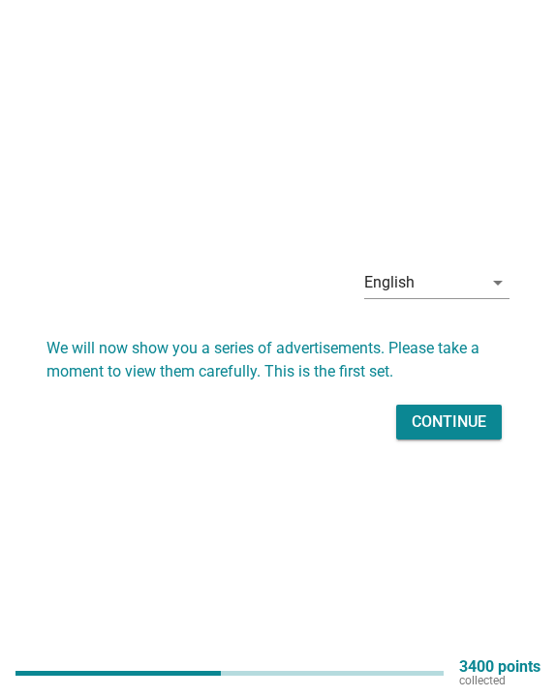
click at [461, 434] on button "Continue" at bounding box center [449, 422] width 106 height 35
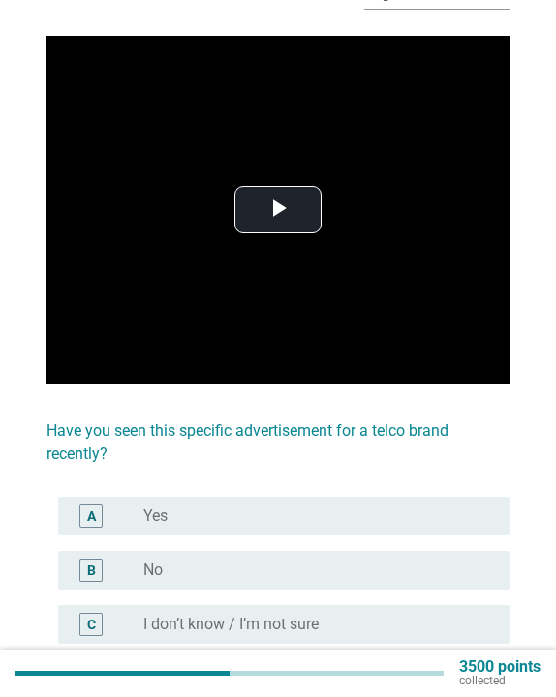
scroll to position [111, 0]
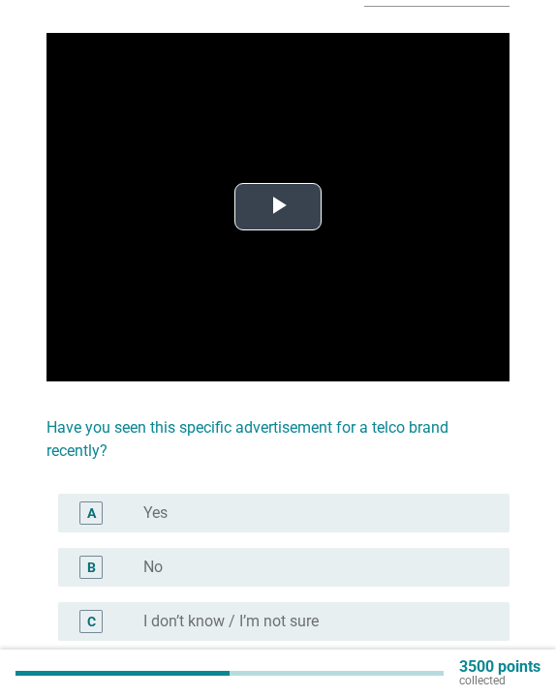
click at [278, 207] on span "Video Player" at bounding box center [278, 207] width 0 height 0
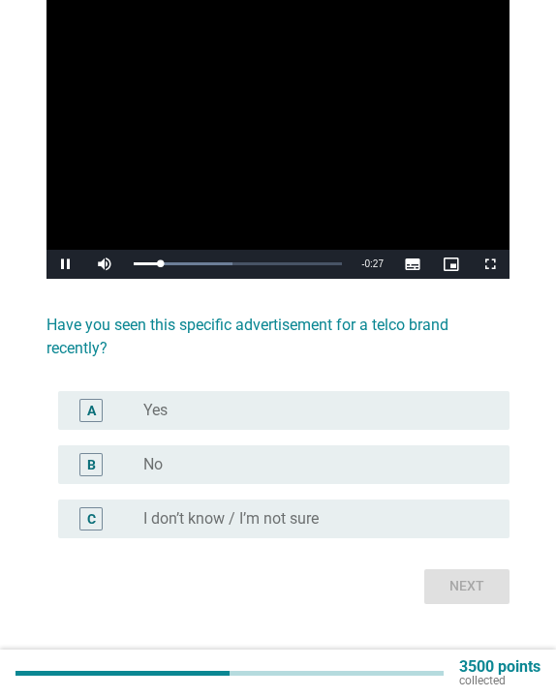
scroll to position [215, 0]
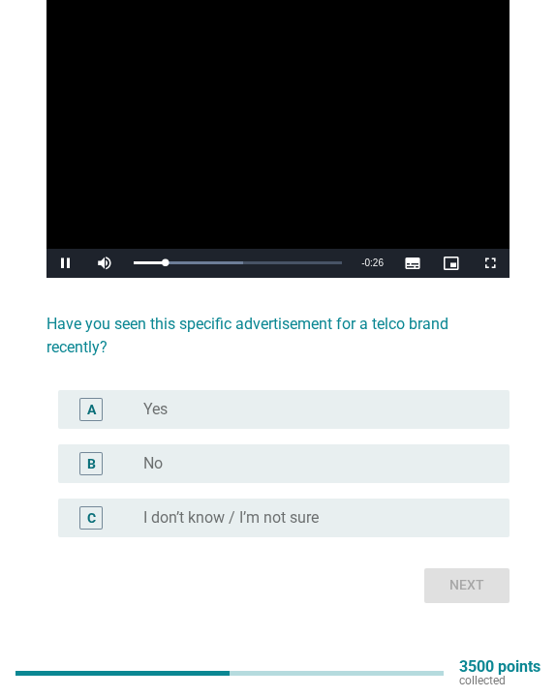
click at [267, 433] on div "A radio_button_unchecked Yes" at bounding box center [277, 409] width 463 height 54
click at [258, 469] on div "radio_button_unchecked No" at bounding box center [310, 463] width 335 height 19
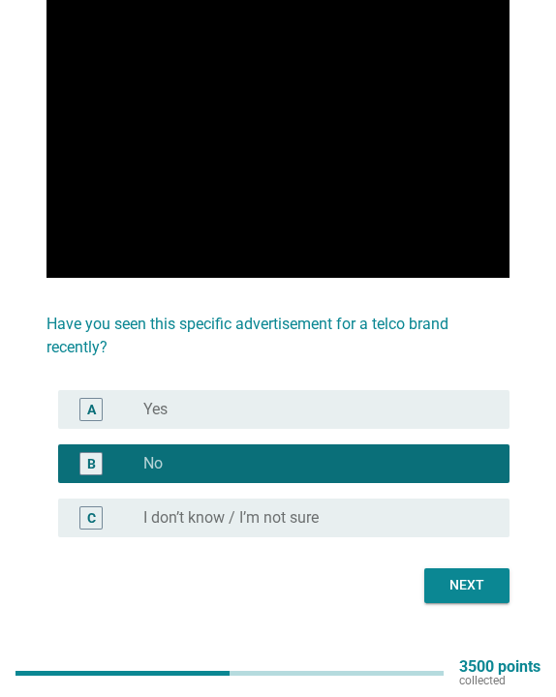
click at [496, 595] on button "Next" at bounding box center [466, 585] width 85 height 35
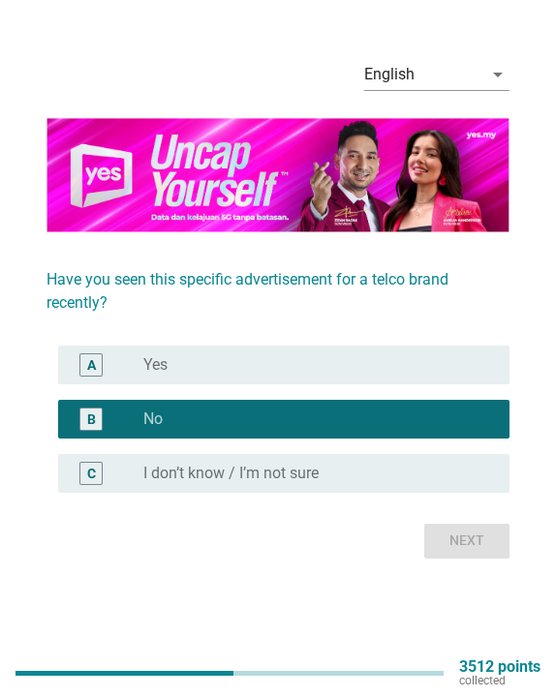
scroll to position [0, 0]
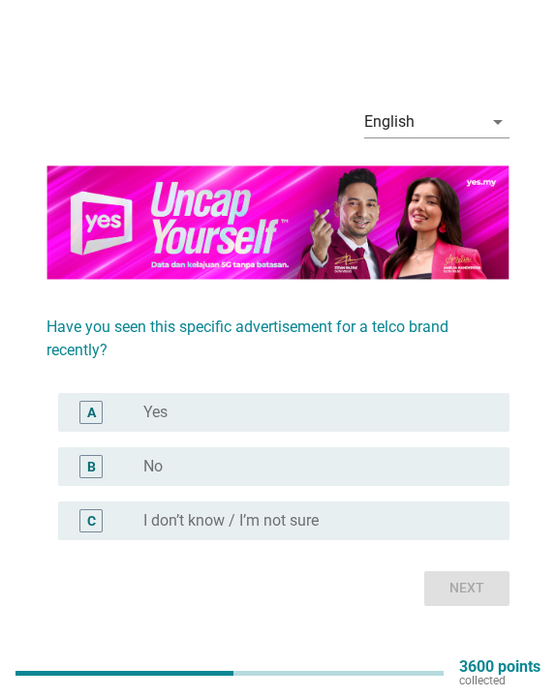
click at [343, 486] on div "B radio_button_unchecked No" at bounding box center [277, 466] width 463 height 54
click at [346, 477] on div "radio_button_unchecked No" at bounding box center [318, 466] width 350 height 23
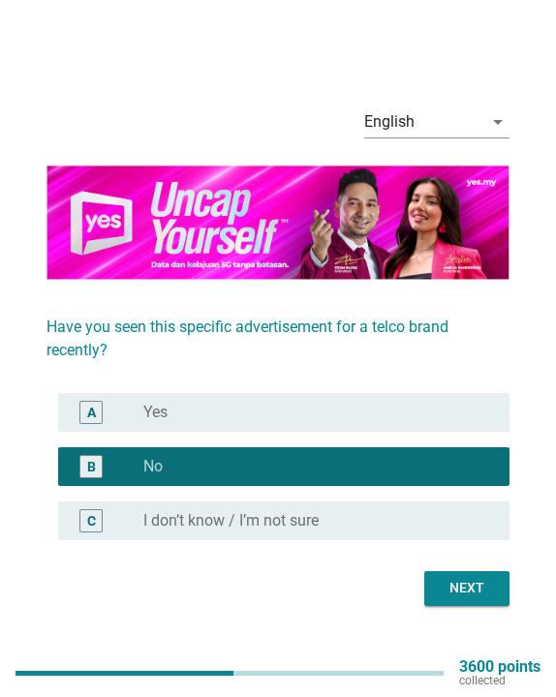
click at [478, 590] on div "Next" at bounding box center [466, 588] width 54 height 20
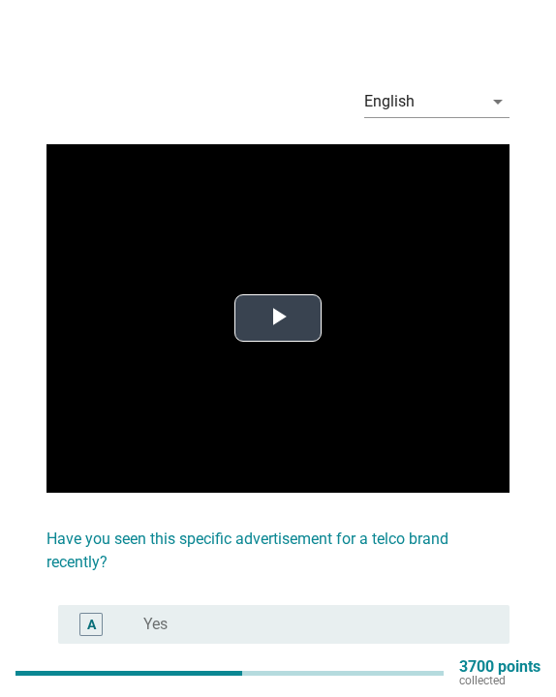
click at [291, 294] on button "Play Video" at bounding box center [277, 317] width 87 height 47
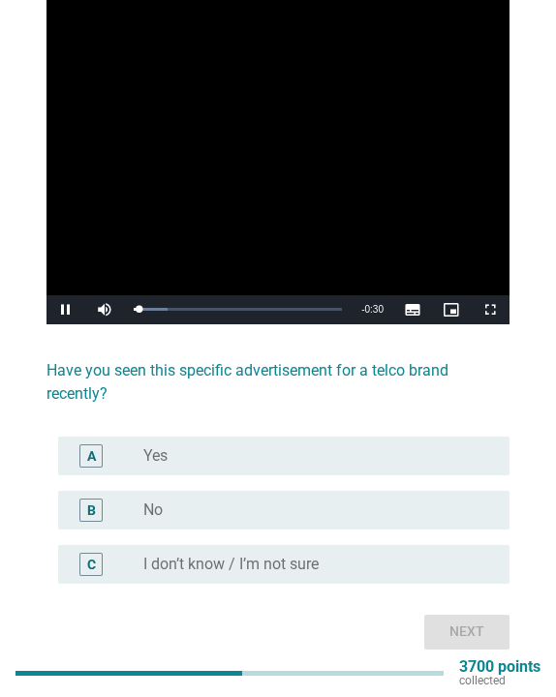
scroll to position [176, 0]
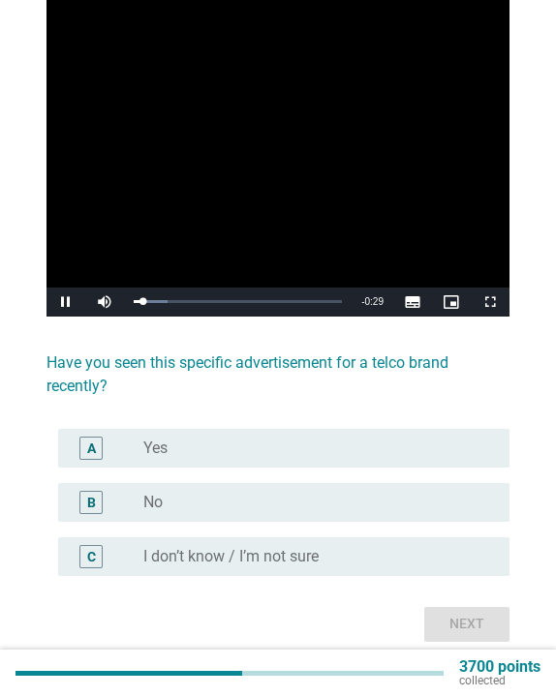
click at [319, 500] on div "radio_button_unchecked No" at bounding box center [310, 502] width 335 height 19
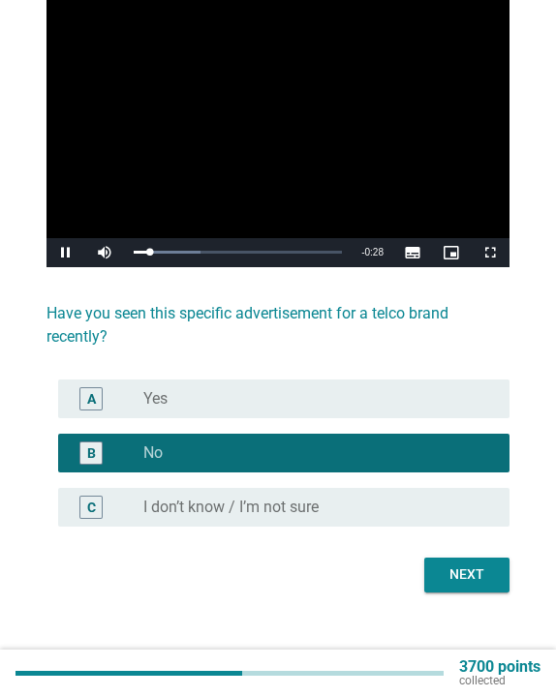
scroll to position [227, 0]
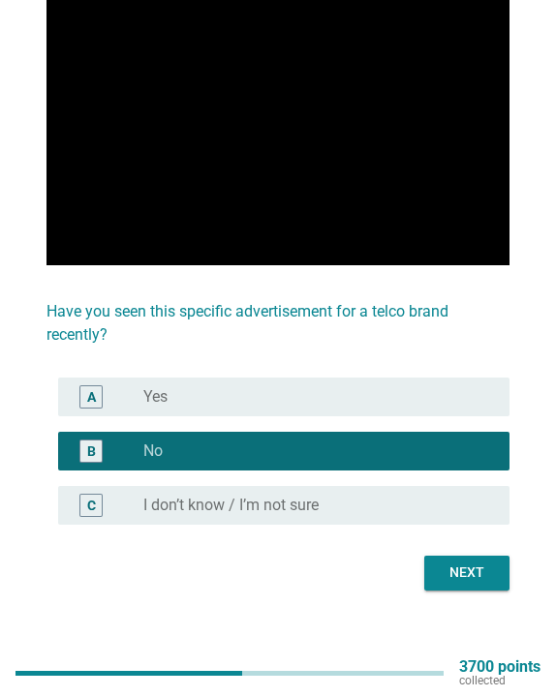
click at [454, 568] on div "Next" at bounding box center [466, 572] width 54 height 20
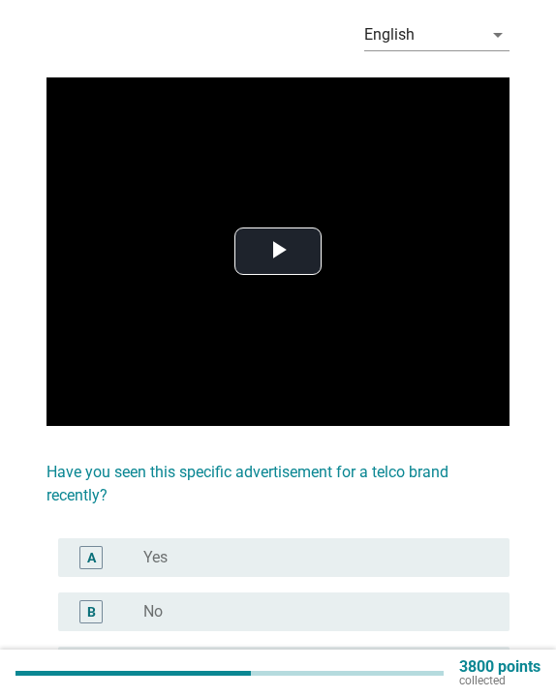
scroll to position [105, 0]
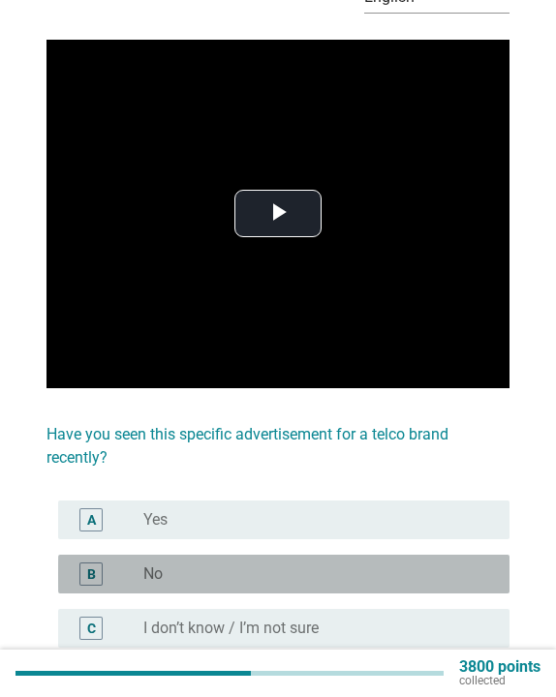
click at [284, 580] on div "radio_button_unchecked No" at bounding box center [310, 573] width 335 height 19
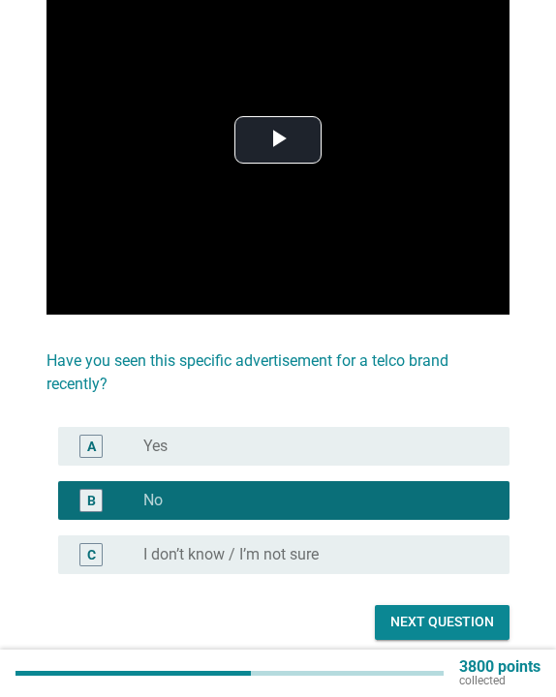
scroll to position [202, 0]
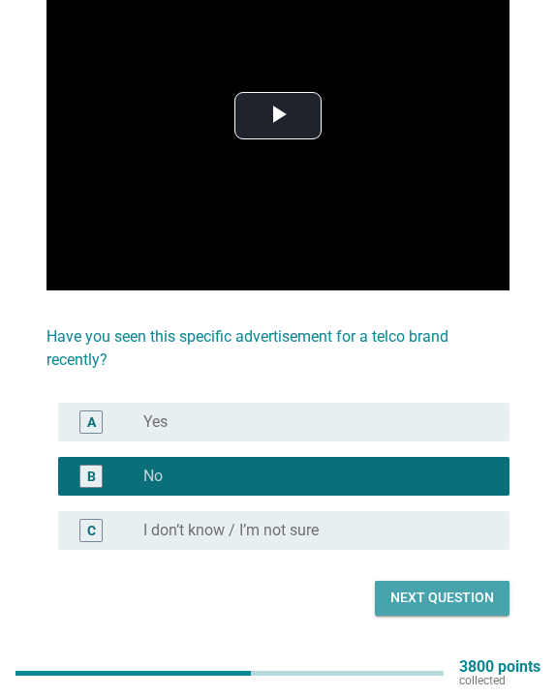
click at [408, 604] on div "Next question" at bounding box center [442, 598] width 104 height 20
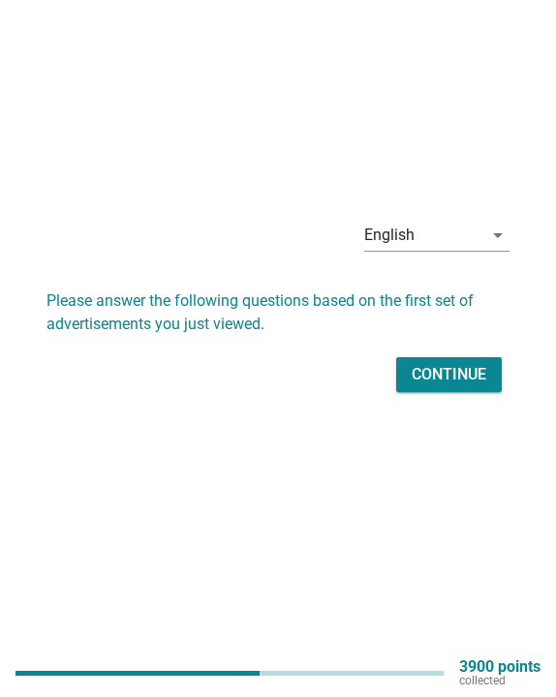
scroll to position [0, 0]
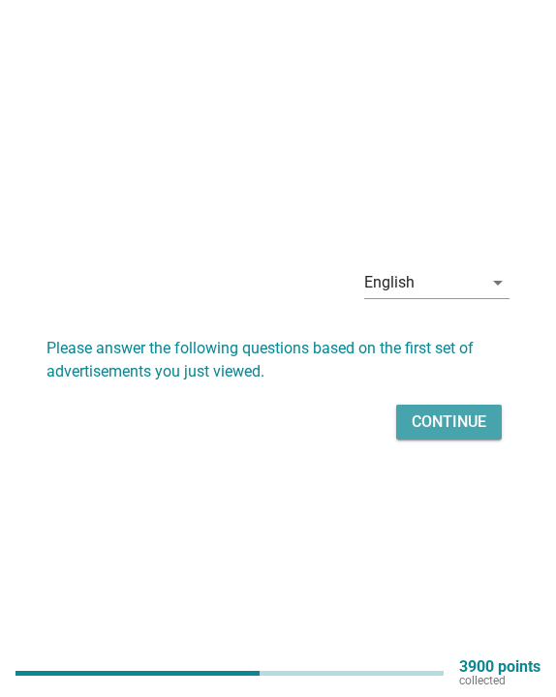
click at [439, 417] on div "Continue" at bounding box center [448, 421] width 75 height 23
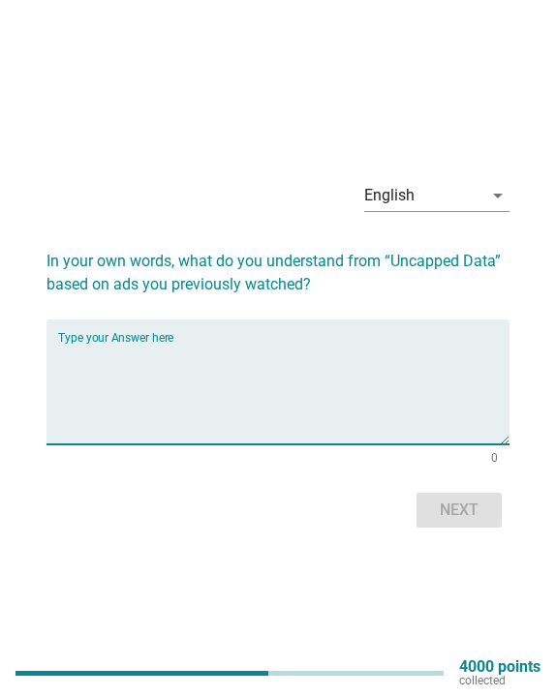
click at [429, 395] on textarea "Type your Answer here" at bounding box center [283, 394] width 451 height 102
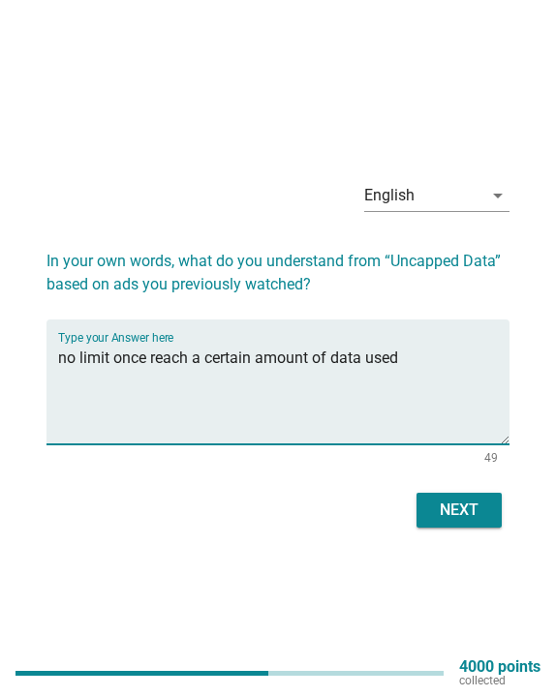
type textarea "no limit once reach a certain amount of data used"
click at [479, 516] on div "Next" at bounding box center [459, 510] width 54 height 23
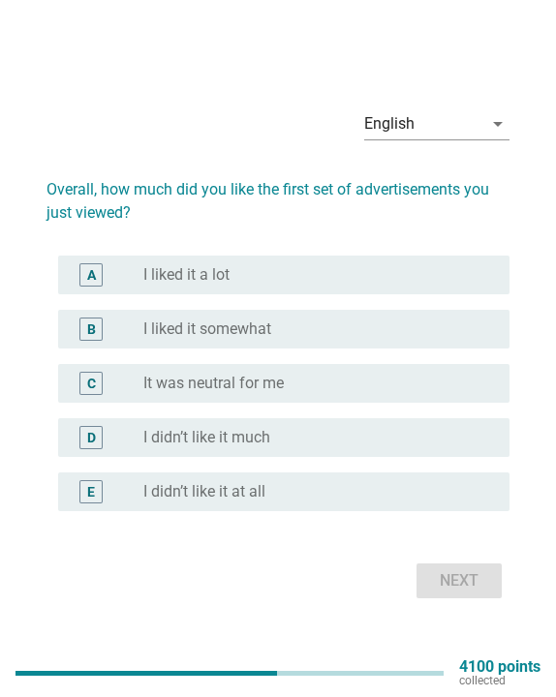
click at [260, 375] on label "It was neutral for me" at bounding box center [213, 383] width 140 height 19
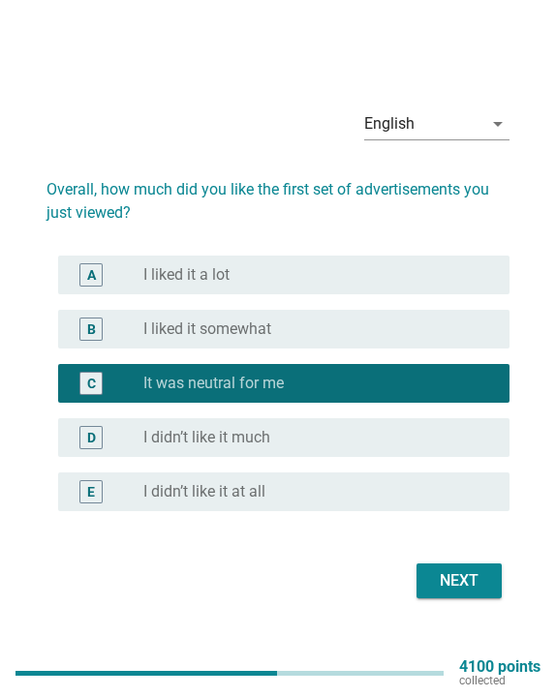
click at [463, 558] on div "Next" at bounding box center [277, 581] width 463 height 46
click at [461, 570] on div "Next" at bounding box center [459, 580] width 54 height 23
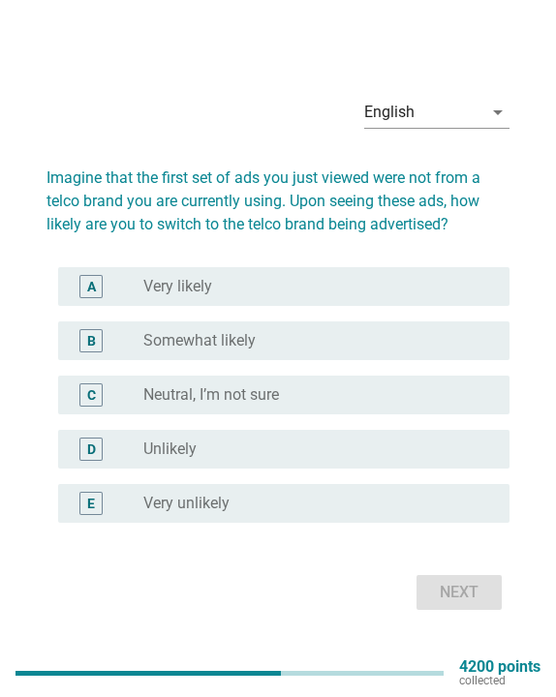
click at [355, 404] on div "radio_button_unchecked Neutral, I’m not sure" at bounding box center [310, 394] width 335 height 19
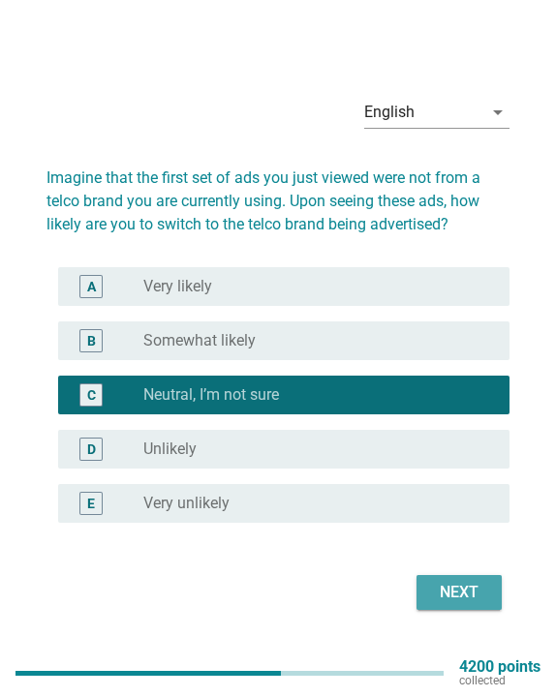
click at [463, 603] on div "Next" at bounding box center [459, 592] width 54 height 23
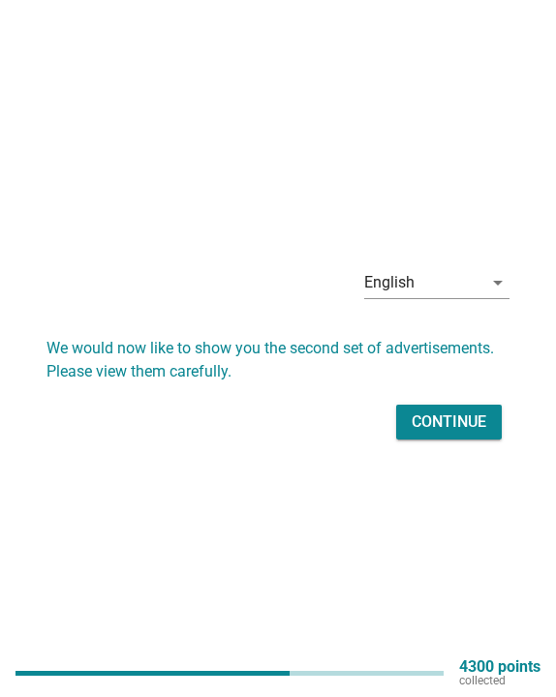
click at [455, 420] on div "Continue" at bounding box center [448, 421] width 75 height 23
click at [455, 420] on div "Continue" at bounding box center [277, 422] width 463 height 46
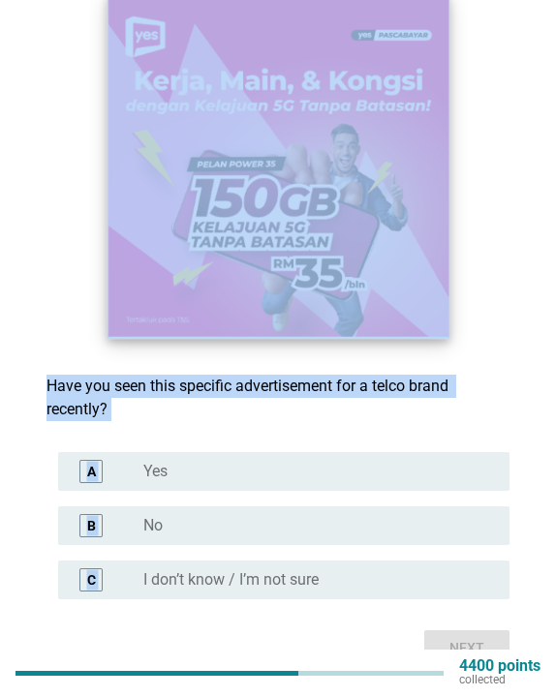
scroll to position [154, 0]
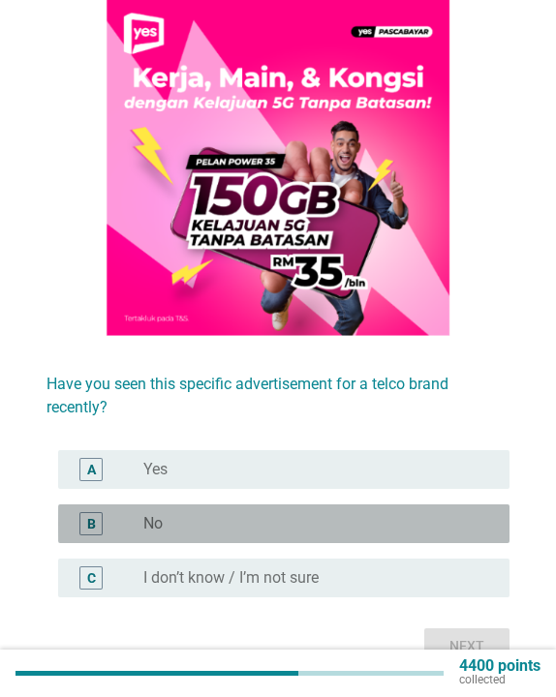
click at [232, 520] on div "radio_button_unchecked No" at bounding box center [310, 523] width 335 height 19
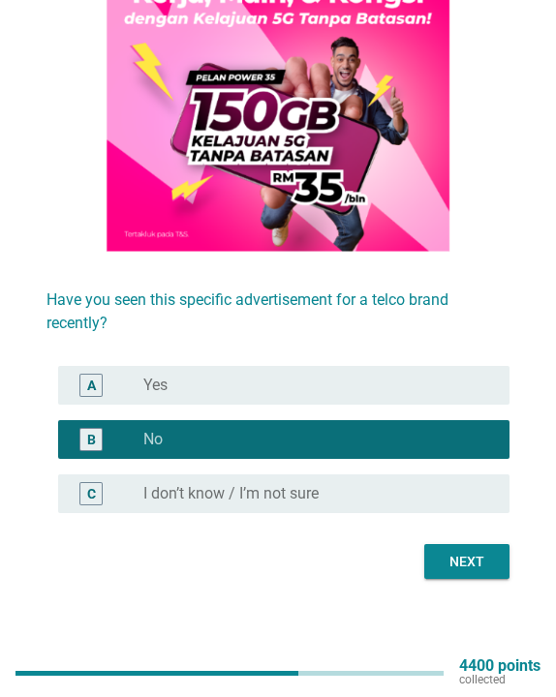
scroll to position [238, 0]
click at [469, 553] on div "Next" at bounding box center [466, 562] width 54 height 20
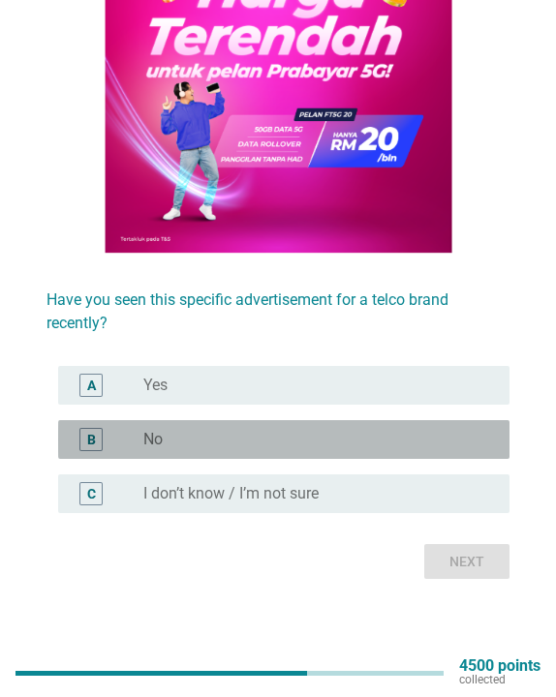
click at [288, 444] on div "radio_button_unchecked No" at bounding box center [310, 439] width 335 height 19
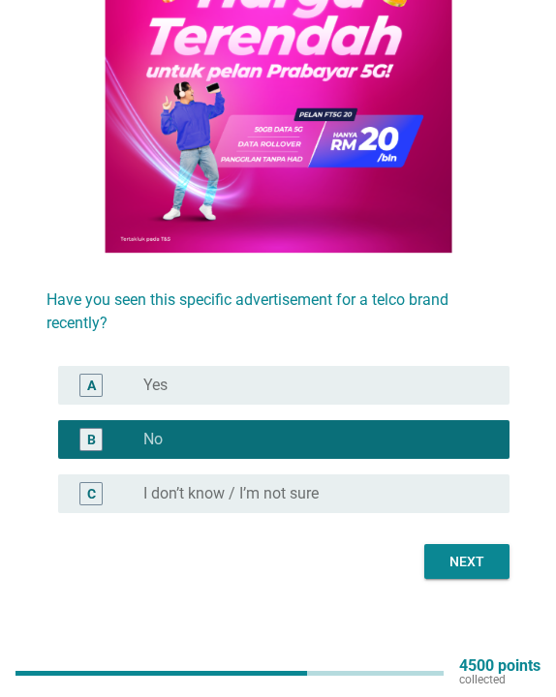
click at [424, 552] on button "Next" at bounding box center [466, 561] width 85 height 35
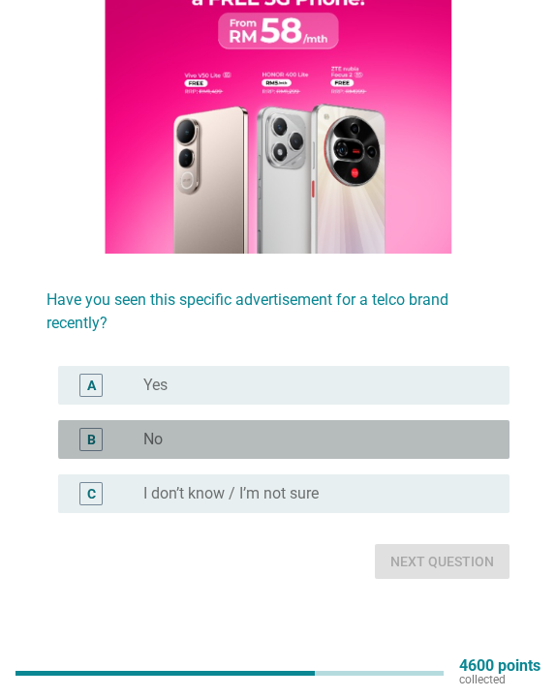
click at [185, 445] on div "radio_button_unchecked No" at bounding box center [310, 439] width 335 height 19
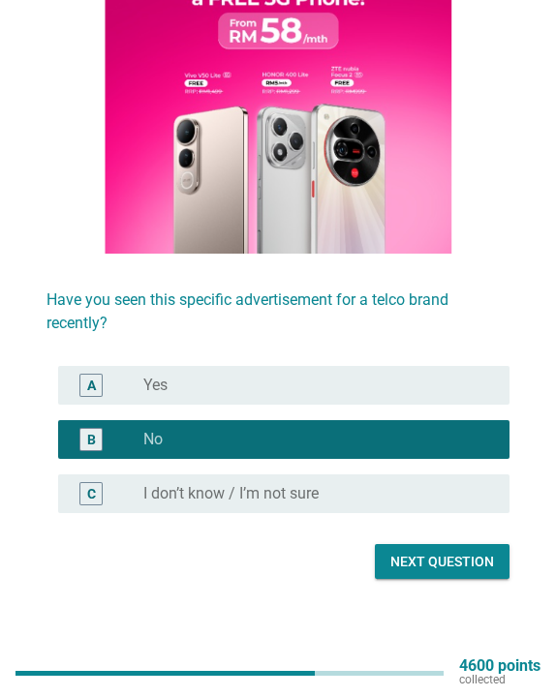
click at [412, 567] on div "Next question" at bounding box center [442, 562] width 104 height 20
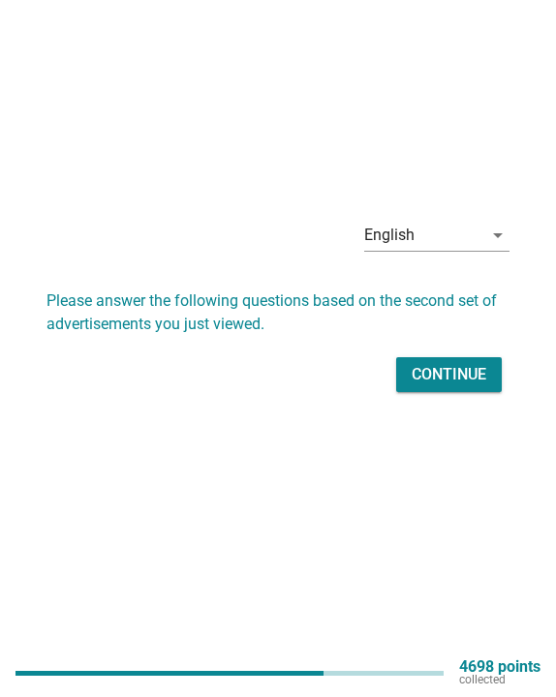
scroll to position [0, 0]
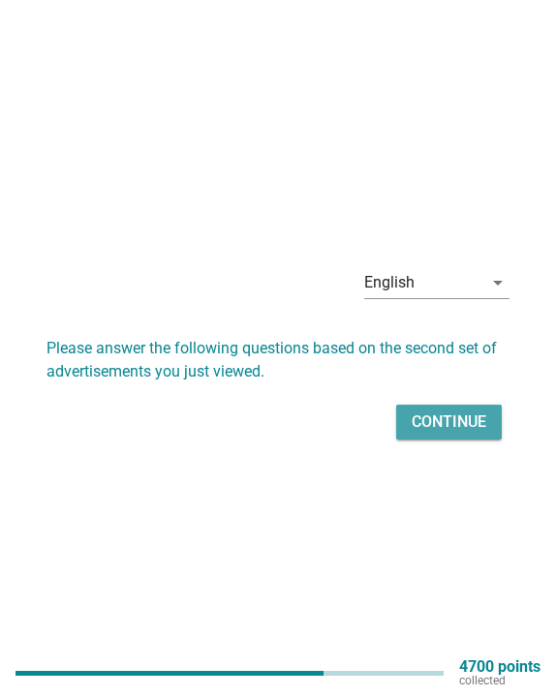
click at [452, 430] on div "Continue" at bounding box center [448, 421] width 75 height 23
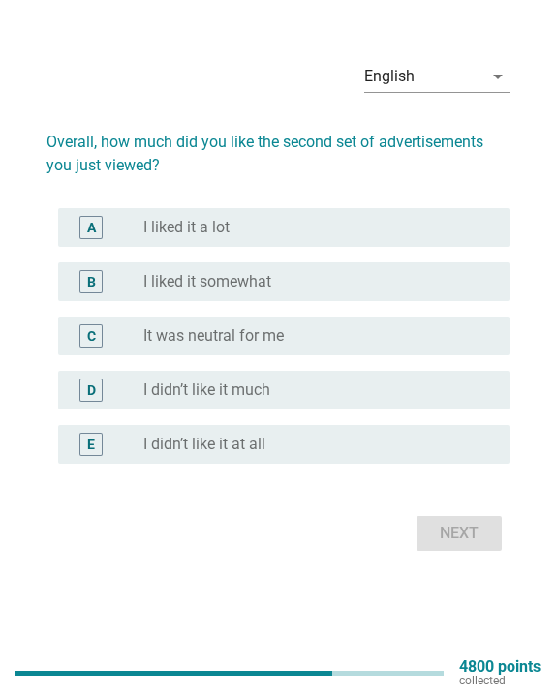
scroll to position [47, 0]
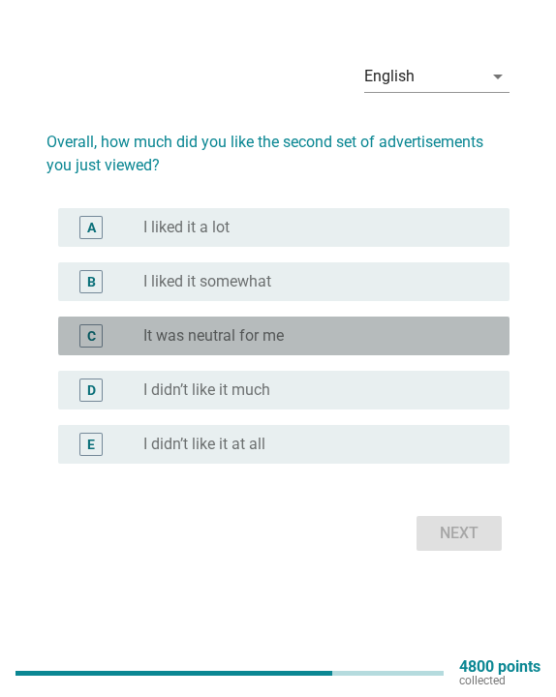
click at [414, 349] on div "C radio_button_unchecked It was neutral for me" at bounding box center [283, 336] width 451 height 39
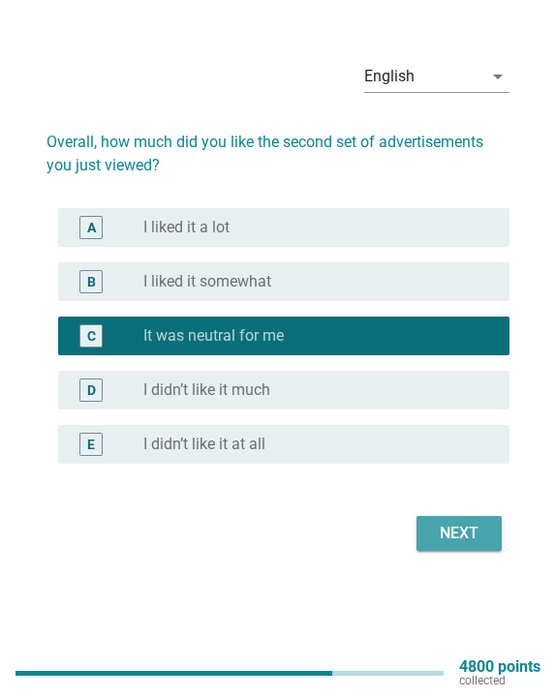
click at [469, 525] on div "Next" at bounding box center [459, 533] width 54 height 23
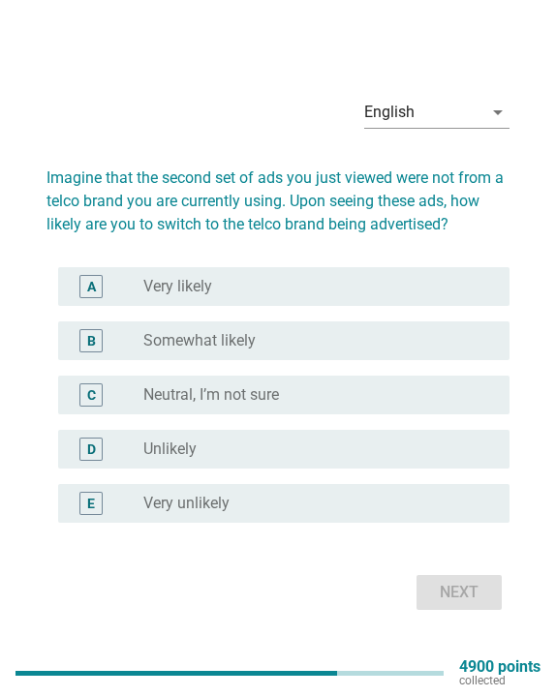
click at [352, 391] on div "radio_button_unchecked Neutral, I’m not sure" at bounding box center [310, 394] width 335 height 19
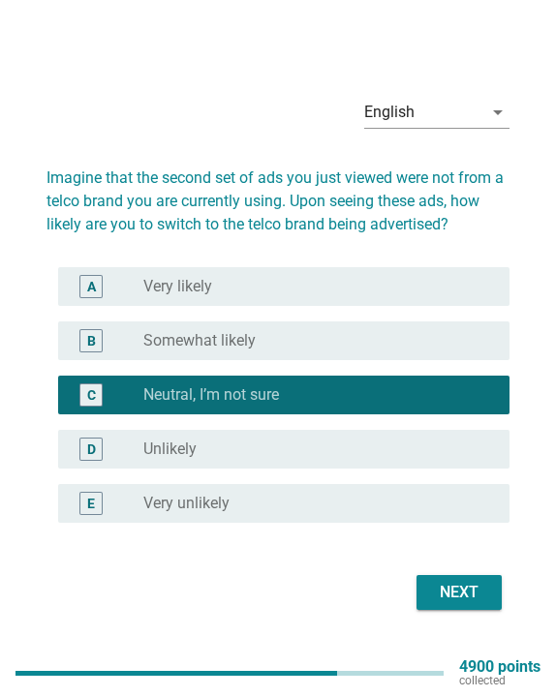
click at [288, 496] on div "radio_button_unchecked Very unlikely" at bounding box center [310, 503] width 335 height 19
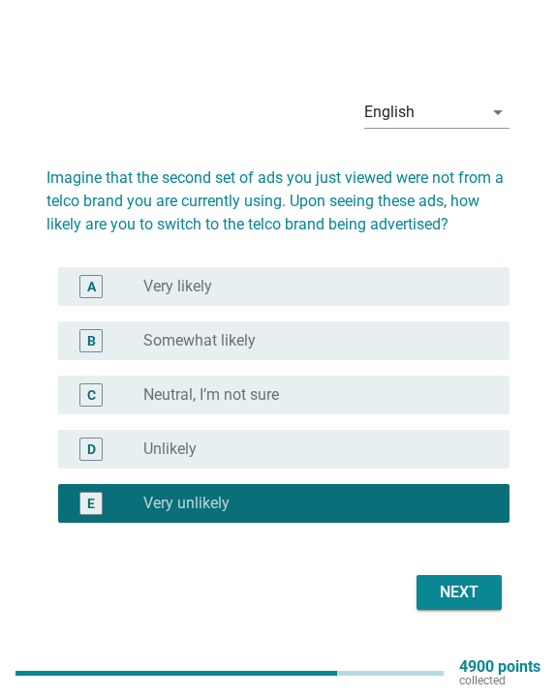
click at [443, 582] on div "Next" at bounding box center [459, 592] width 54 height 23
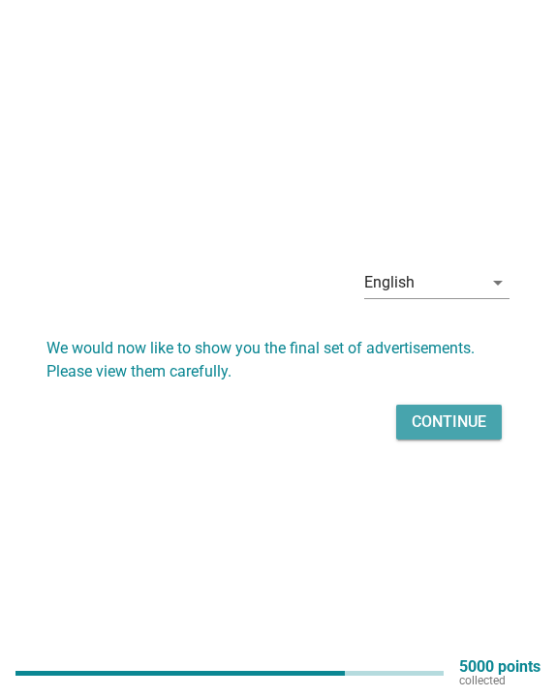
click at [427, 421] on div "Continue" at bounding box center [448, 421] width 75 height 23
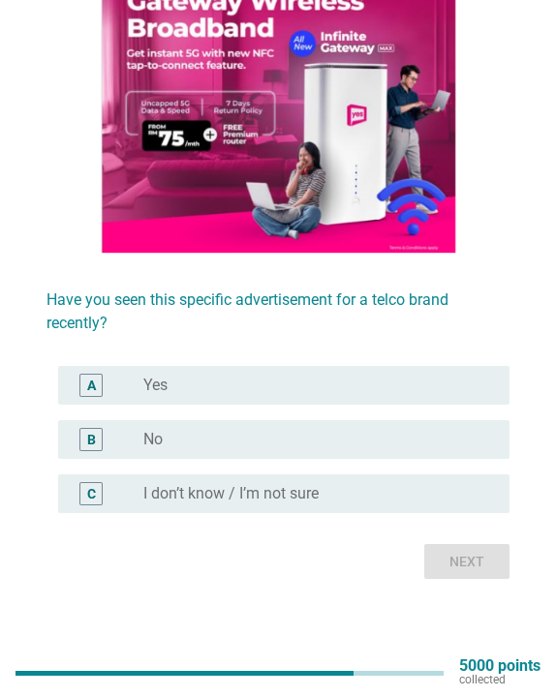
scroll to position [238, 0]
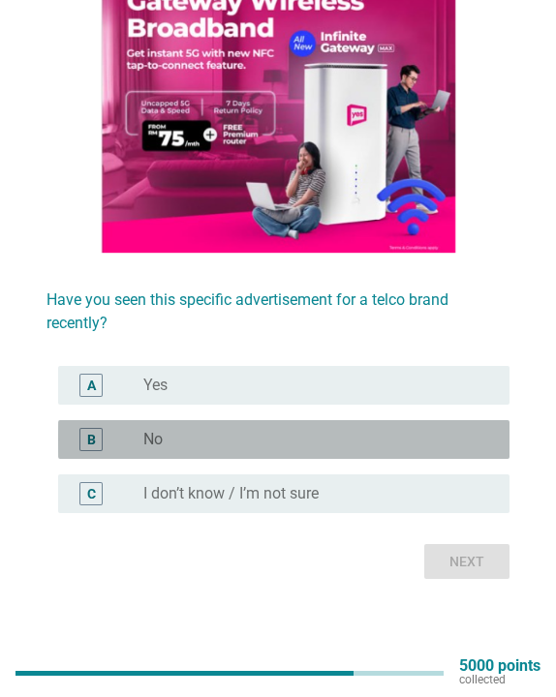
click at [254, 454] on div "B radio_button_unchecked No" at bounding box center [283, 439] width 451 height 39
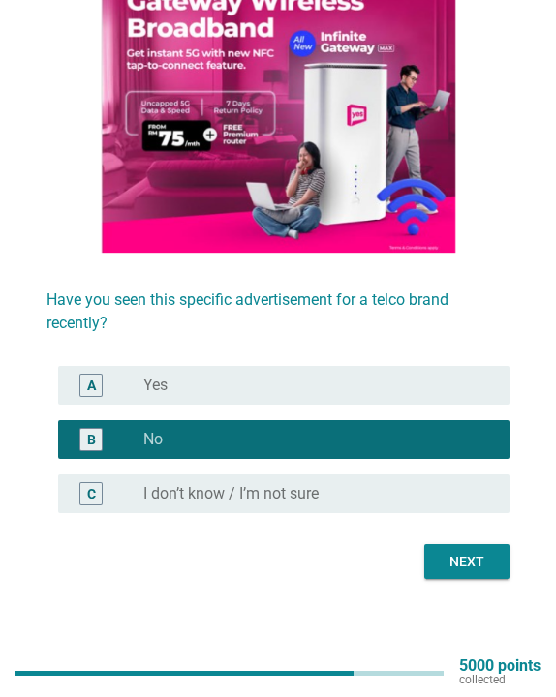
click at [455, 585] on div "English arrow_drop_down Have you seen this specific advertisement for a telco b…" at bounding box center [278, 206] width 494 height 778
click at [467, 549] on button "Next" at bounding box center [466, 561] width 85 height 35
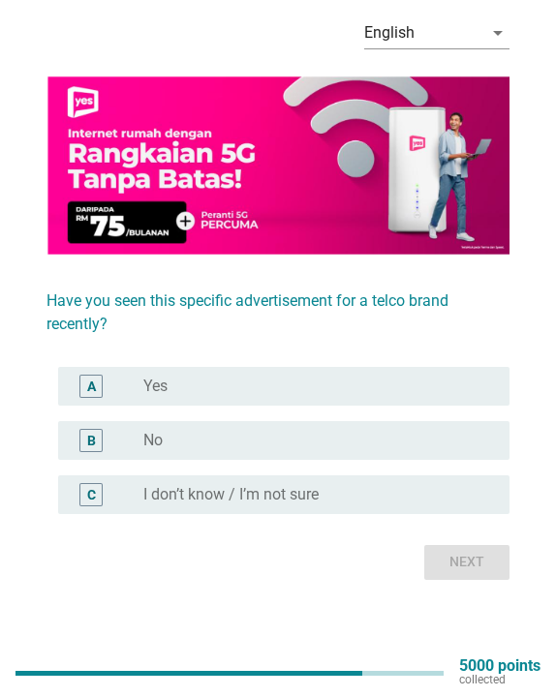
scroll to position [0, 0]
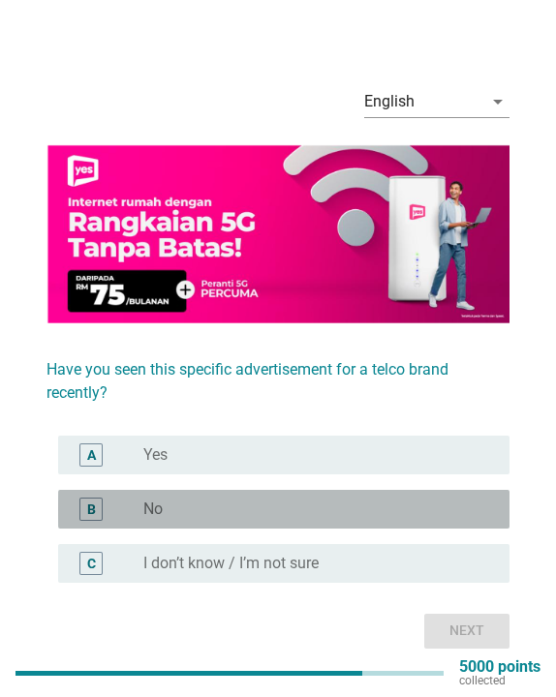
click at [273, 500] on div "radio_button_unchecked No" at bounding box center [310, 509] width 335 height 19
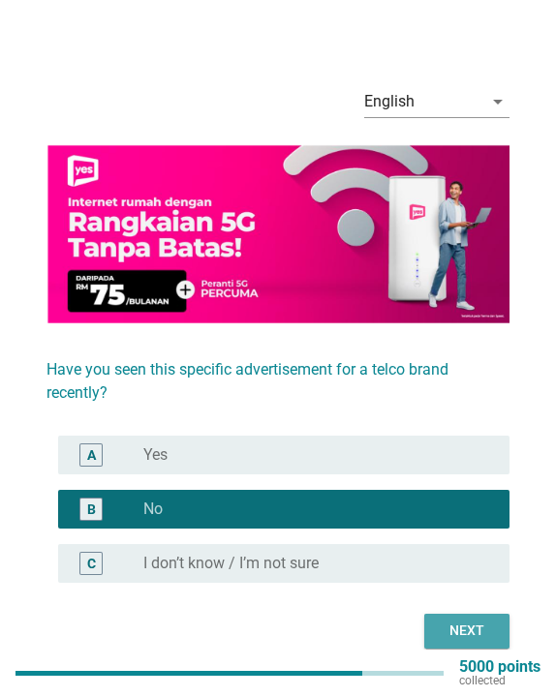
click at [487, 636] on div "Next" at bounding box center [466, 631] width 54 height 20
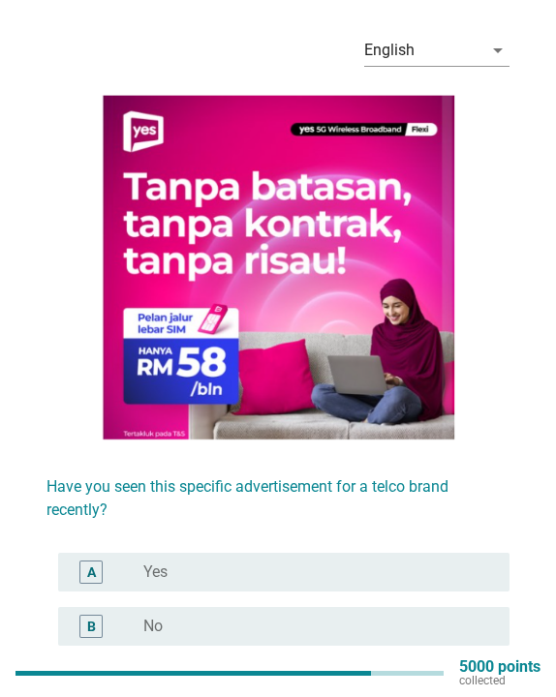
scroll to position [75, 0]
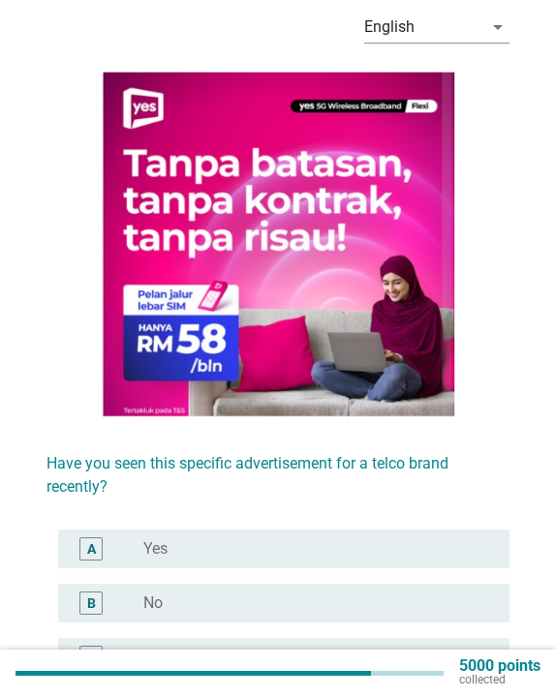
click at [226, 624] on div "B radio_button_unchecked No" at bounding box center [277, 603] width 463 height 54
click at [226, 608] on div "radio_button_unchecked No" at bounding box center [310, 602] width 335 height 19
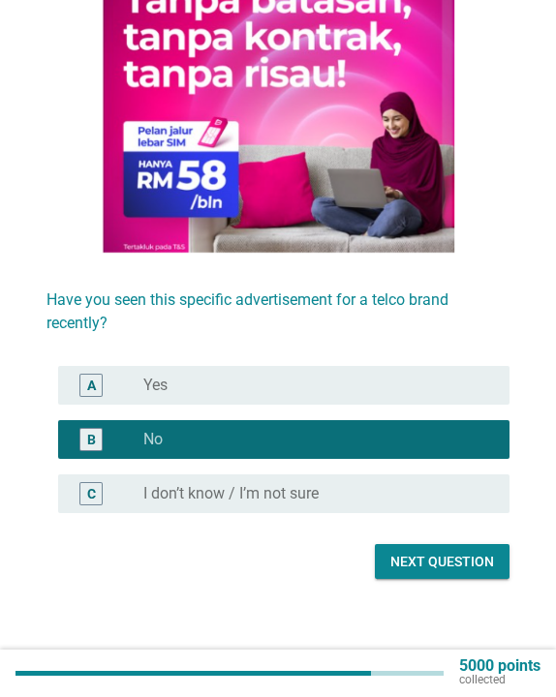
scroll to position [238, 0]
click at [397, 562] on div "Next question" at bounding box center [442, 562] width 104 height 20
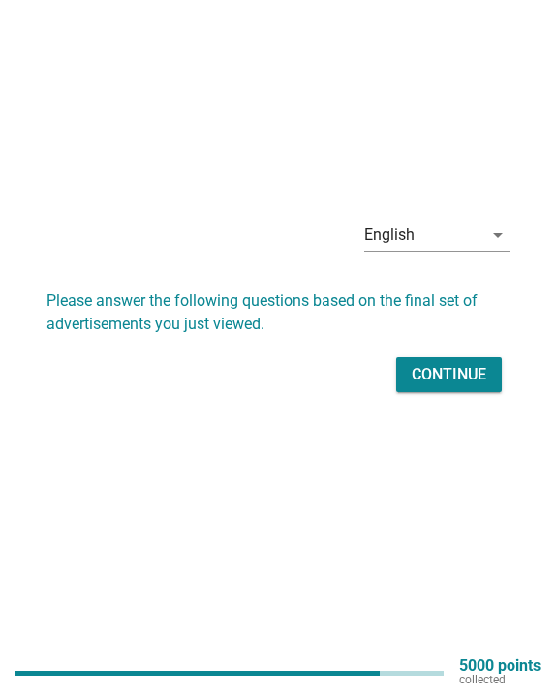
scroll to position [0, 0]
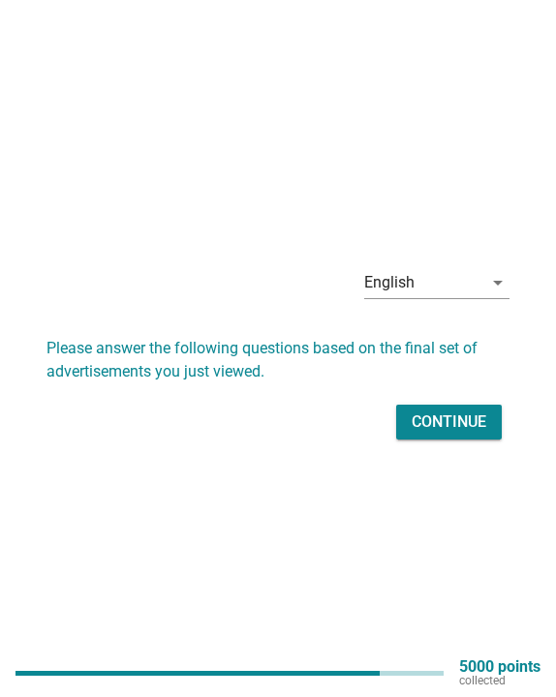
click at [424, 416] on div "Continue" at bounding box center [448, 421] width 75 height 23
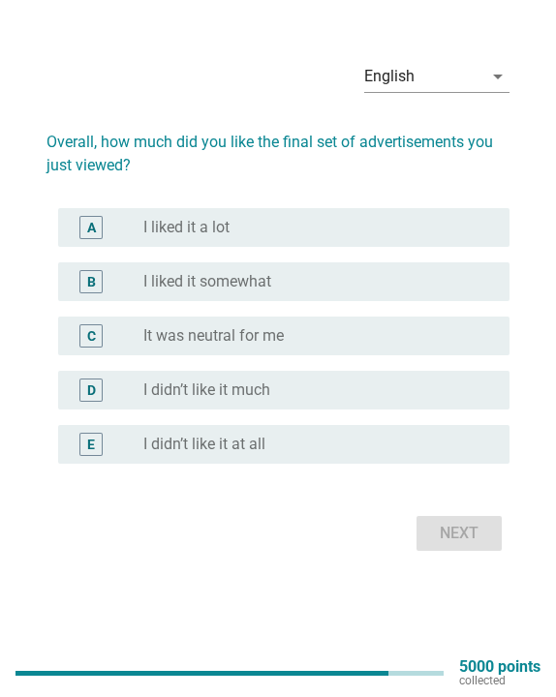
scroll to position [47, 0]
click at [336, 316] on div "C radio_button_unchecked It was neutral for me" at bounding box center [277, 336] width 463 height 54
click at [331, 324] on div "radio_button_unchecked It was neutral for me" at bounding box center [318, 335] width 350 height 23
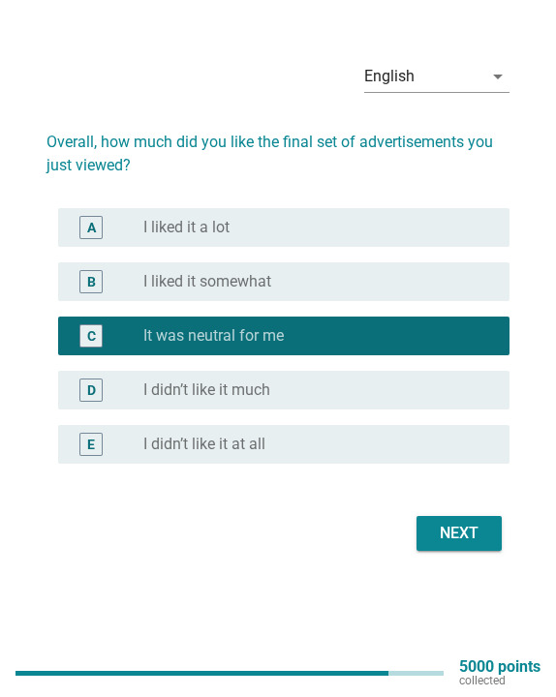
click at [455, 527] on div "Next" at bounding box center [459, 533] width 54 height 23
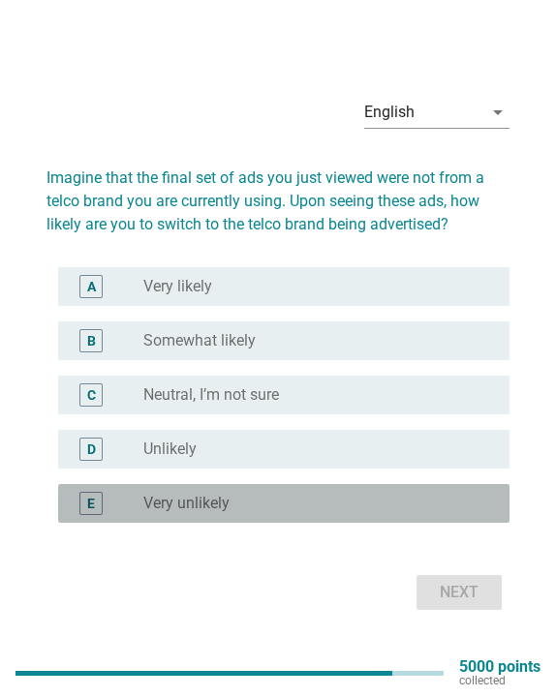
click at [337, 502] on div "radio_button_unchecked Very unlikely" at bounding box center [310, 503] width 335 height 19
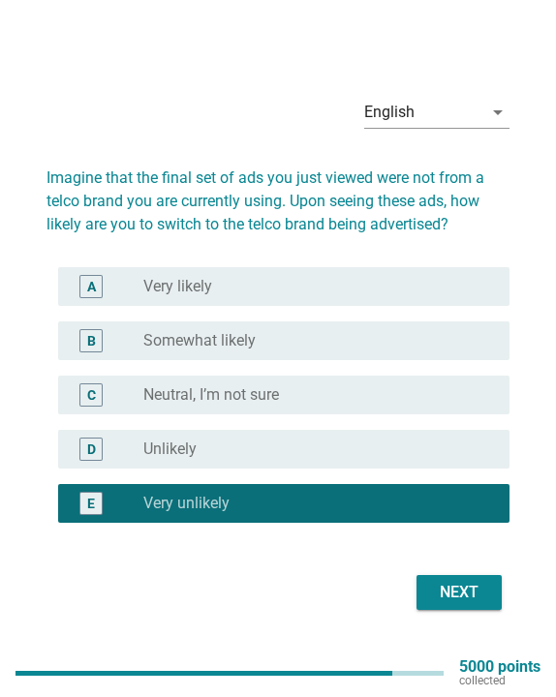
click at [435, 586] on div "Next" at bounding box center [459, 592] width 54 height 23
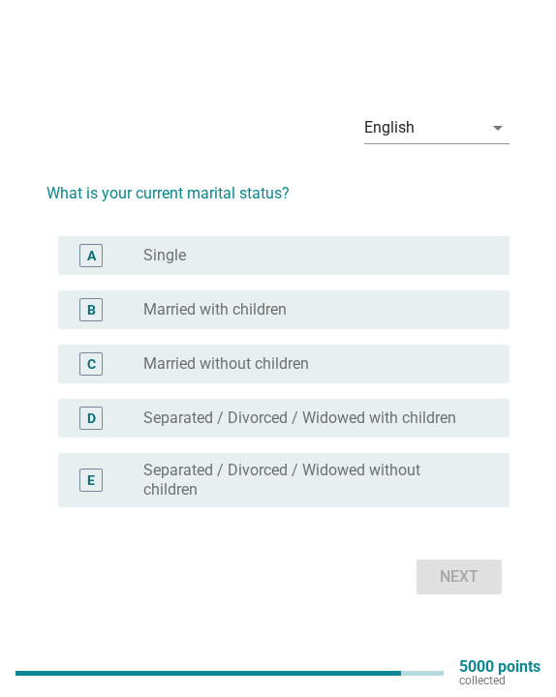
click at [269, 245] on div "radio_button_unchecked Single" at bounding box center [318, 255] width 350 height 23
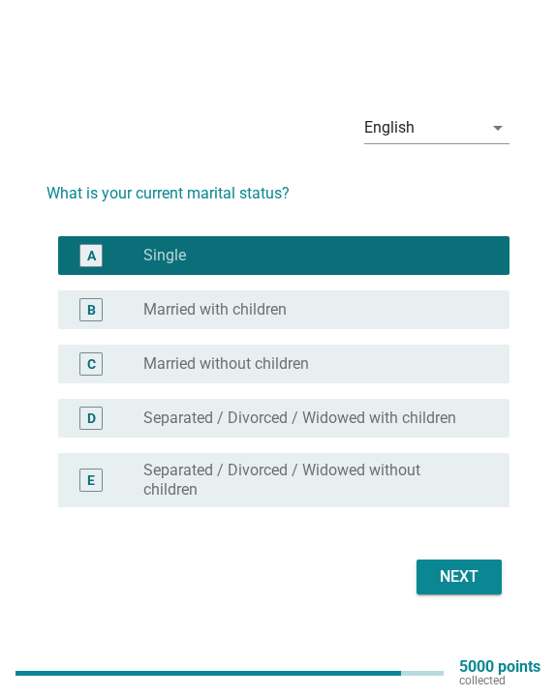
click at [481, 590] on button "Next" at bounding box center [458, 577] width 85 height 35
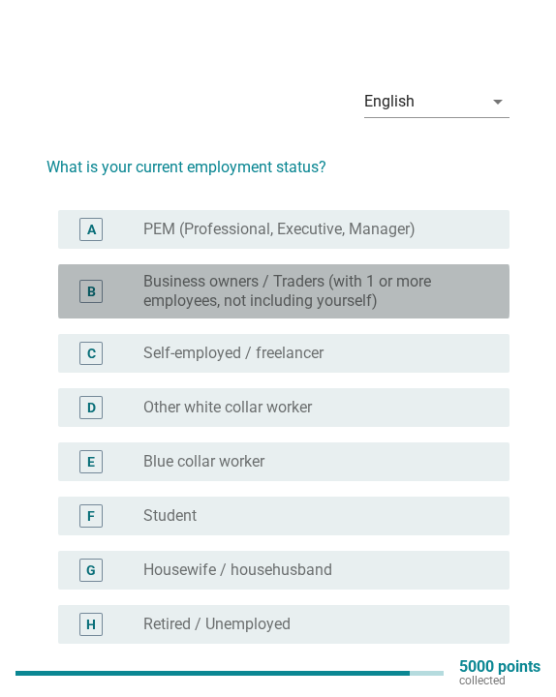
click at [337, 292] on label "Business owners / Traders (with 1 or more employees, not including yourself)" at bounding box center [310, 291] width 335 height 39
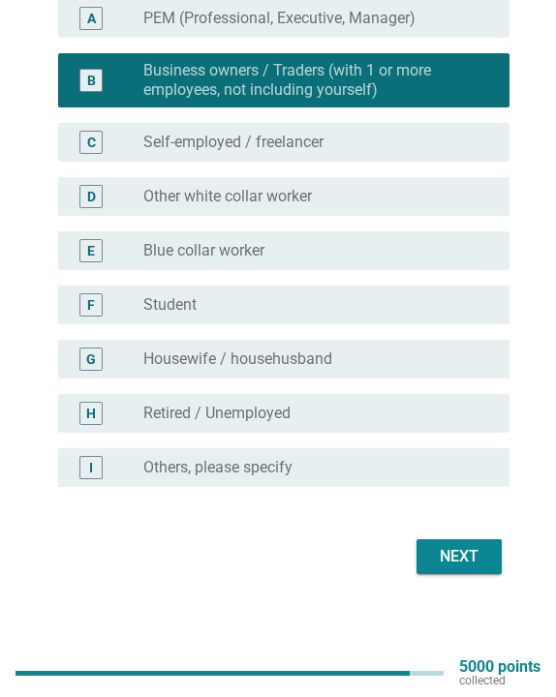
scroll to position [211, 0]
click at [472, 564] on div "Next" at bounding box center [459, 556] width 54 height 23
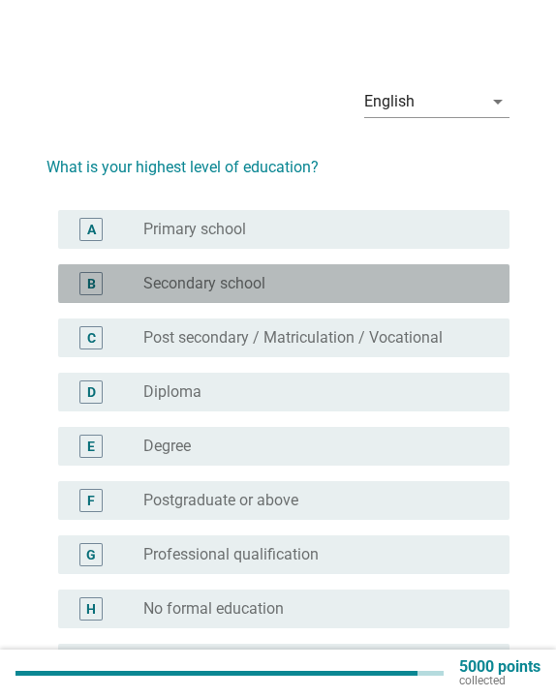
click at [255, 289] on label "Secondary school" at bounding box center [204, 283] width 122 height 19
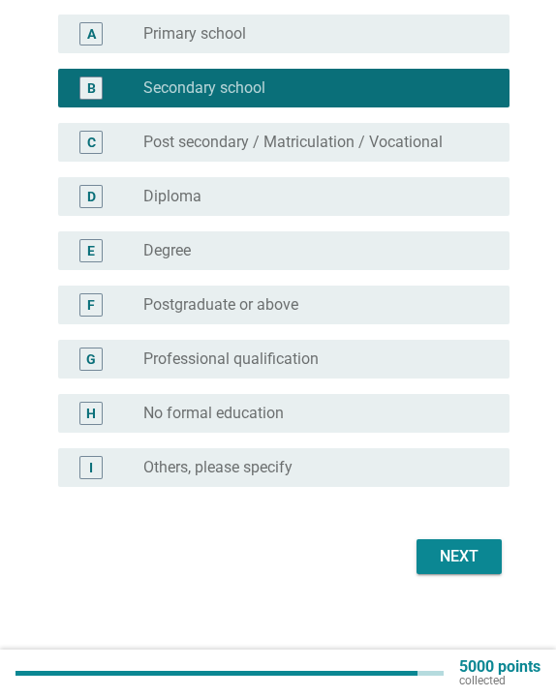
scroll to position [196, 0]
click at [459, 560] on div "Next" at bounding box center [459, 556] width 54 height 23
